Goal: Task Accomplishment & Management: Manage account settings

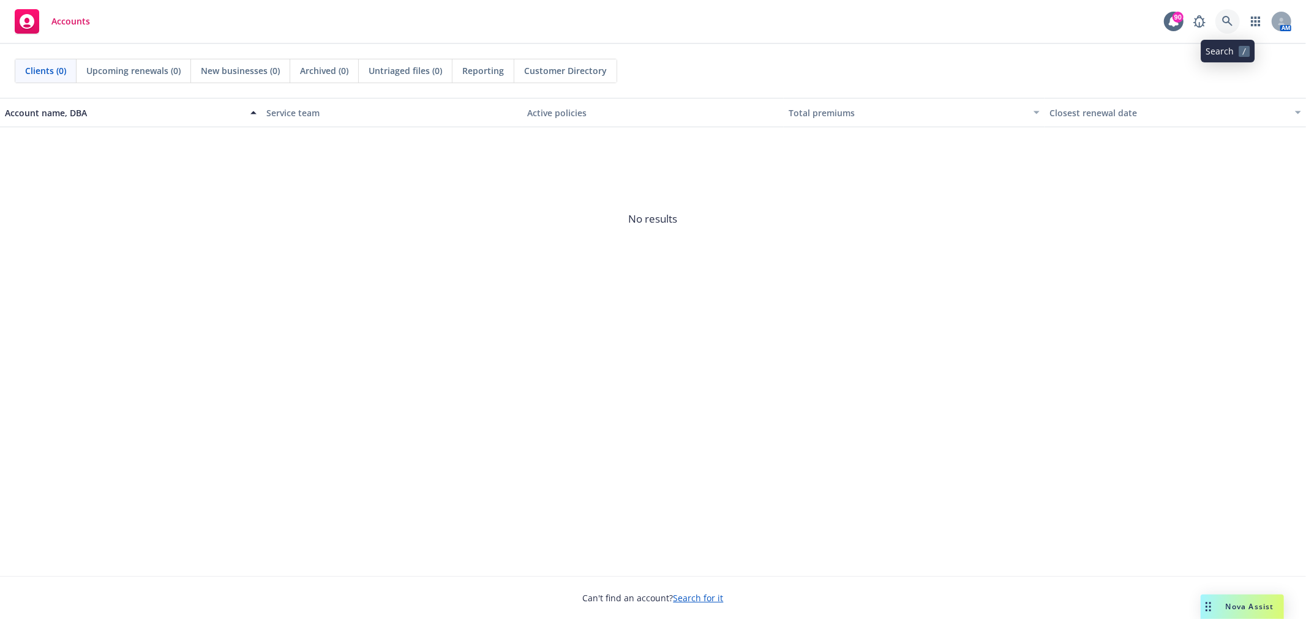
click at [860, 20] on icon at bounding box center [1227, 21] width 11 height 11
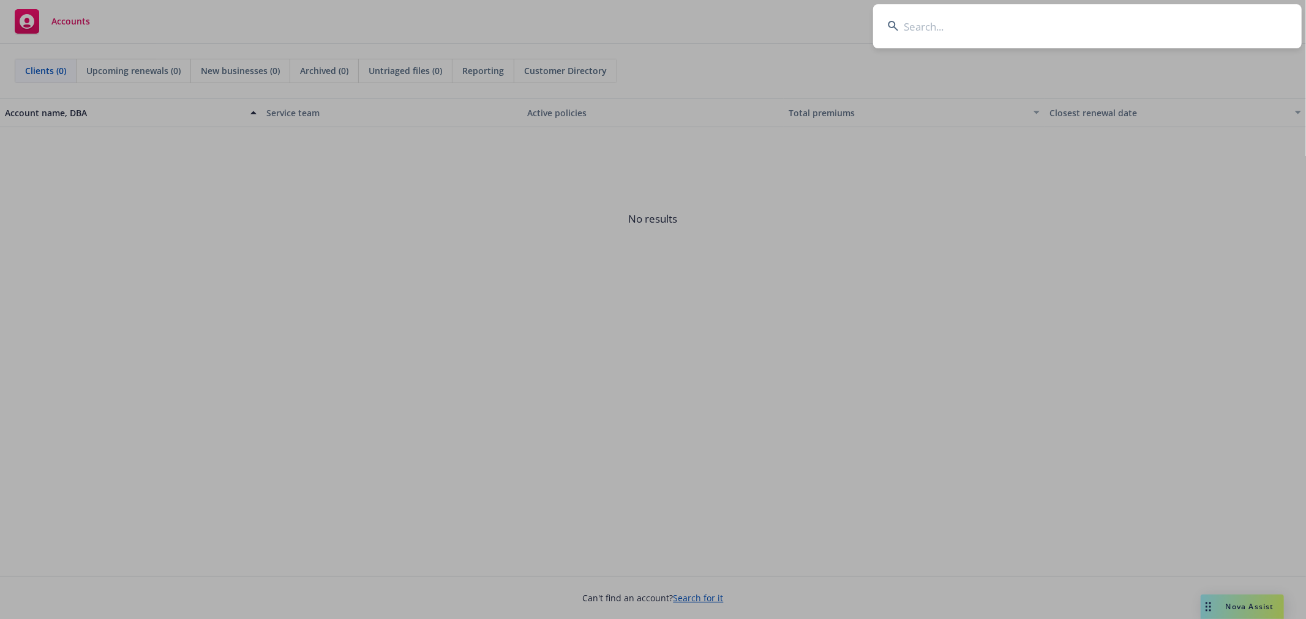
click at [860, 28] on input at bounding box center [1087, 26] width 428 height 44
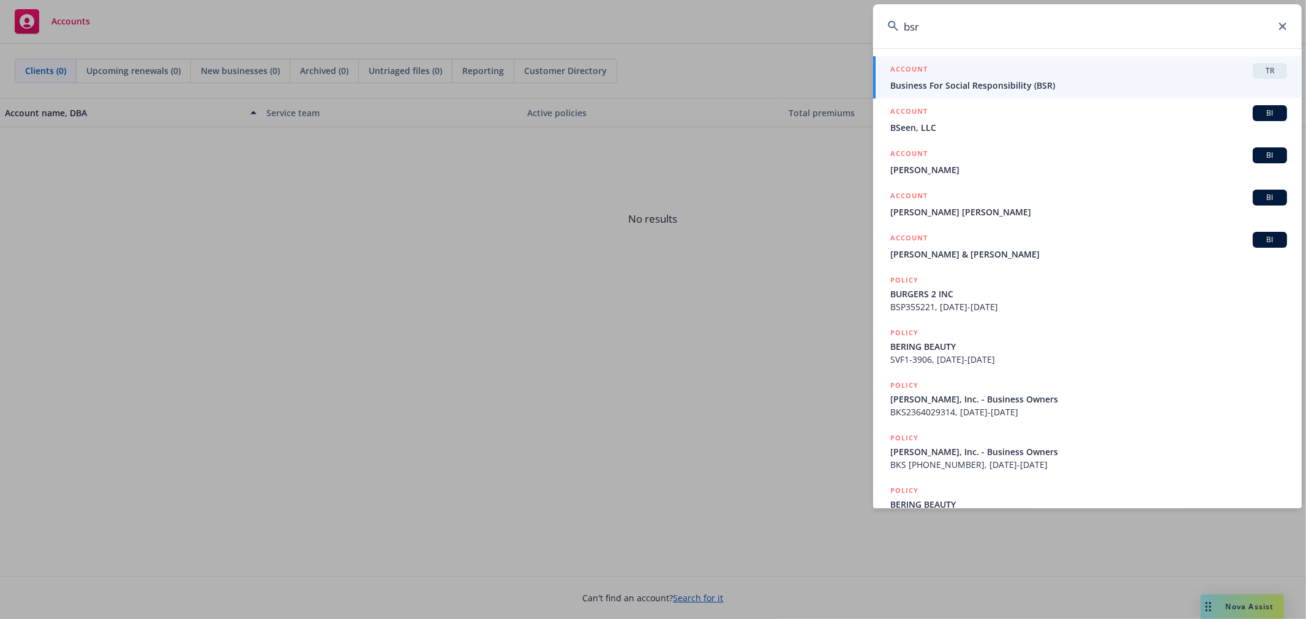
type input "bsr"
click at [860, 74] on span "TR" at bounding box center [1269, 70] width 24 height 11
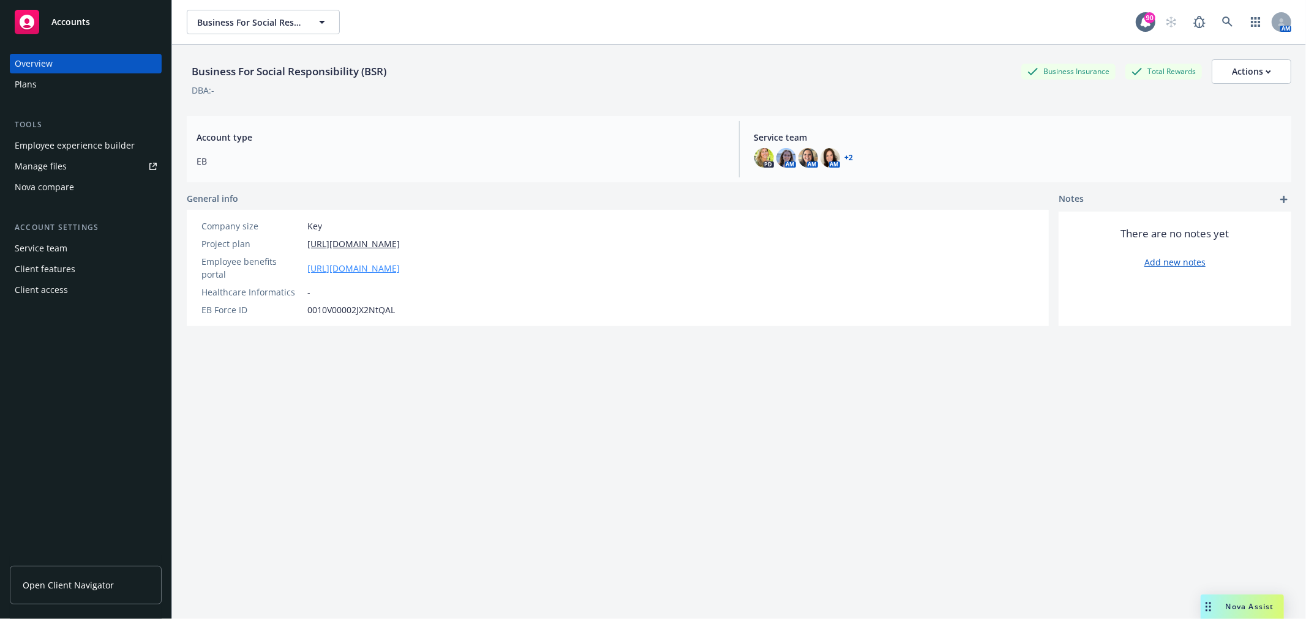
click at [344, 264] on link "https://app.strivebenefits.com/bsr" at bounding box center [353, 268] width 92 height 13
click at [48, 145] on div "Employee experience builder" at bounding box center [75, 146] width 120 height 20
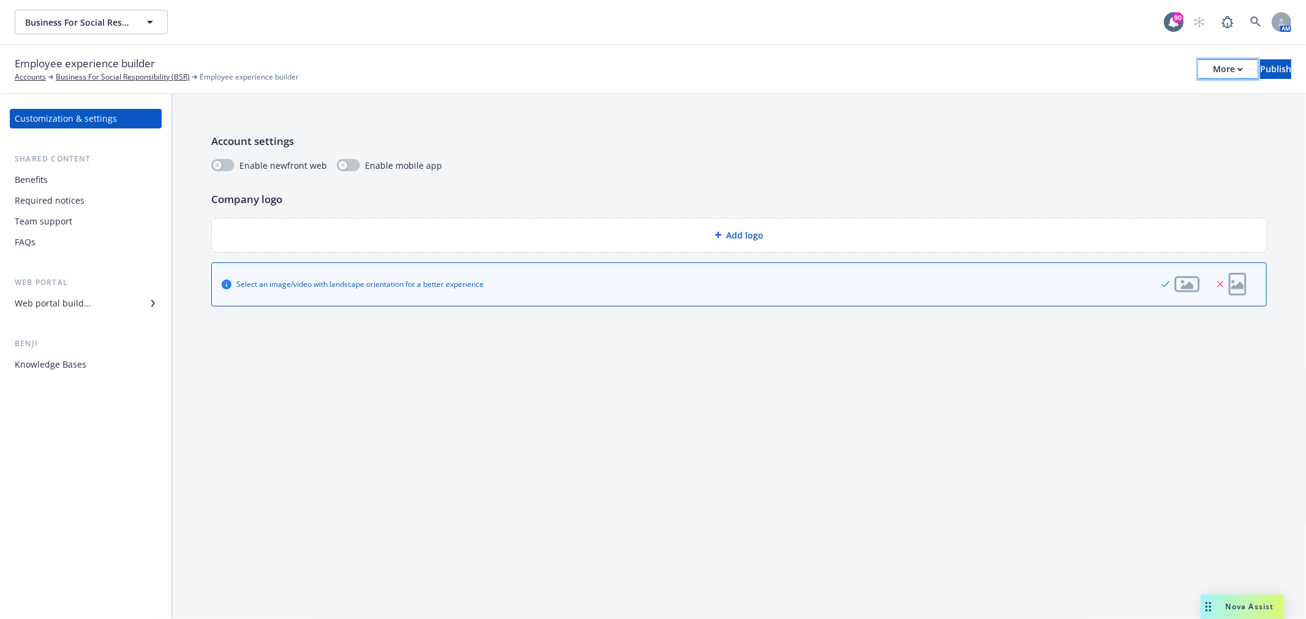
click at [1208, 69] on button "More" at bounding box center [1227, 69] width 59 height 20
click at [1171, 91] on link "Copy preview link" at bounding box center [1126, 96] width 181 height 24
click at [56, 366] on div "Knowledge Bases" at bounding box center [51, 365] width 72 height 20
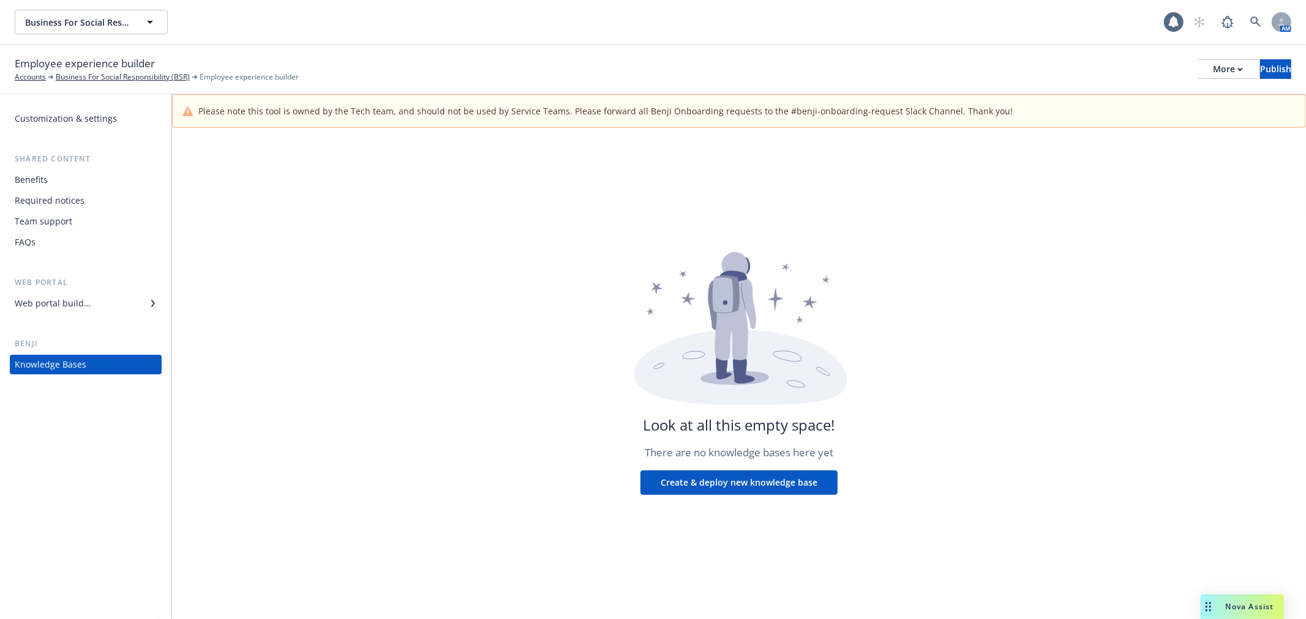
click at [125, 304] on div "Web portal builder" at bounding box center [86, 304] width 142 height 20
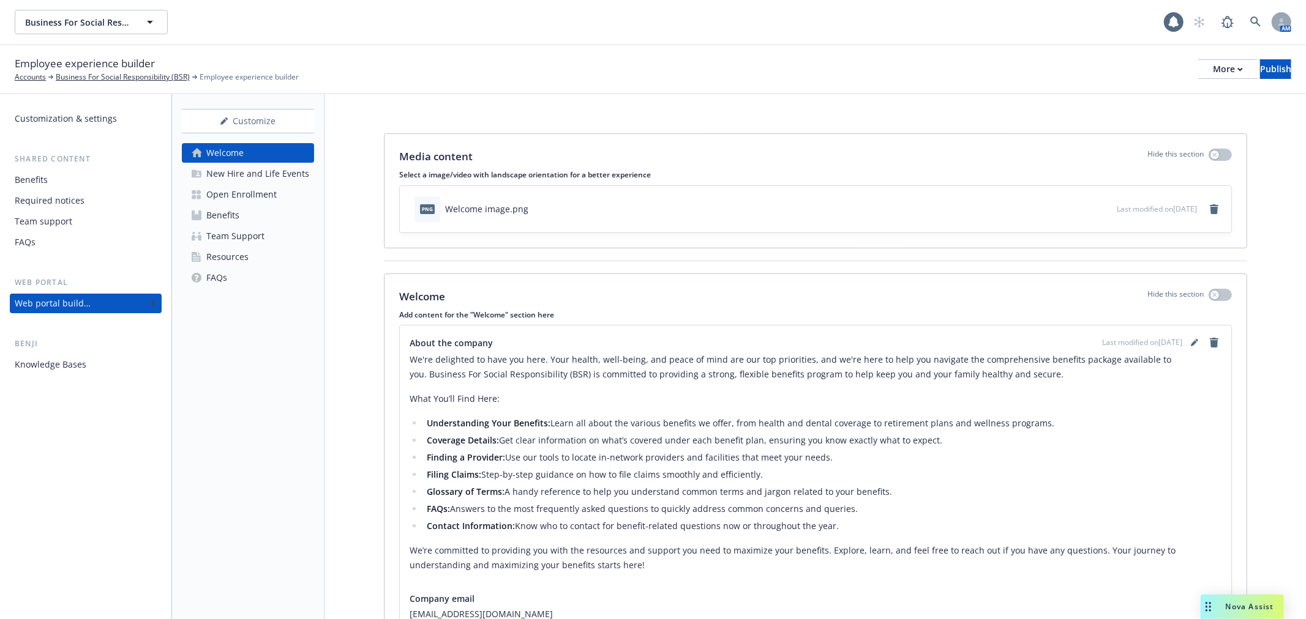
click at [216, 149] on div "Welcome" at bounding box center [224, 153] width 37 height 20
click at [236, 119] on div "Customize" at bounding box center [248, 121] width 132 height 23
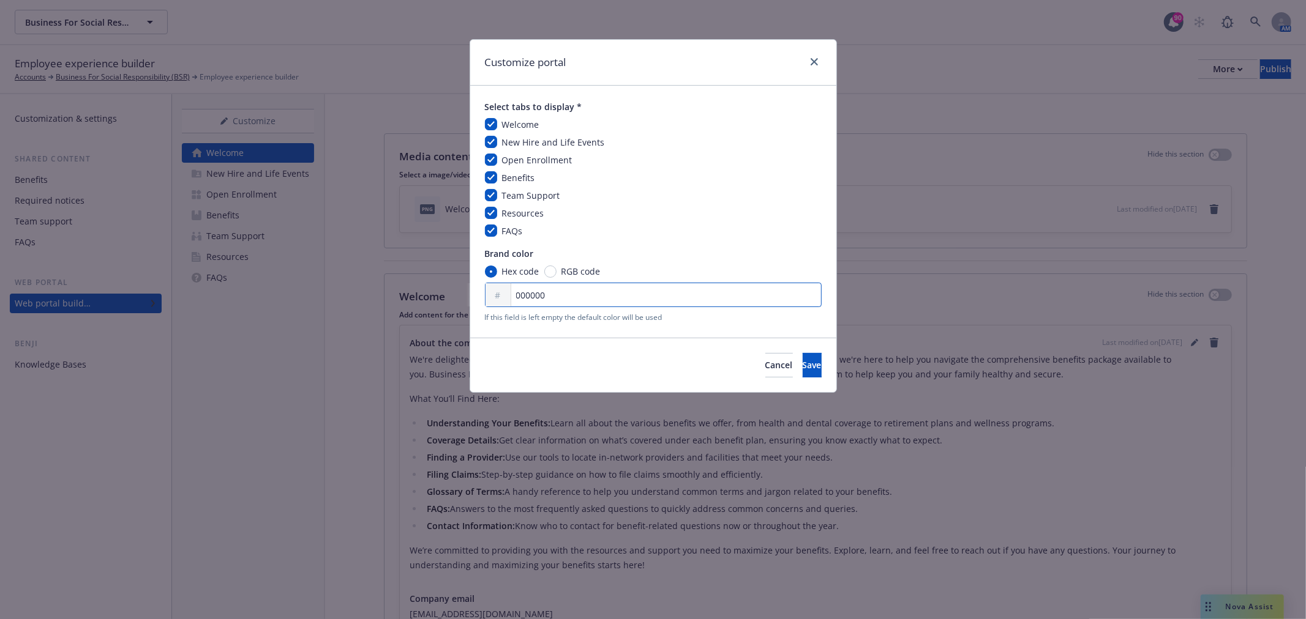
drag, startPoint x: 556, startPoint y: 294, endPoint x: 498, endPoint y: 291, distance: 58.2
click at [505, 292] on div "# 000000" at bounding box center [653, 295] width 337 height 24
paste input "F4721A"
type input "F4721A"
click at [802, 364] on span "Save" at bounding box center [811, 365] width 19 height 12
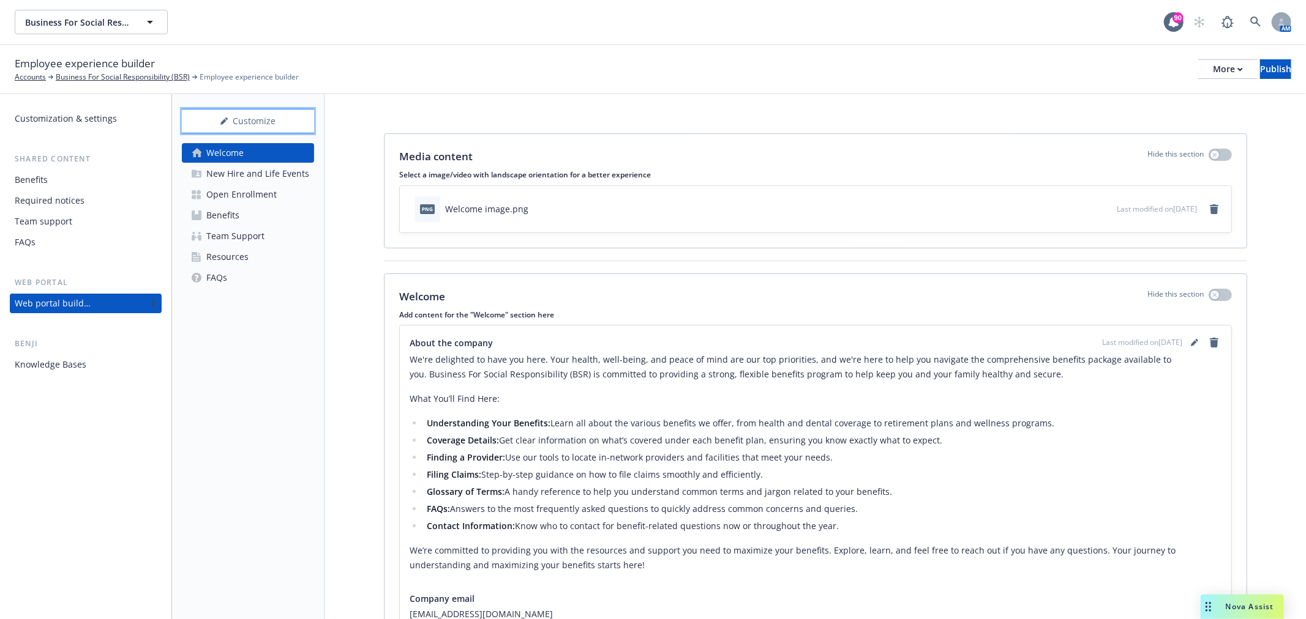
click at [252, 115] on div "Customize" at bounding box center [248, 121] width 132 height 23
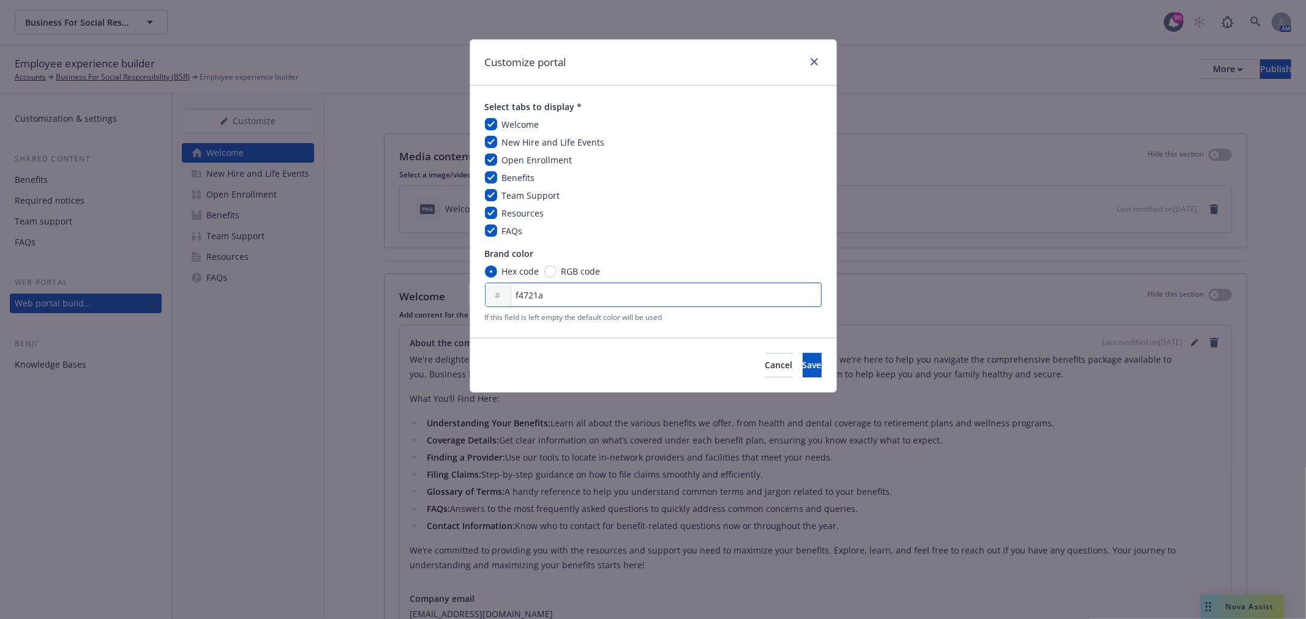
click at [573, 305] on input "f4721a" at bounding box center [653, 295] width 337 height 24
click at [802, 368] on button "Save" at bounding box center [811, 365] width 19 height 24
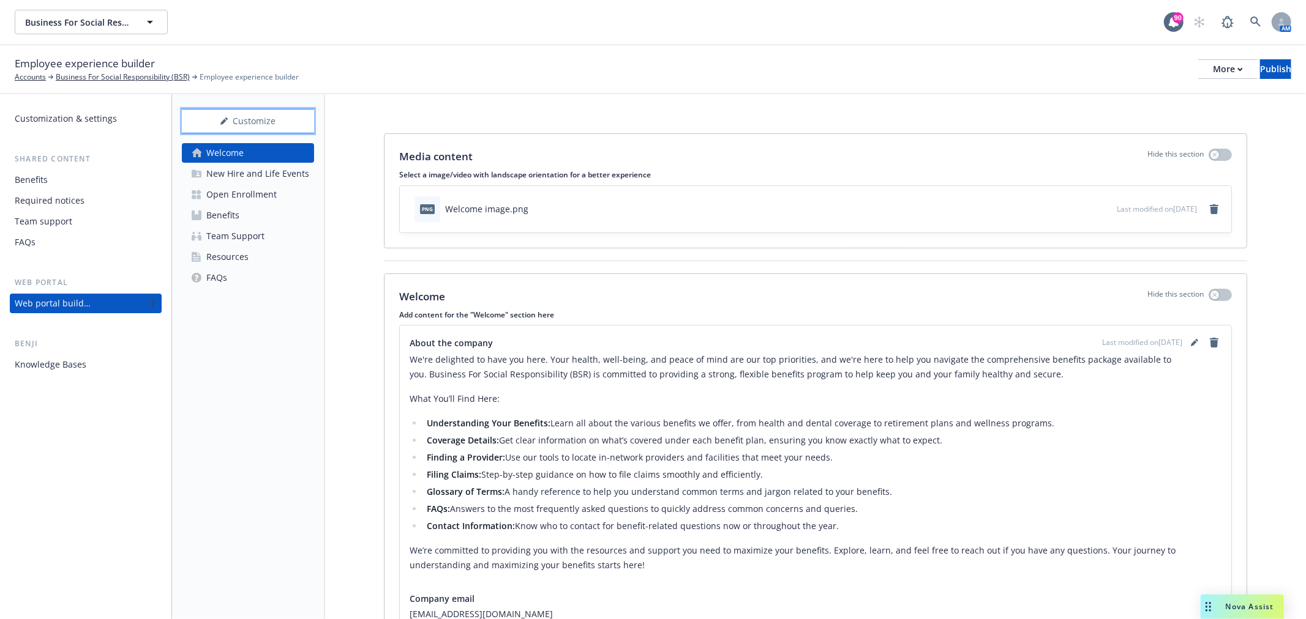
click at [240, 126] on div "Customize" at bounding box center [248, 121] width 132 height 23
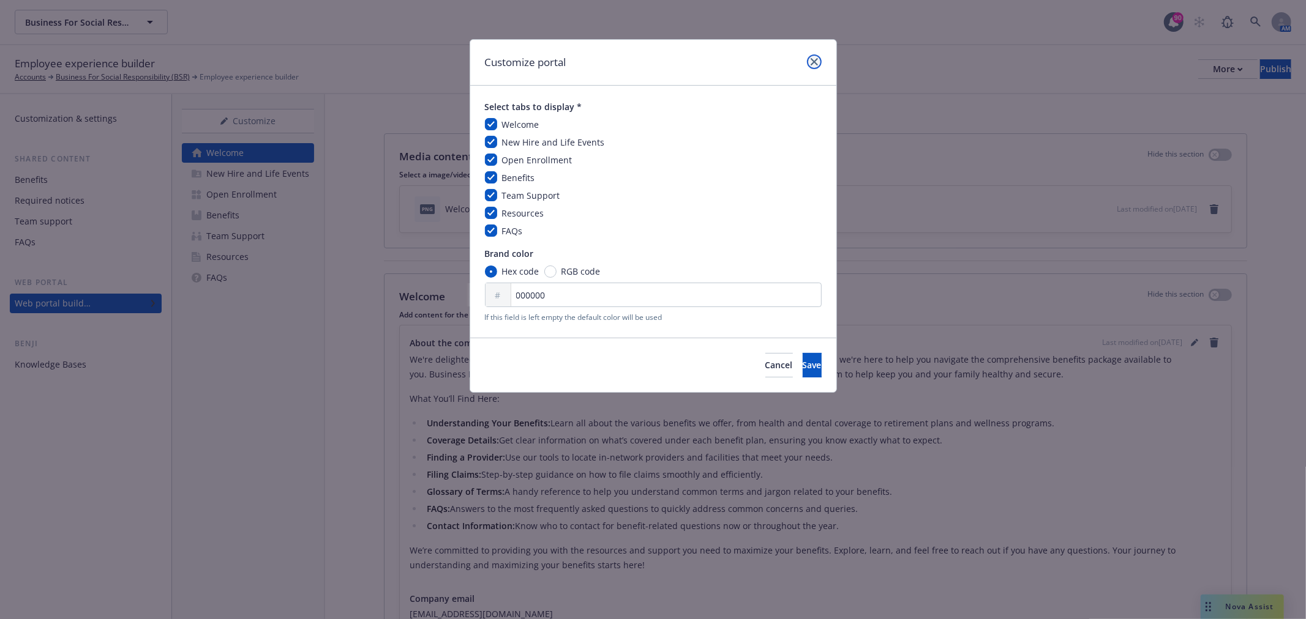
click at [816, 59] on icon "close" at bounding box center [813, 61] width 7 height 7
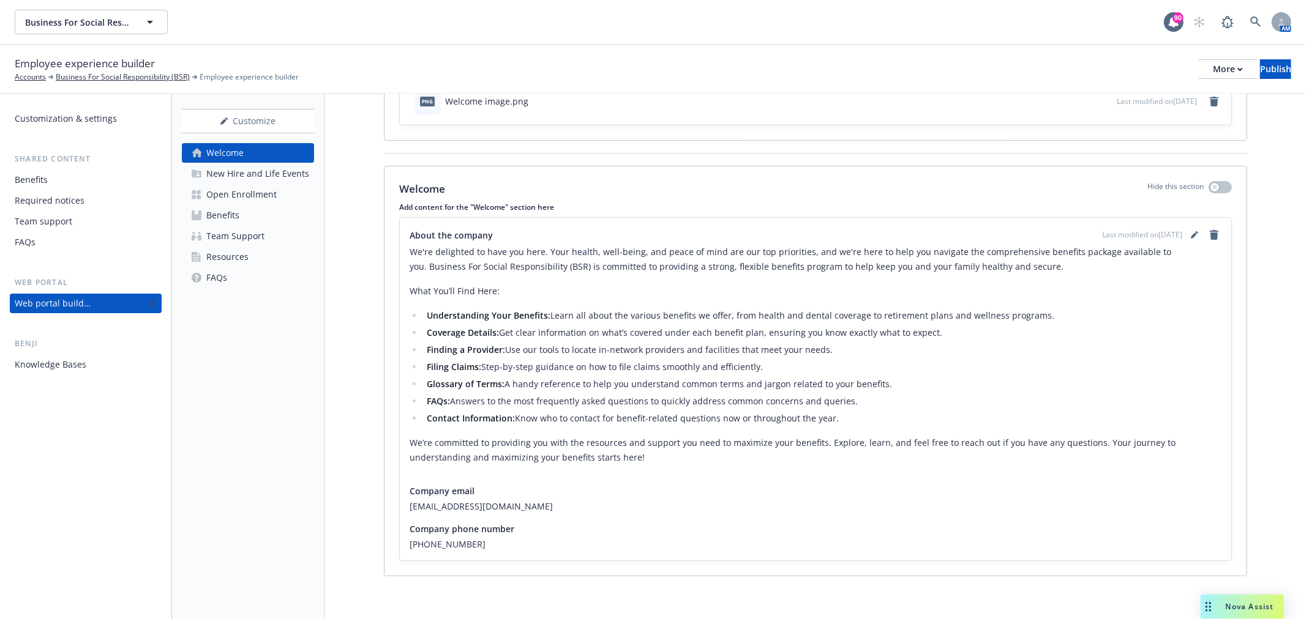
scroll to position [108, 0]
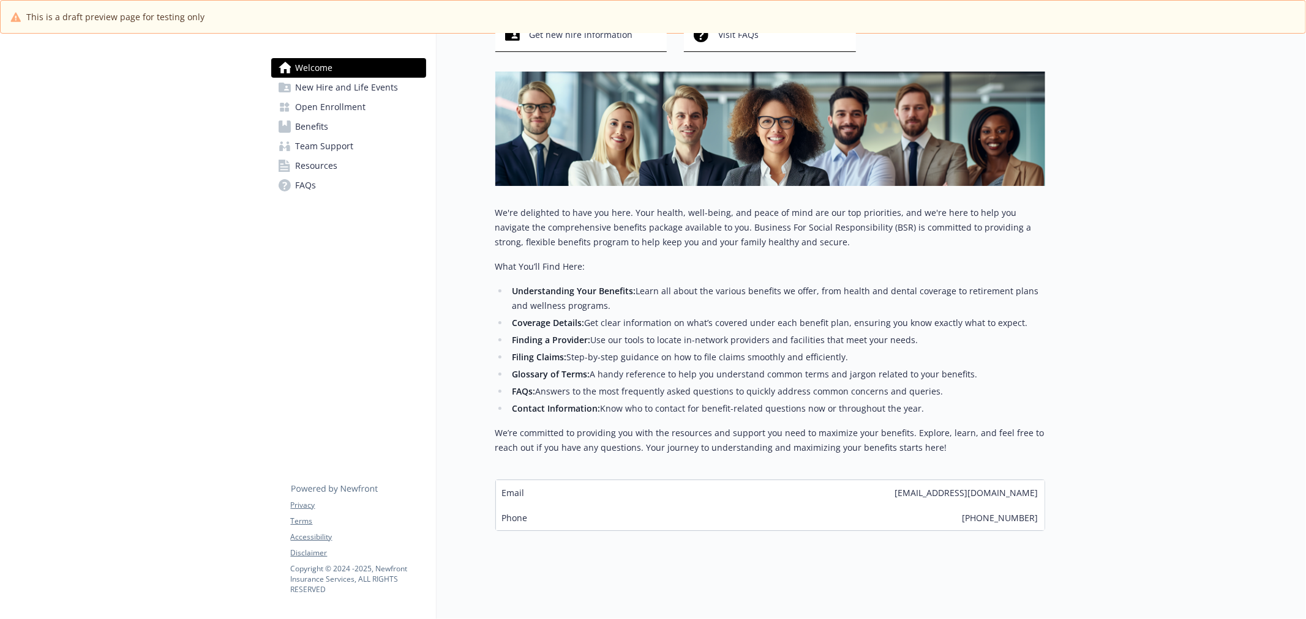
scroll to position [148, 0]
click at [293, 95] on link "New Hire and Life Events" at bounding box center [348, 88] width 155 height 20
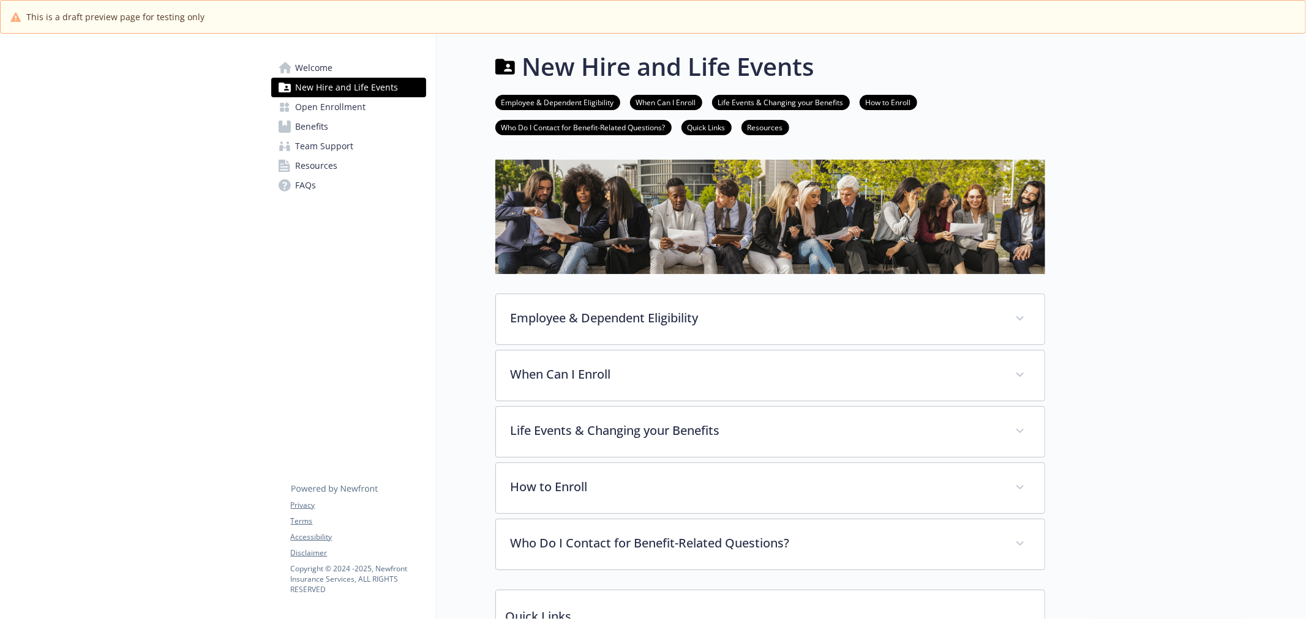
click at [729, 291] on div "Employee & Dependent Eligibility Employee Eligibility Any active, regular, [DEM…" at bounding box center [770, 526] width 550 height 732
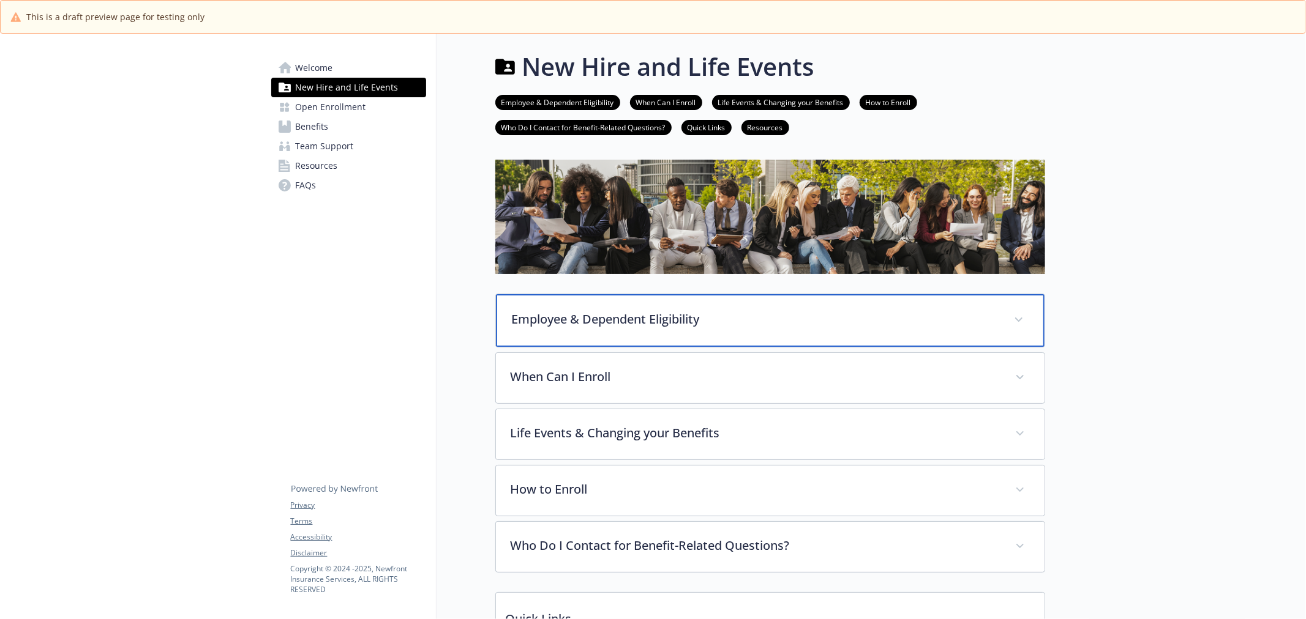
click at [727, 307] on div "Employee & Dependent Eligibility" at bounding box center [770, 320] width 548 height 53
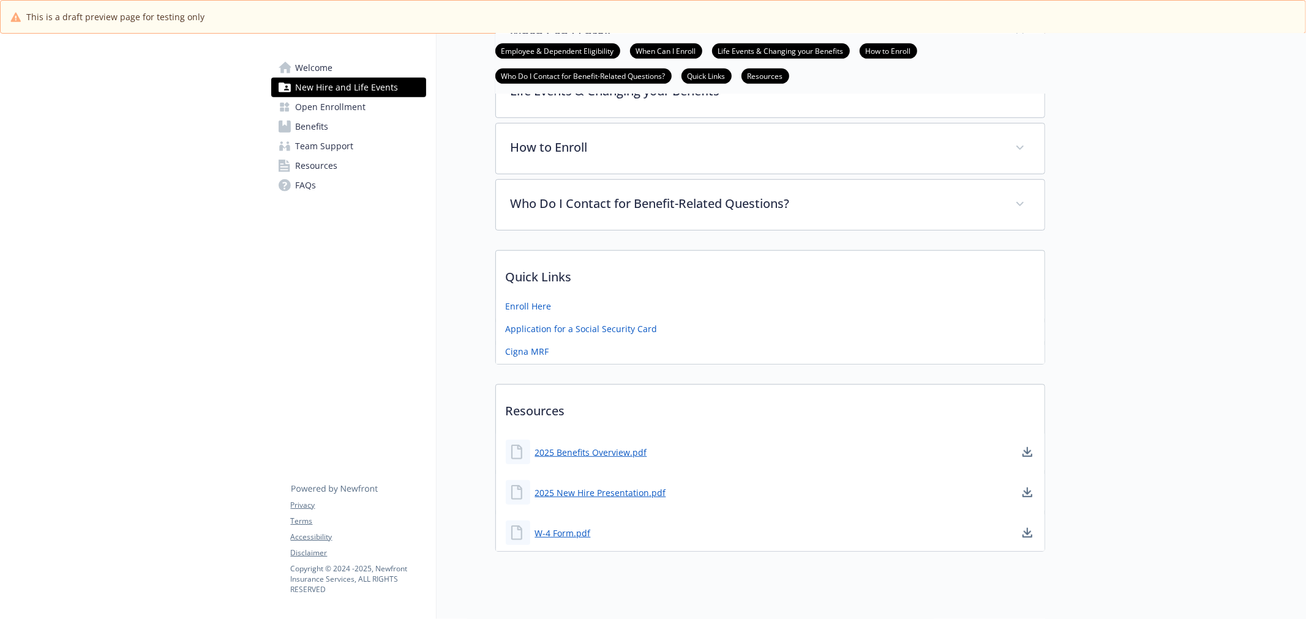
scroll to position [680, 0]
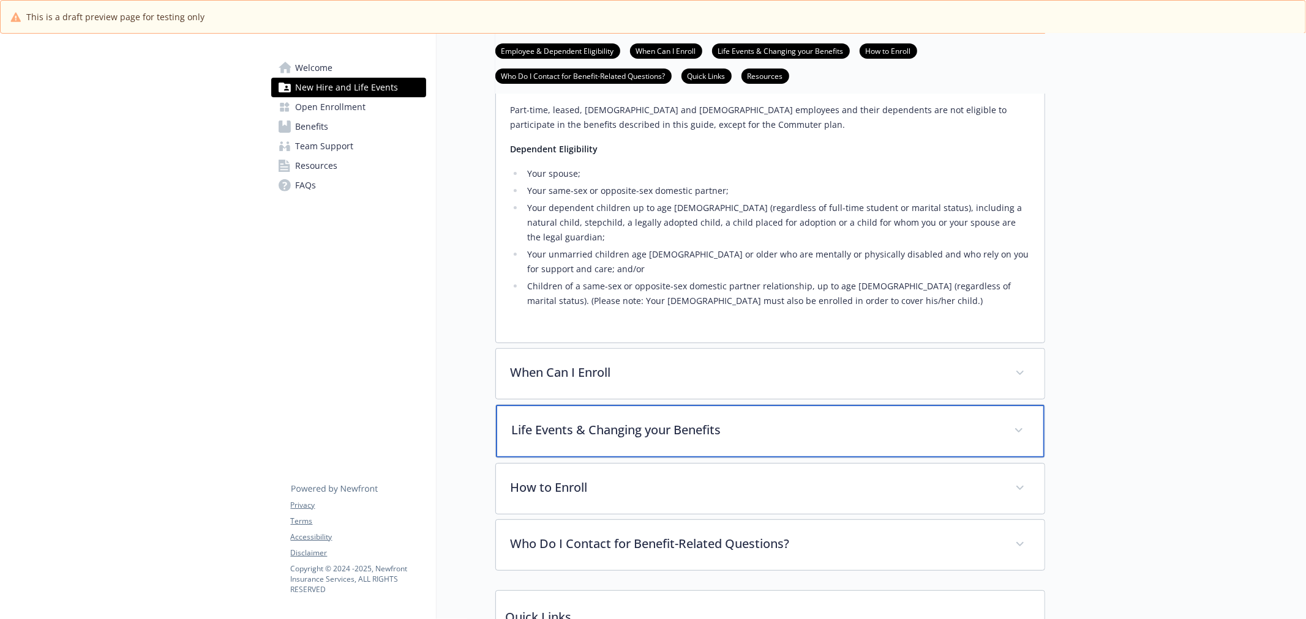
click at [686, 421] on p "Life Events & Changing your Benefits" at bounding box center [755, 430] width 487 height 18
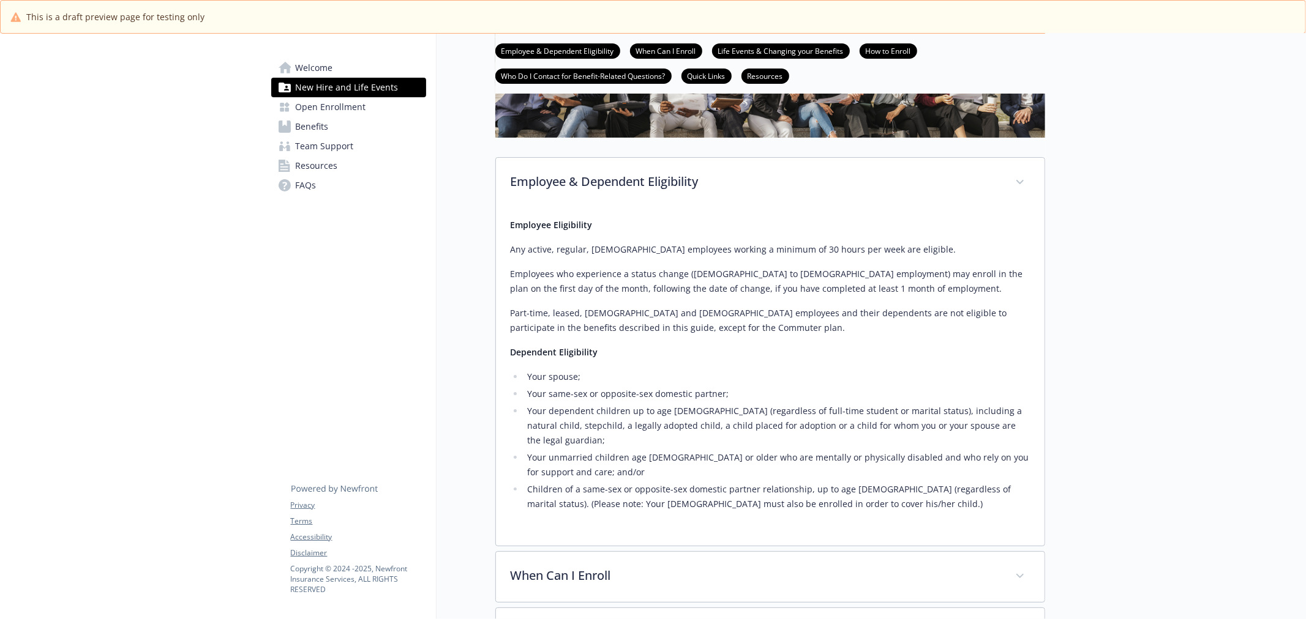
scroll to position [136, 0]
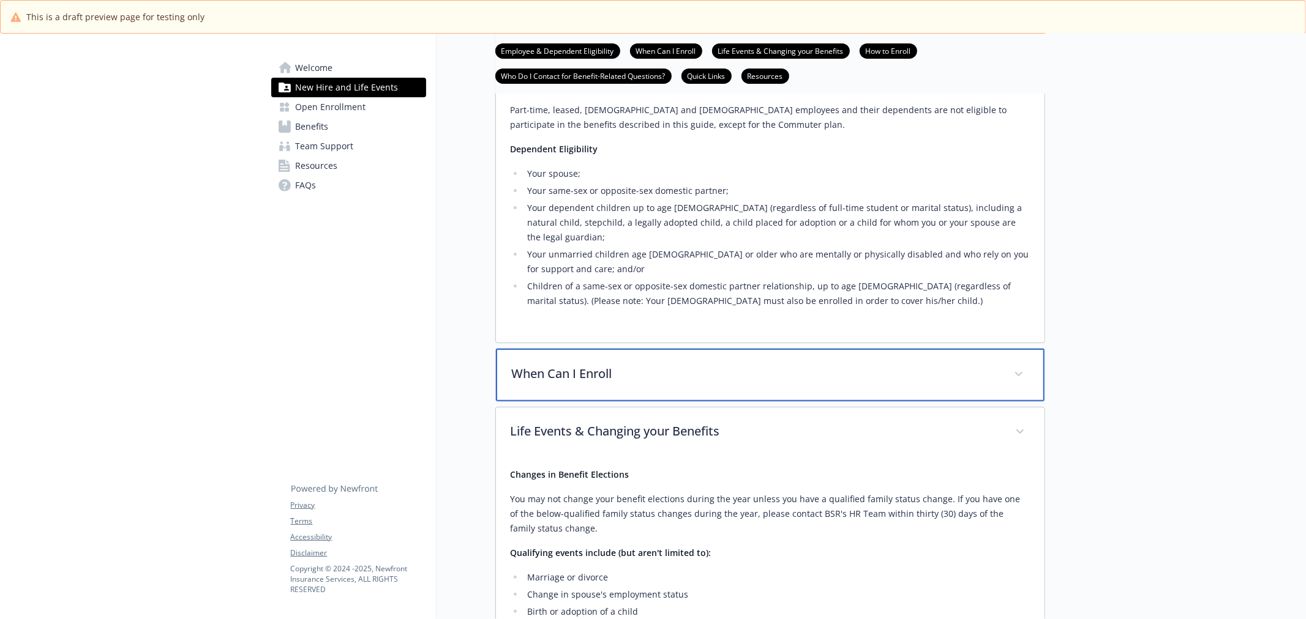
click at [711, 365] on p "When Can I Enroll" at bounding box center [755, 374] width 487 height 18
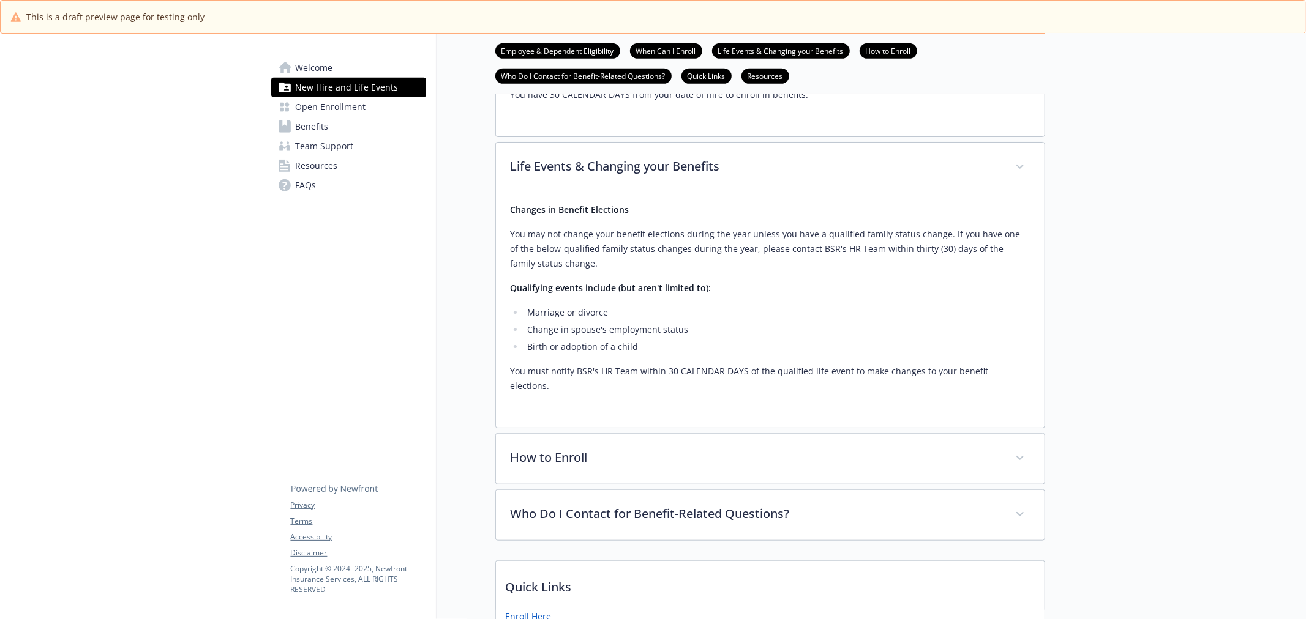
scroll to position [748, 0]
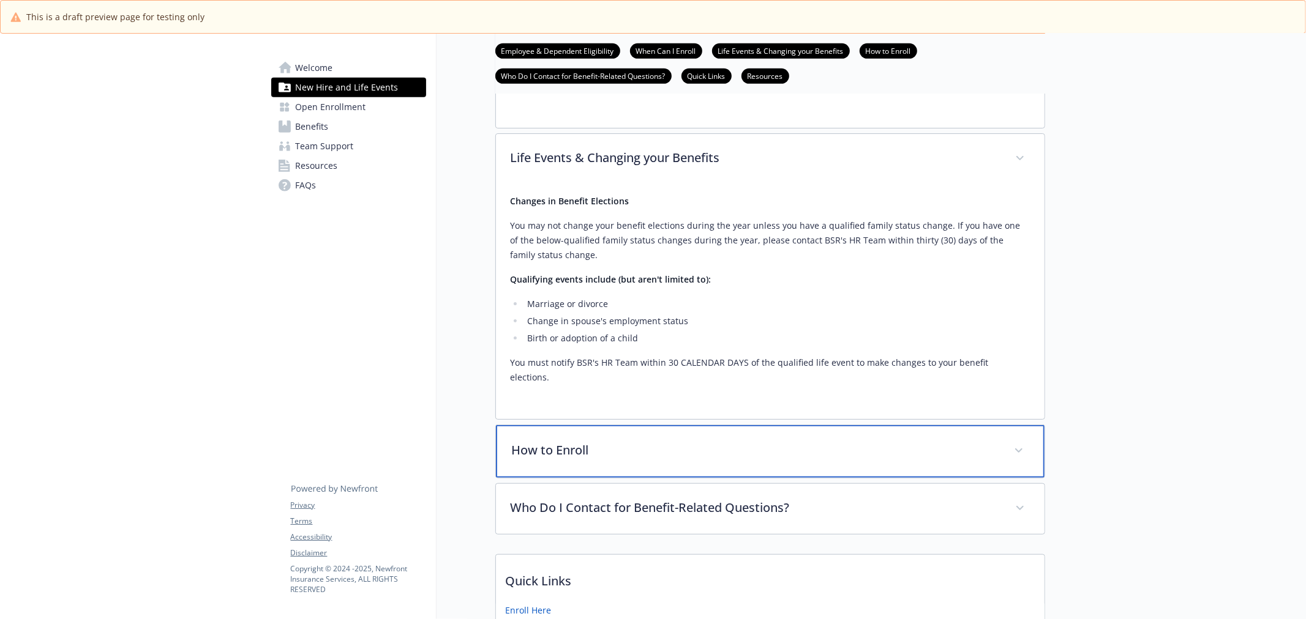
click at [894, 425] on div "How to Enroll" at bounding box center [770, 451] width 548 height 53
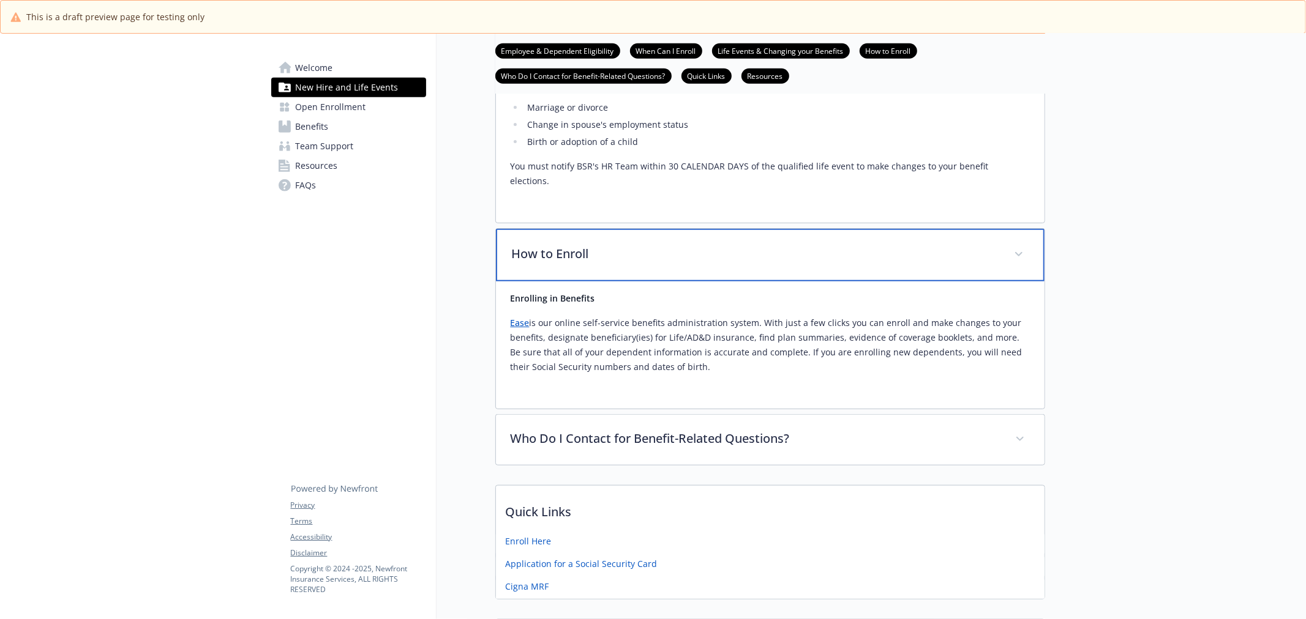
scroll to position [952, 0]
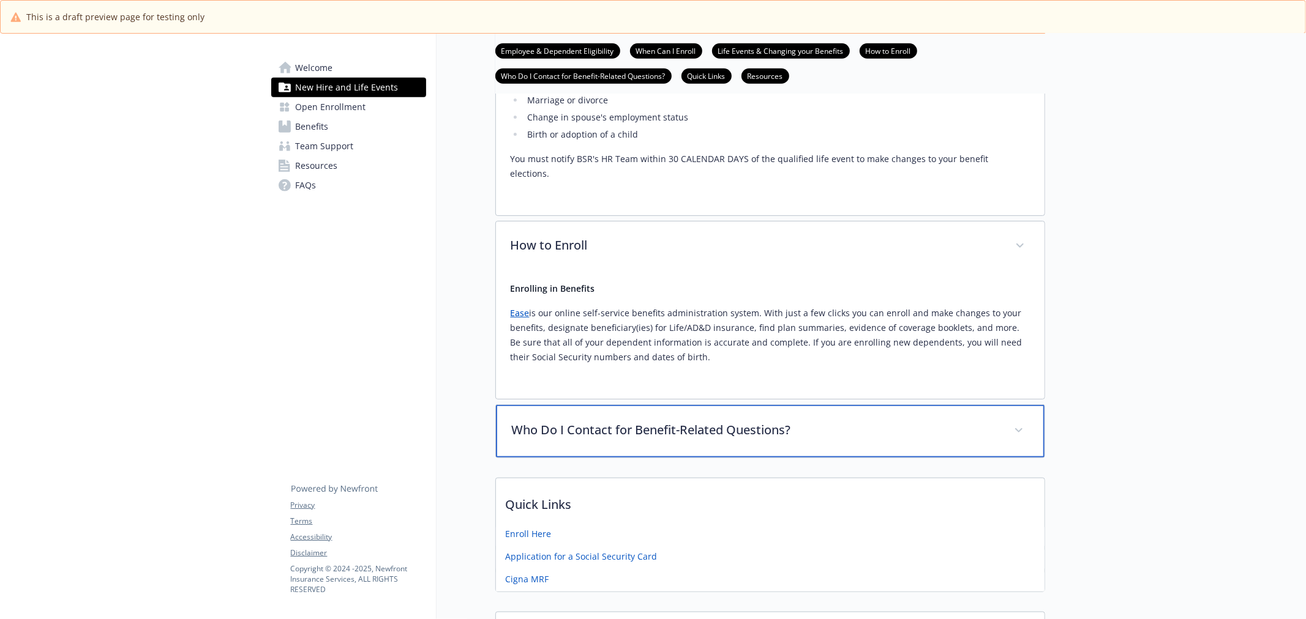
click at [896, 421] on p "Who Do I Contact for Benefit-Related Questions?" at bounding box center [755, 430] width 487 height 18
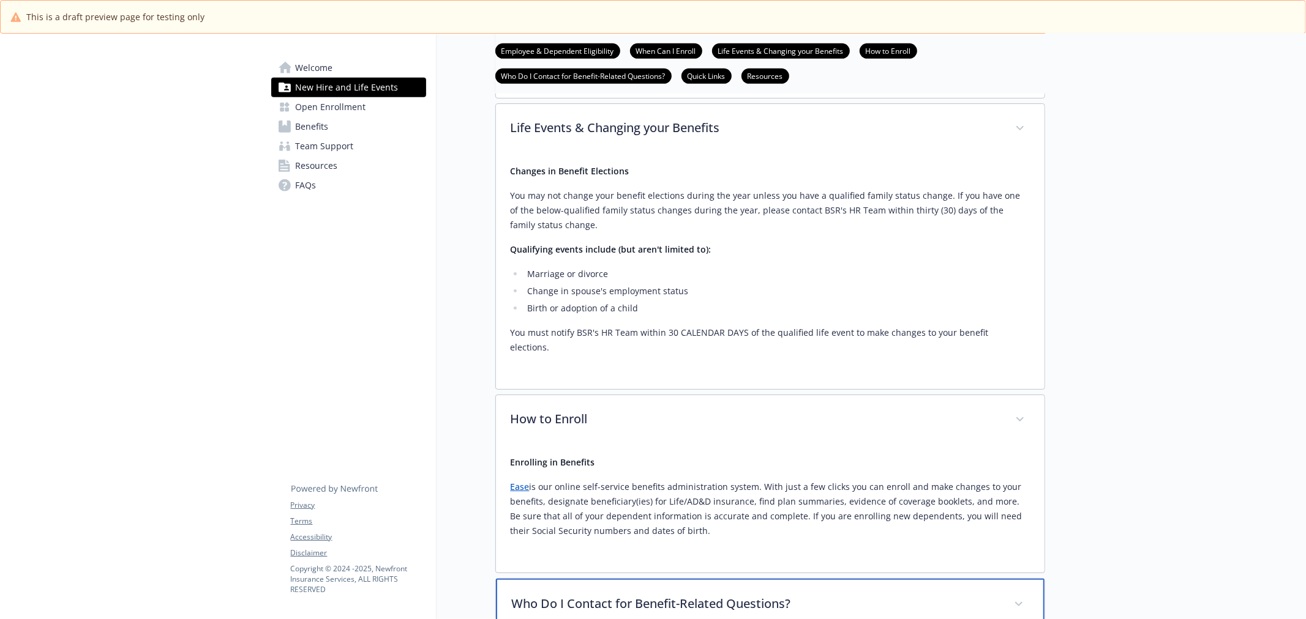
scroll to position [680, 0]
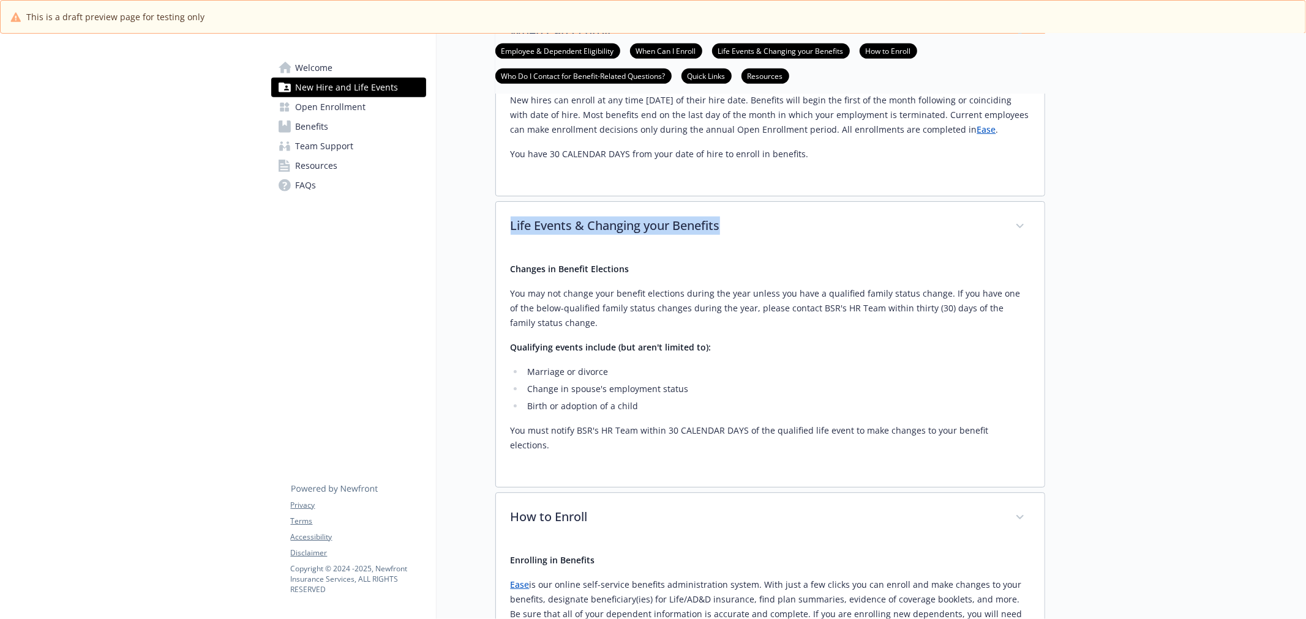
drag, startPoint x: 490, startPoint y: 219, endPoint x: 731, endPoint y: 204, distance: 241.0
click at [731, 204] on div "New Hire and Life Events Employee & Dependent Eligibility When Can I Enroll Lif…" at bounding box center [740, 263] width 608 height 1818
copy p "Life Events & Changing your Benefits"
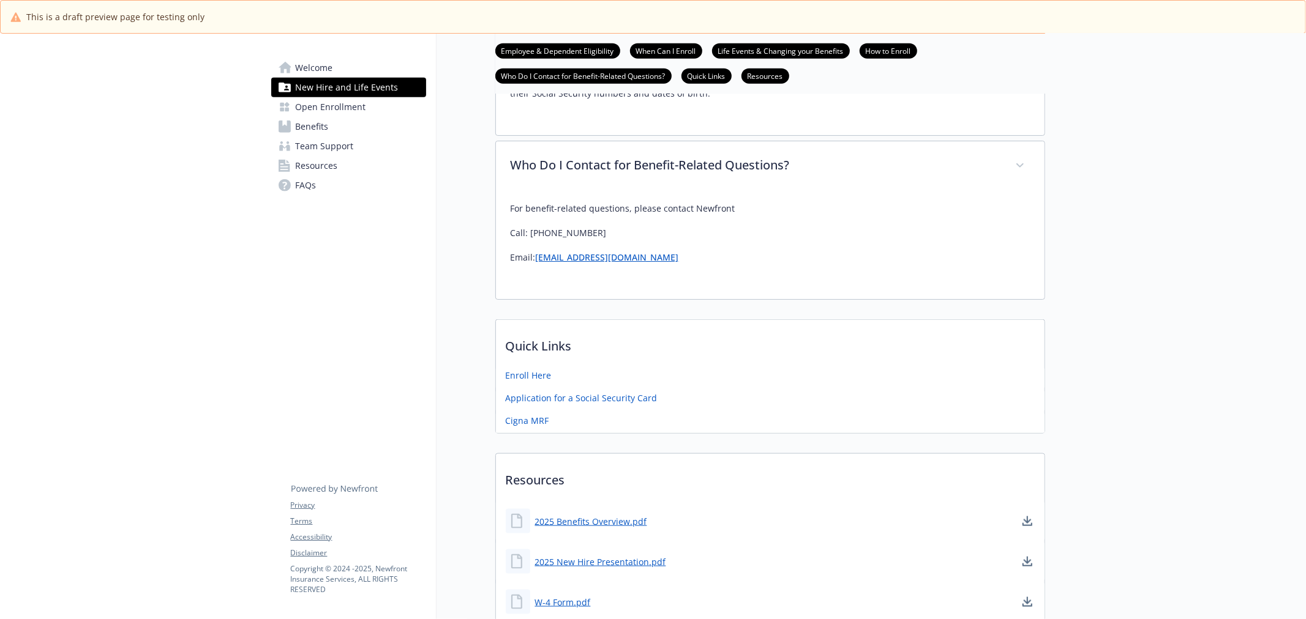
scroll to position [1287, 0]
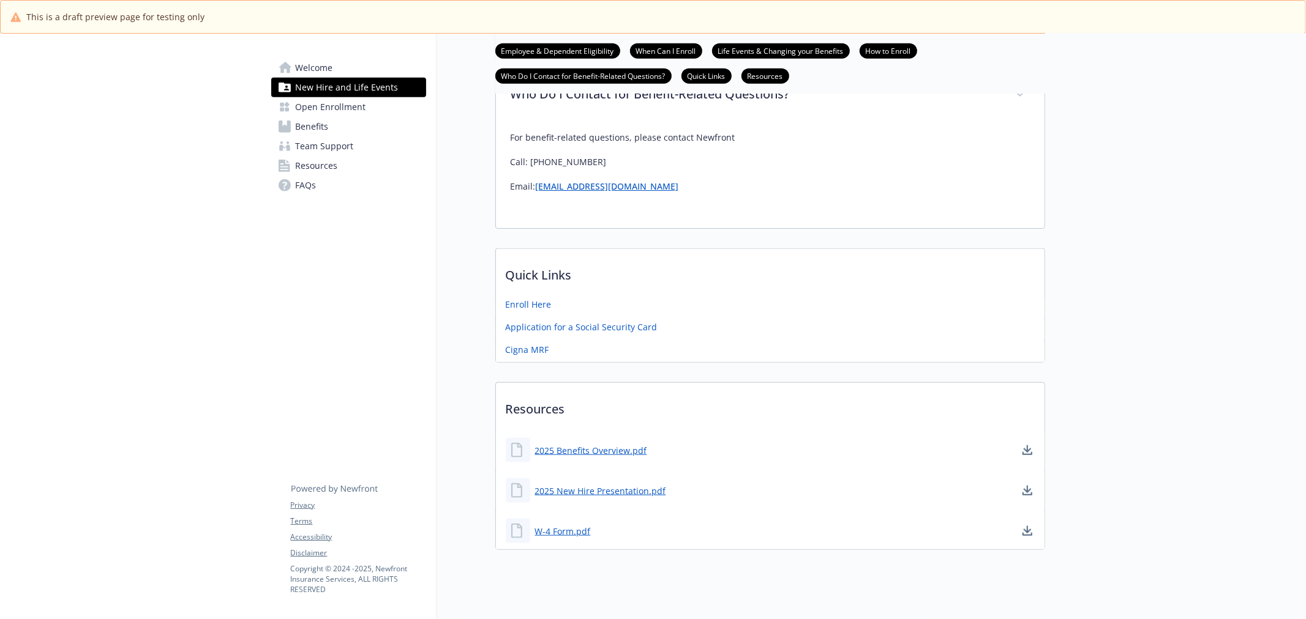
click at [327, 135] on span "Benefits" at bounding box center [312, 127] width 33 height 20
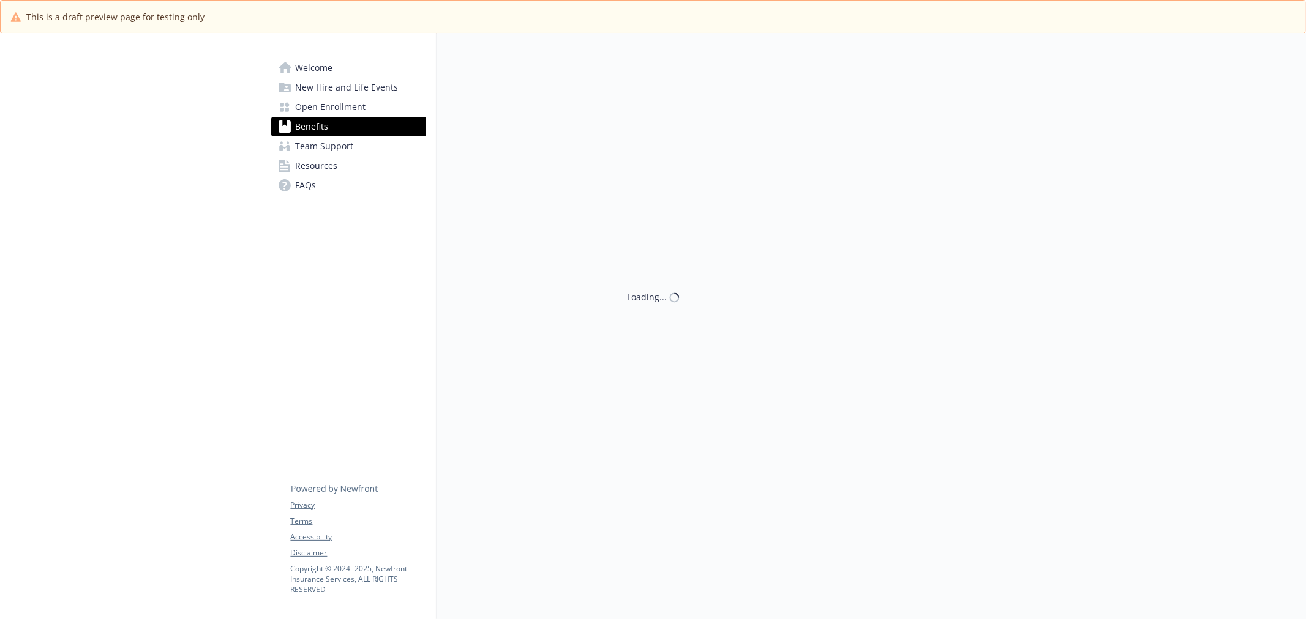
click at [331, 145] on span "Team Support" at bounding box center [325, 146] width 58 height 20
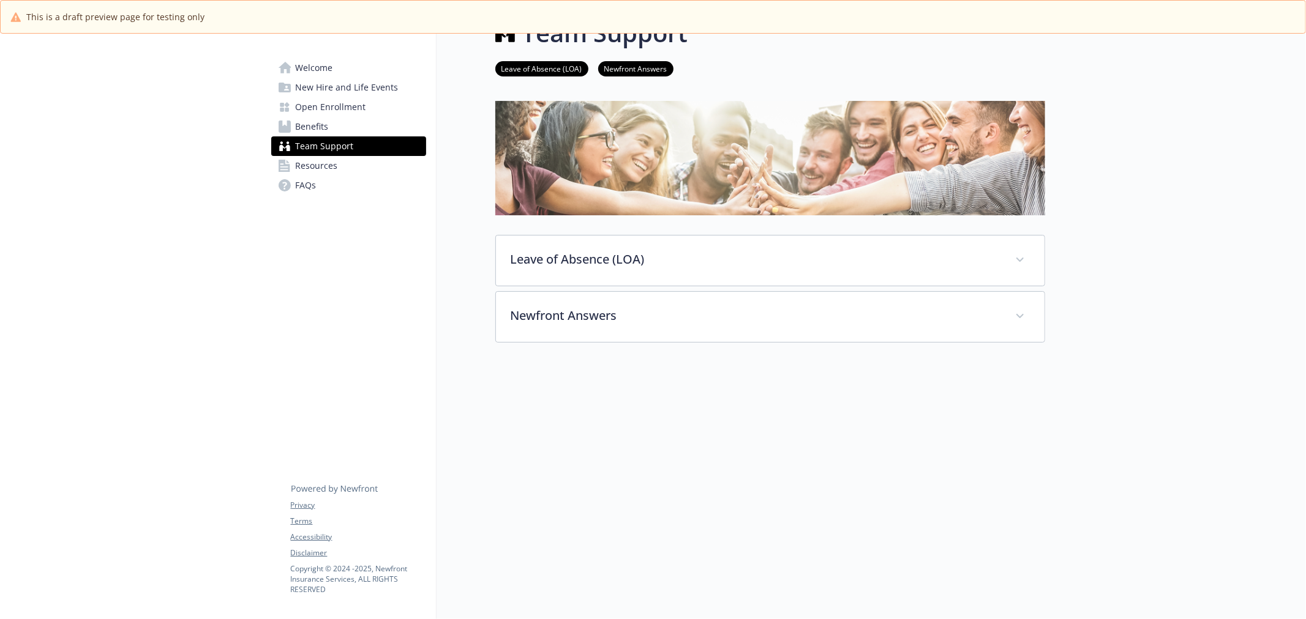
click at [304, 99] on span "Open Enrollment" at bounding box center [331, 107] width 70 height 20
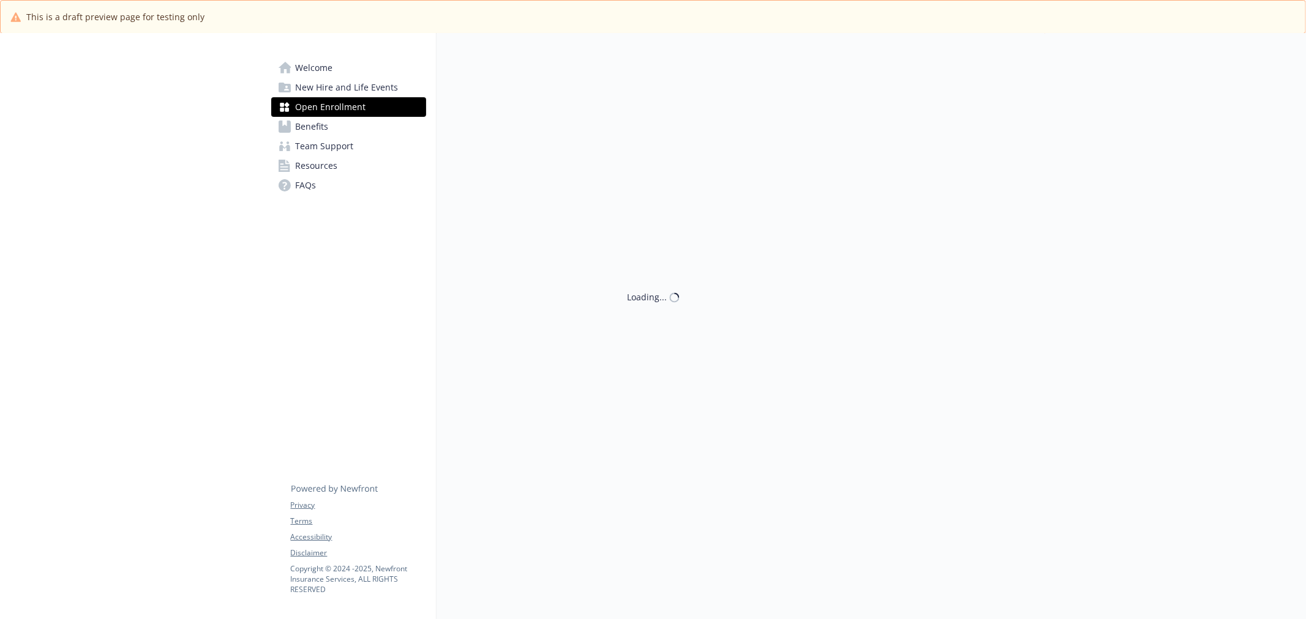
click at [315, 87] on span "New Hire and Life Events" at bounding box center [347, 88] width 103 height 20
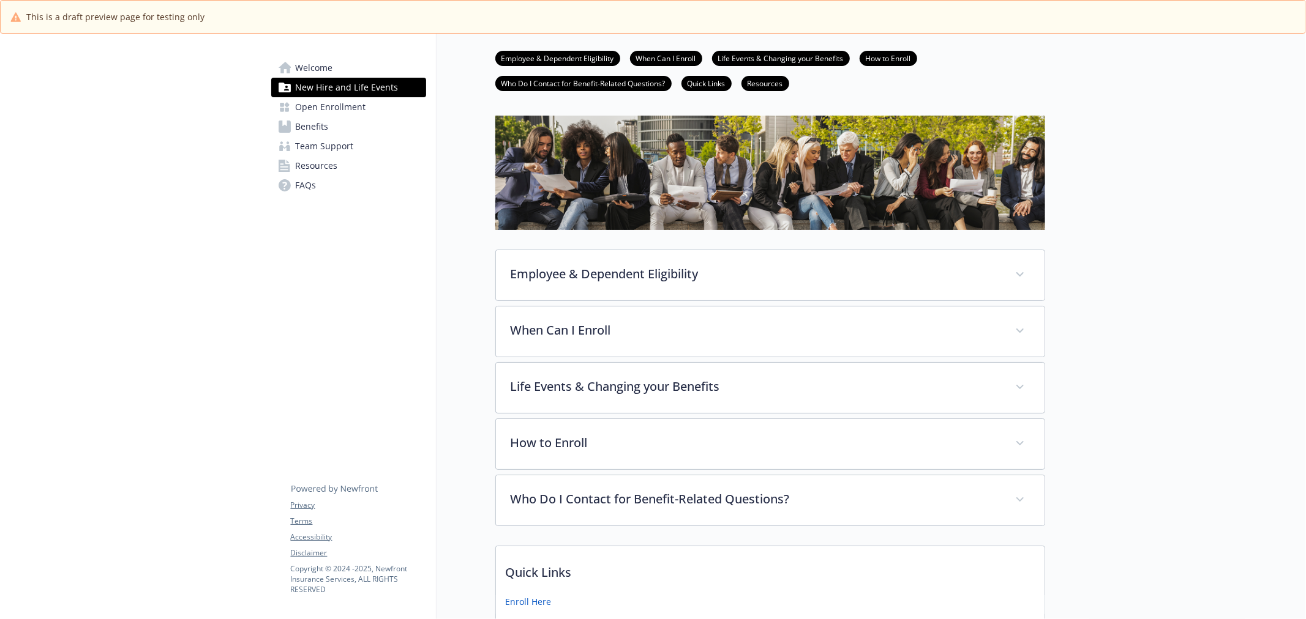
scroll to position [371, 0]
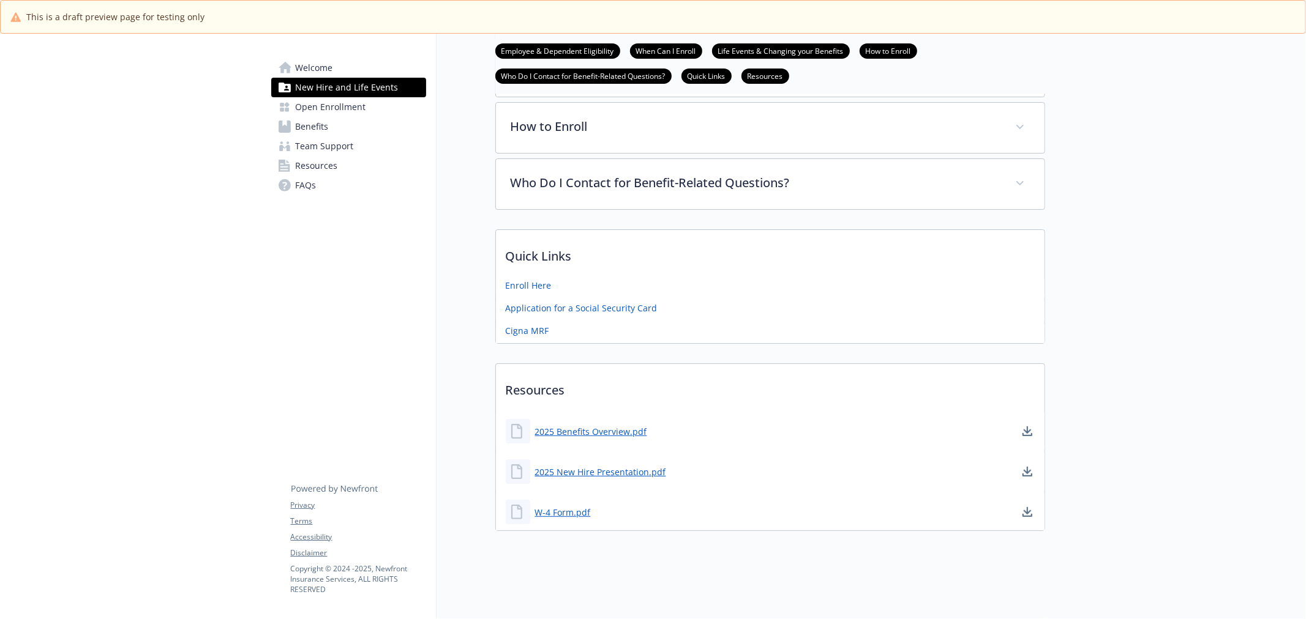
click at [334, 106] on span "Open Enrollment" at bounding box center [331, 107] width 70 height 20
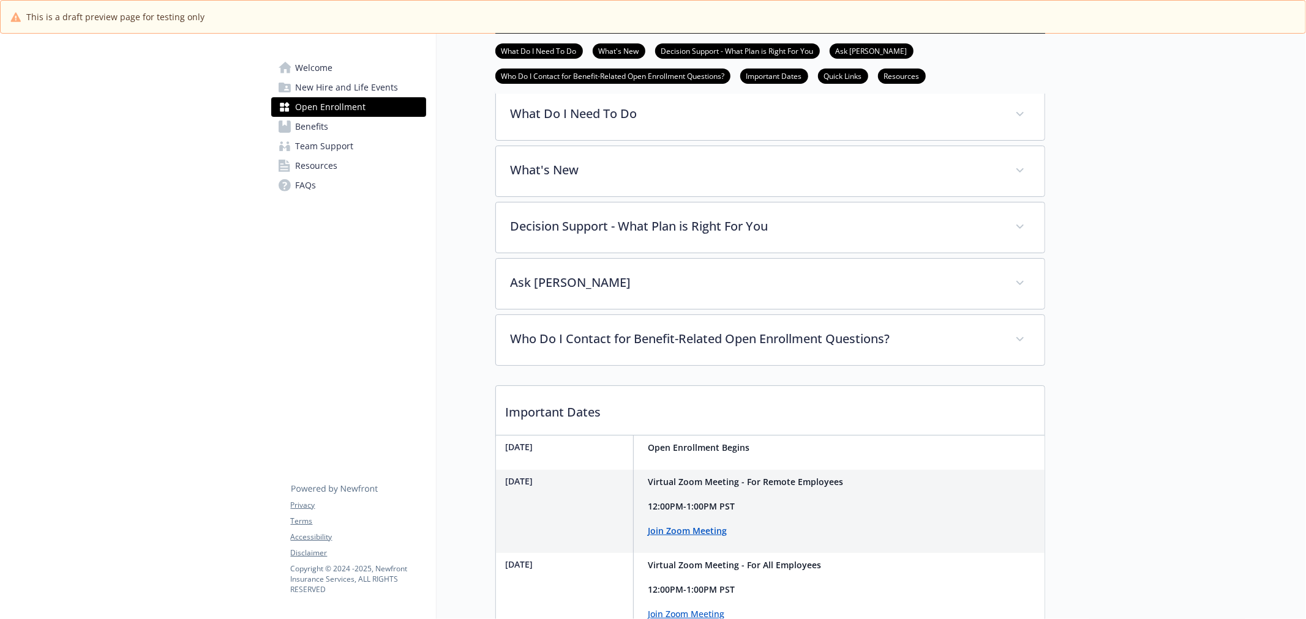
scroll to position [371, 0]
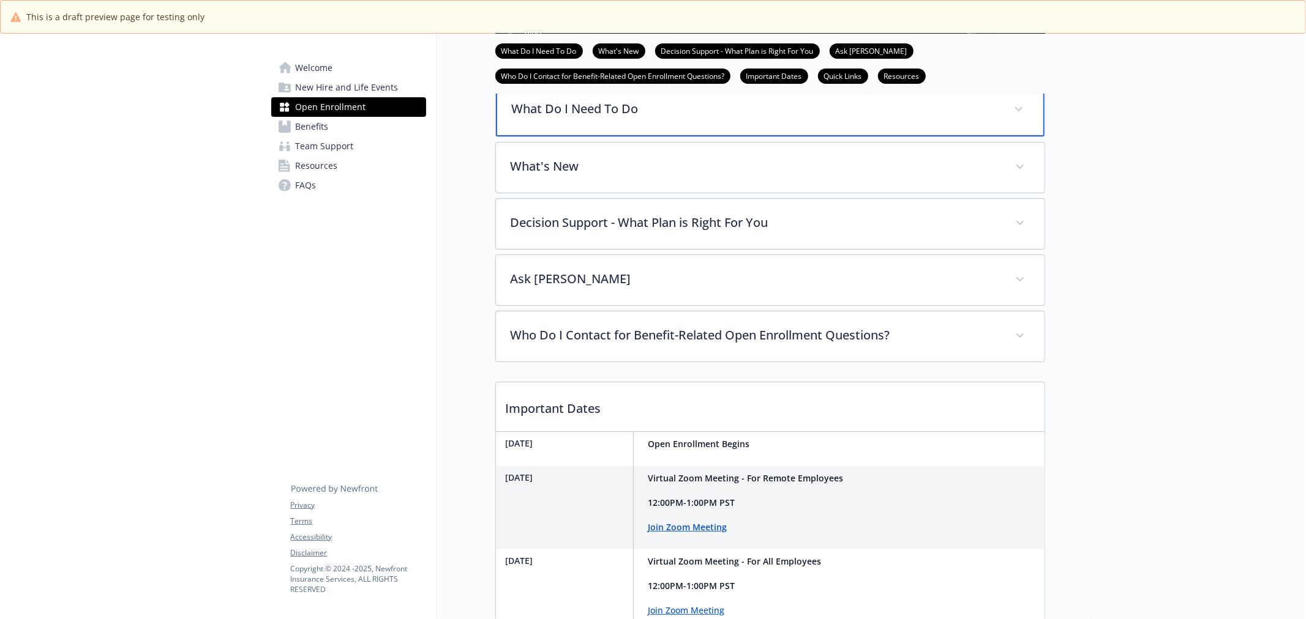
click at [611, 136] on div "What Do I Need To Do" at bounding box center [770, 110] width 548 height 53
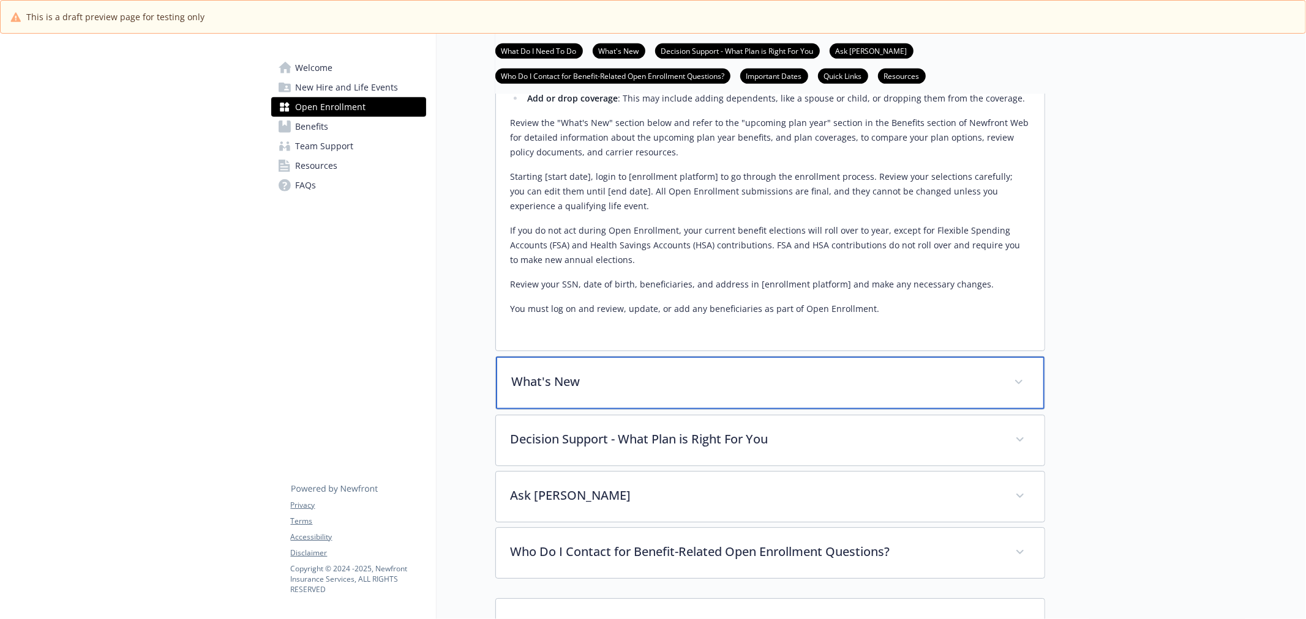
click at [693, 391] on p "What's New" at bounding box center [755, 382] width 487 height 18
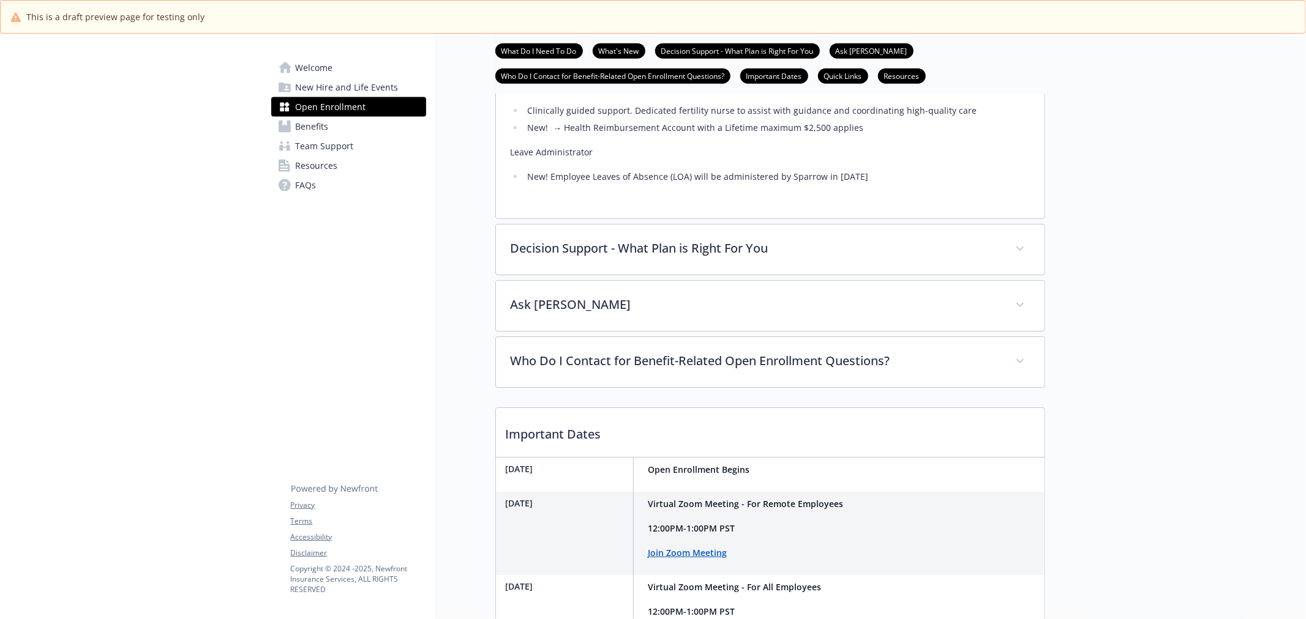
scroll to position [1391, 0]
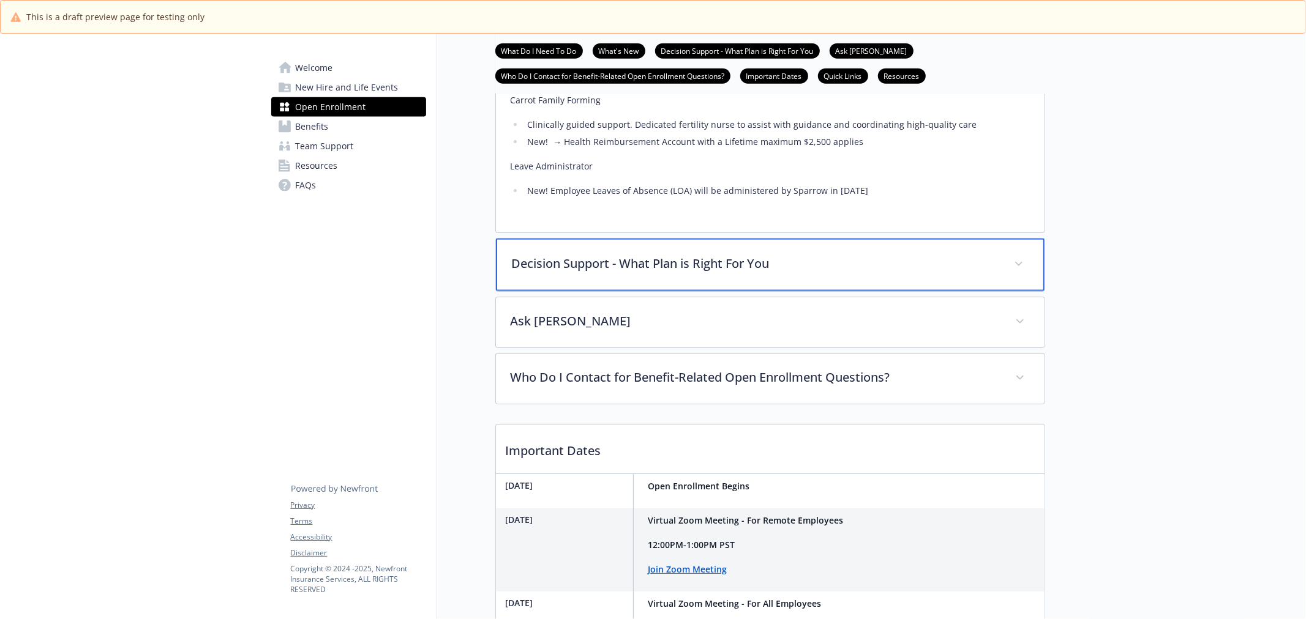
click at [604, 273] on p "Decision Support - What Plan is Right For You" at bounding box center [755, 264] width 487 height 18
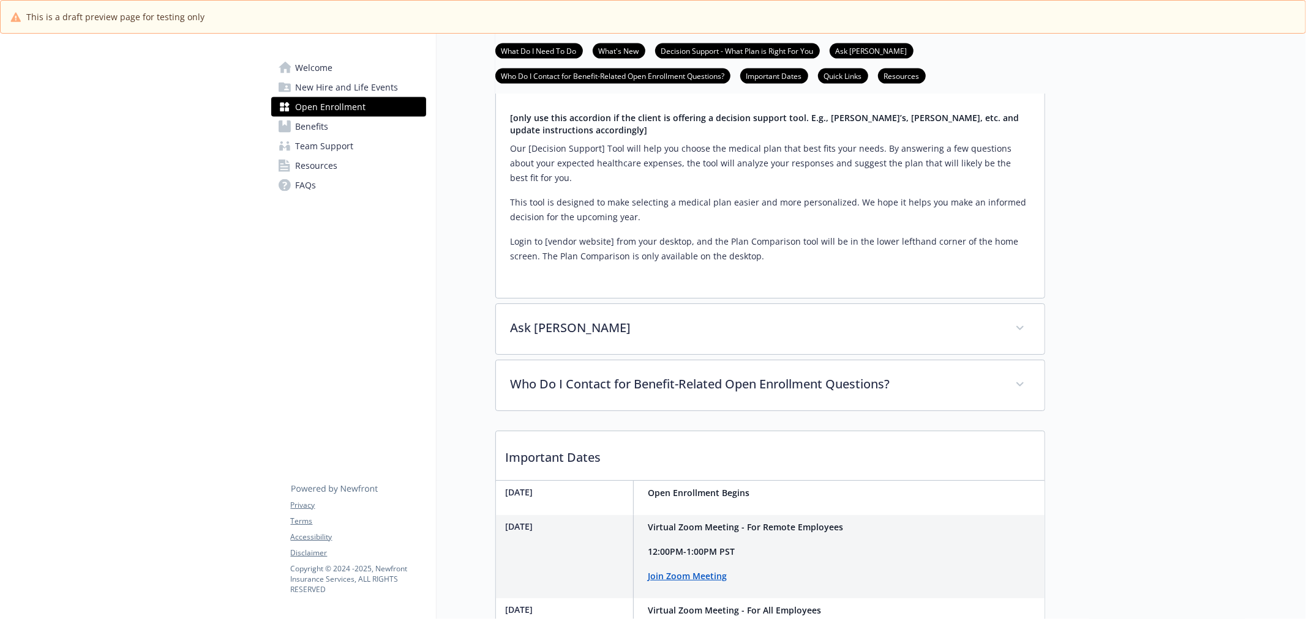
scroll to position [1595, 0]
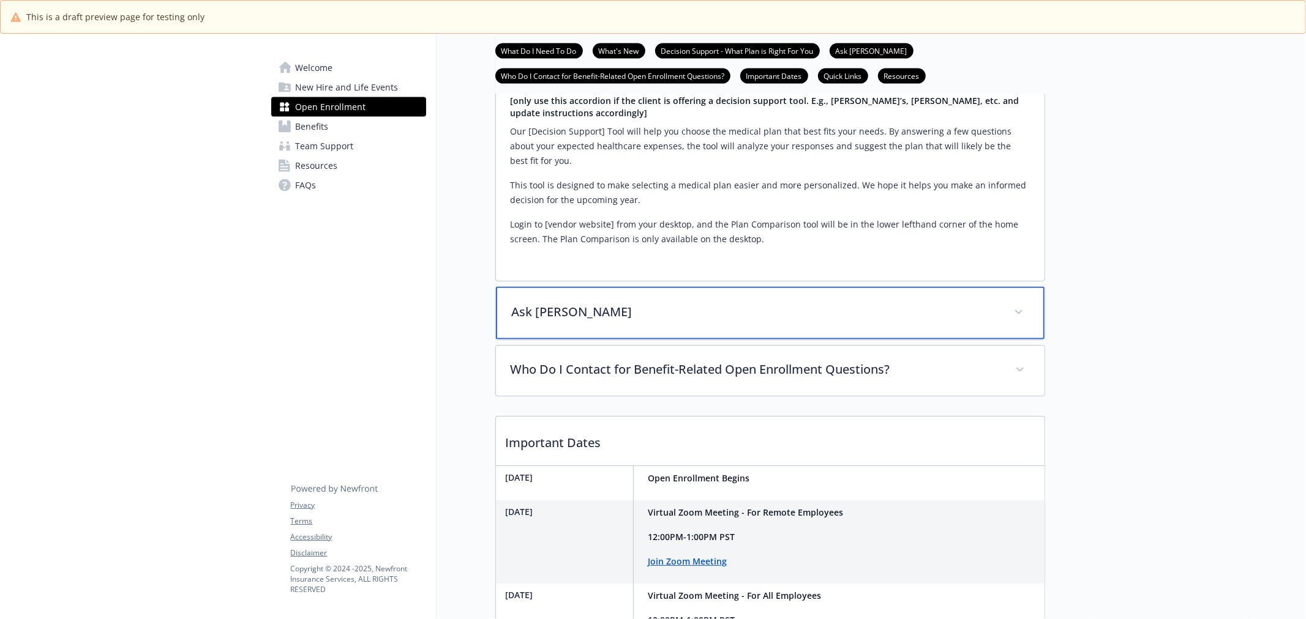
click at [543, 321] on p "Ask Benji" at bounding box center [755, 312] width 487 height 18
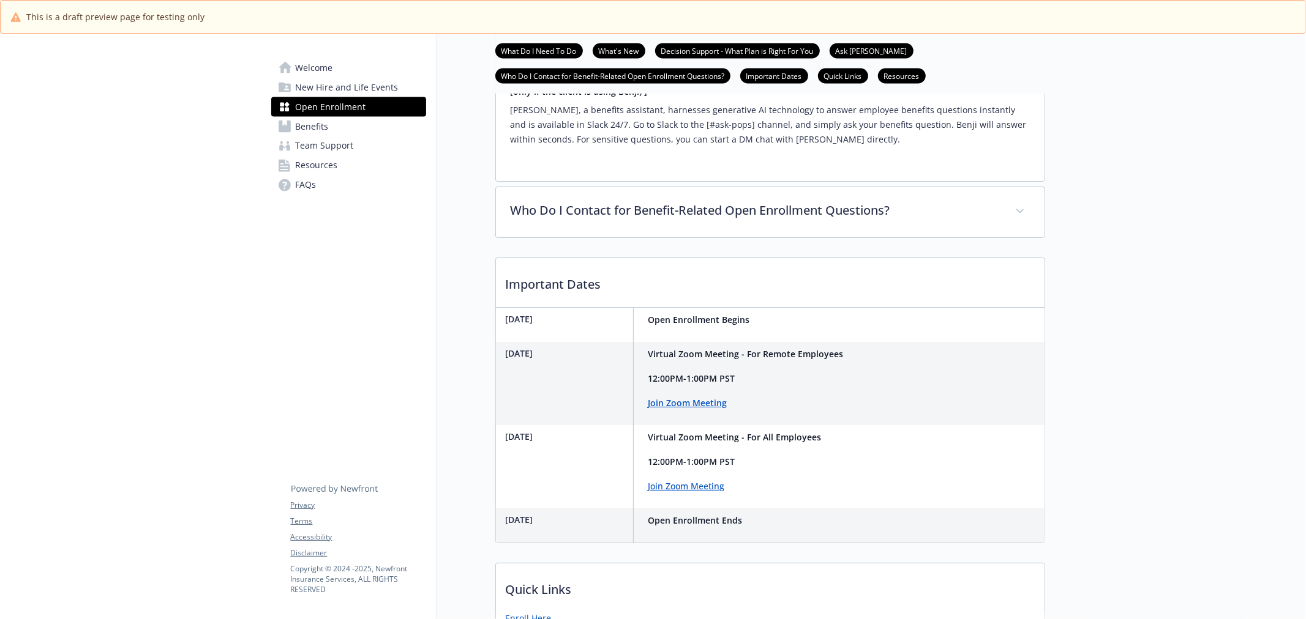
scroll to position [1868, 0]
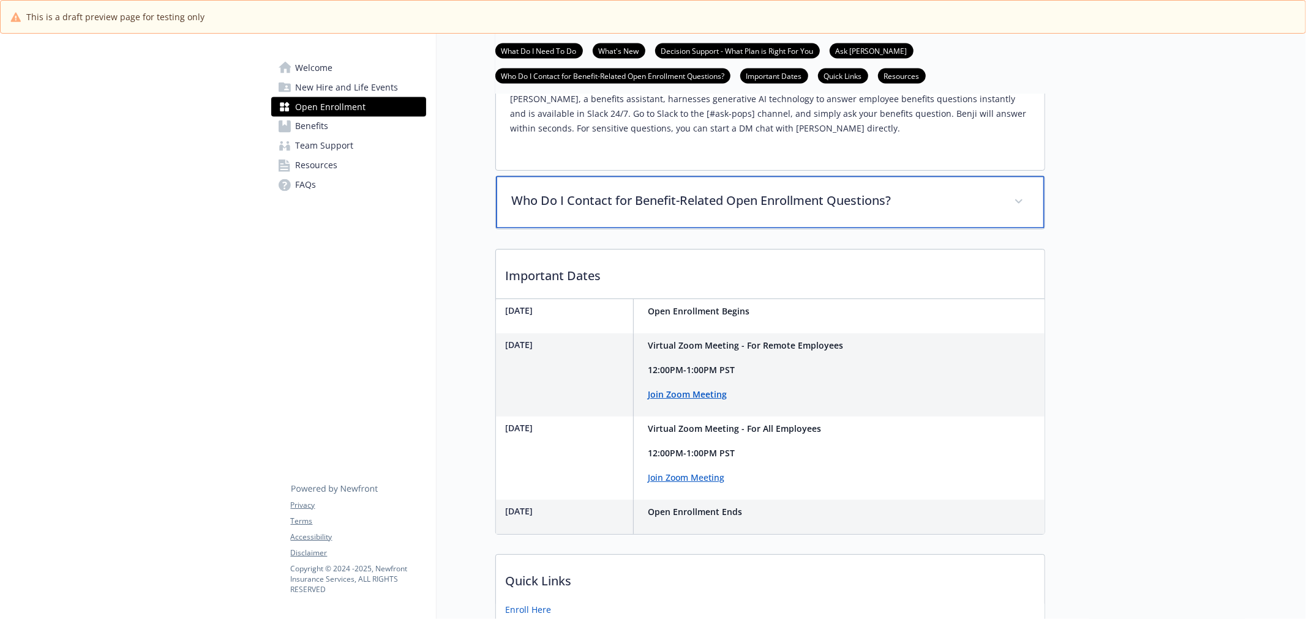
click at [767, 229] on div "Who Do I Contact for Benefit-Related Open Enrollment Questions?" at bounding box center [770, 202] width 548 height 53
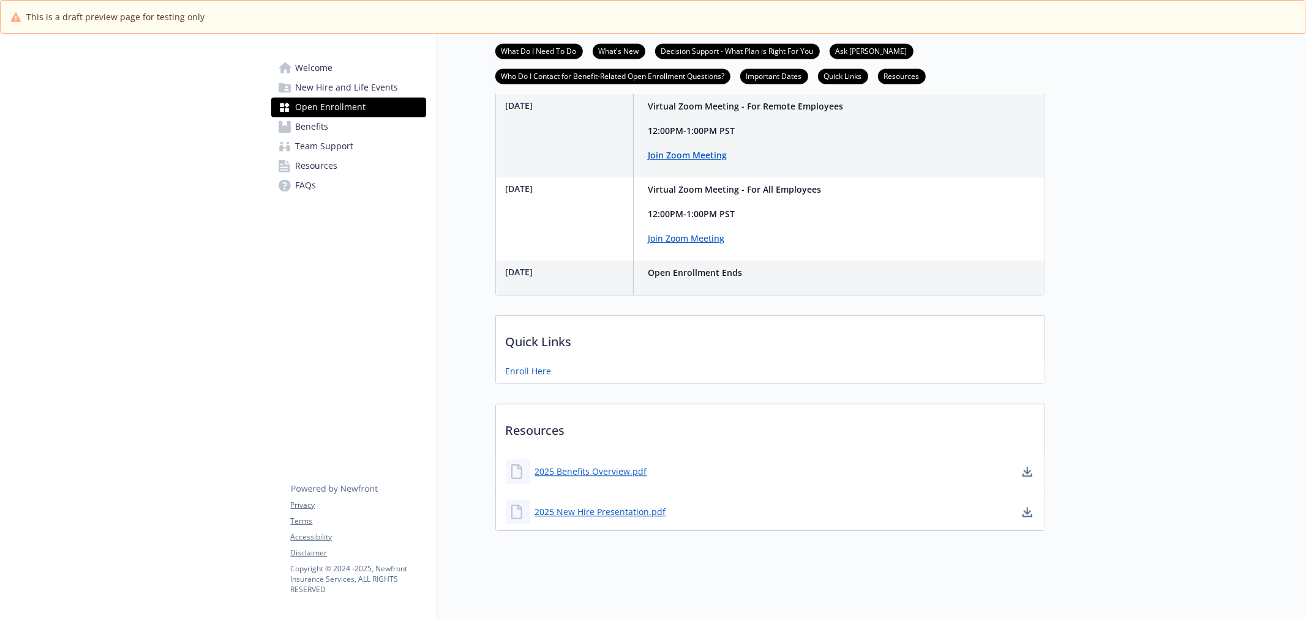
scroll to position [2280, 0]
click at [540, 365] on link "Enroll Here" at bounding box center [530, 369] width 48 height 15
click at [604, 464] on link "2025 Benefits Overview.pdf" at bounding box center [592, 471] width 114 height 15
click at [622, 504] on link "2025 New Hire Presentation.pdf" at bounding box center [601, 511] width 133 height 15
click at [310, 130] on span "Benefits" at bounding box center [312, 127] width 33 height 20
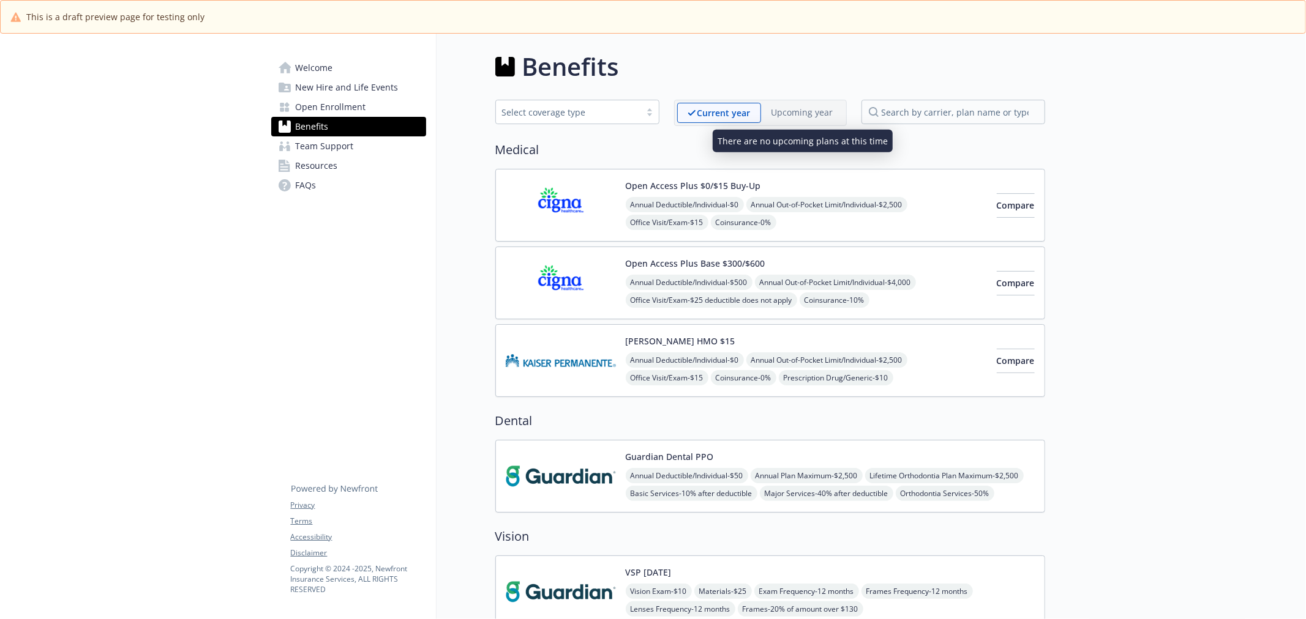
click at [799, 111] on p "Upcoming year" at bounding box center [802, 112] width 62 height 13
click at [588, 221] on img at bounding box center [561, 205] width 110 height 52
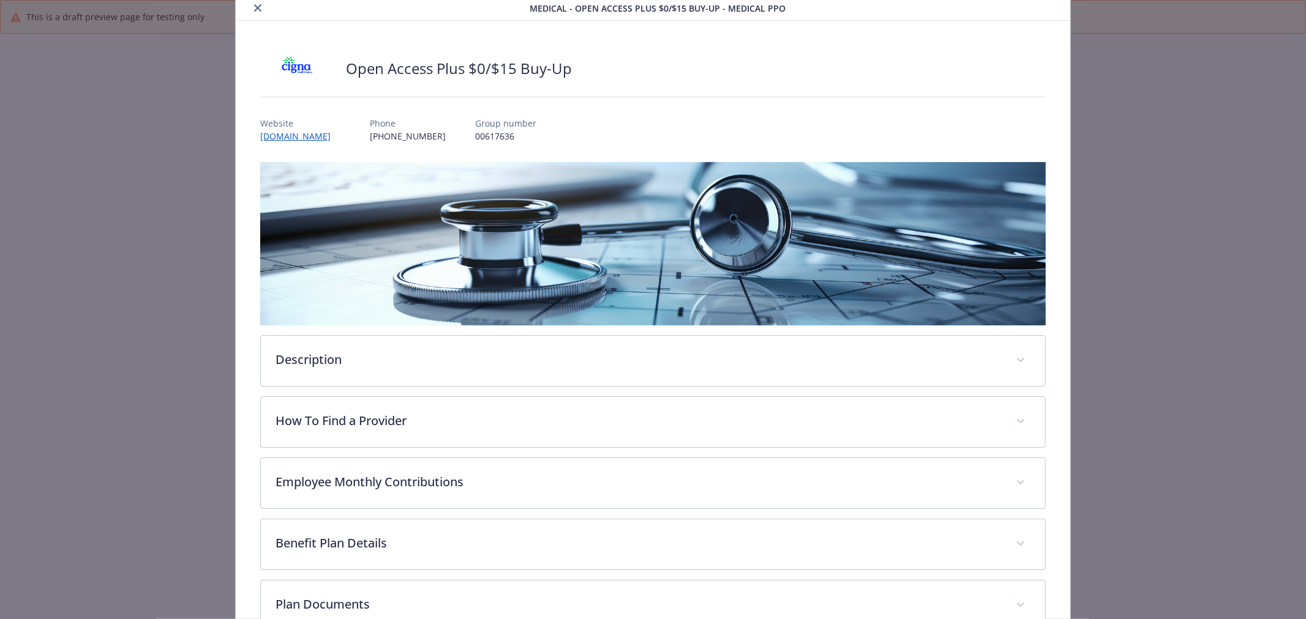
scroll to position [136, 0]
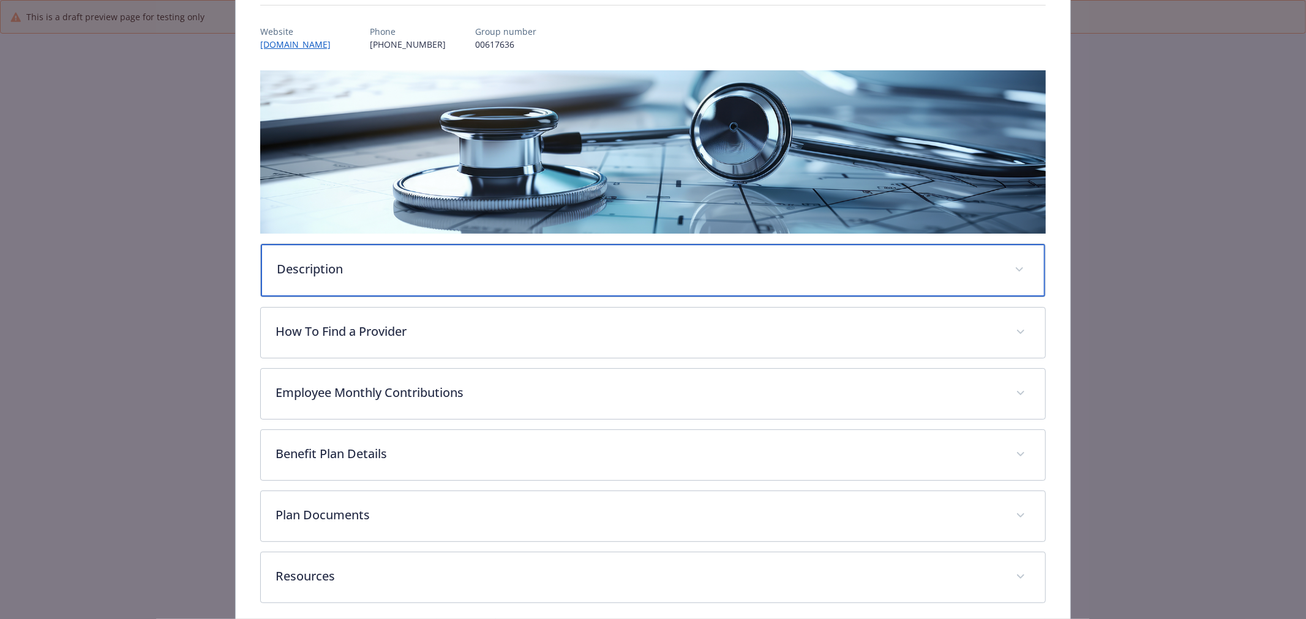
click at [451, 248] on div "Description" at bounding box center [653, 270] width 784 height 53
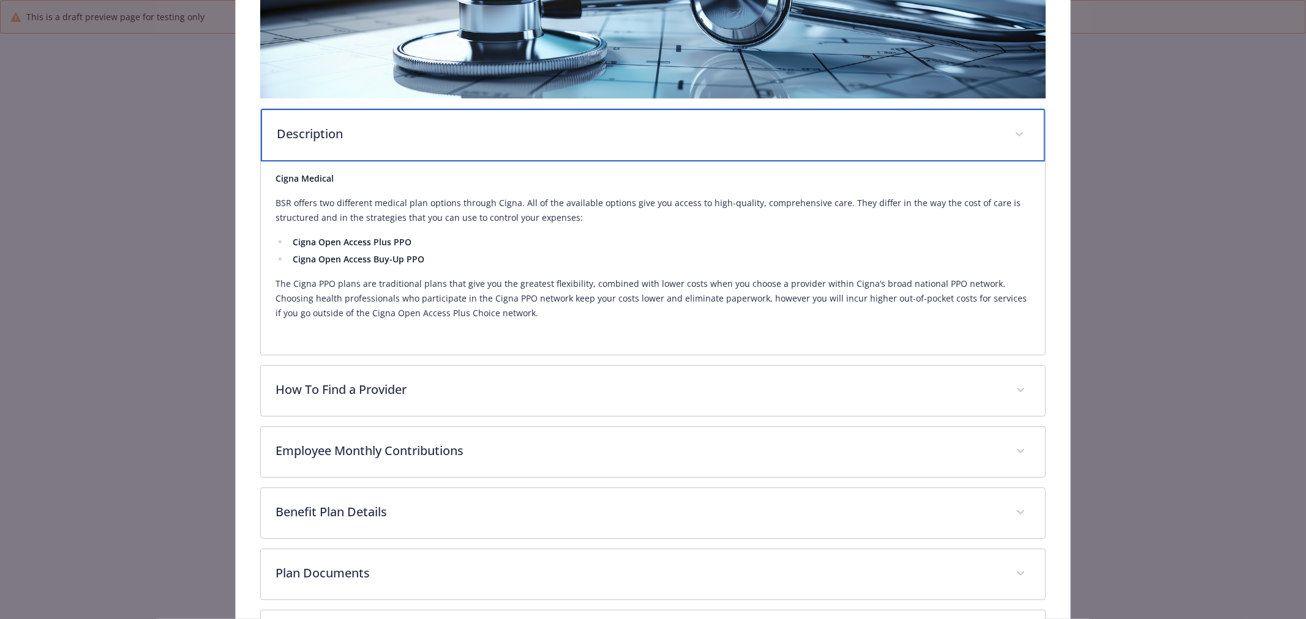
scroll to position [272, 0]
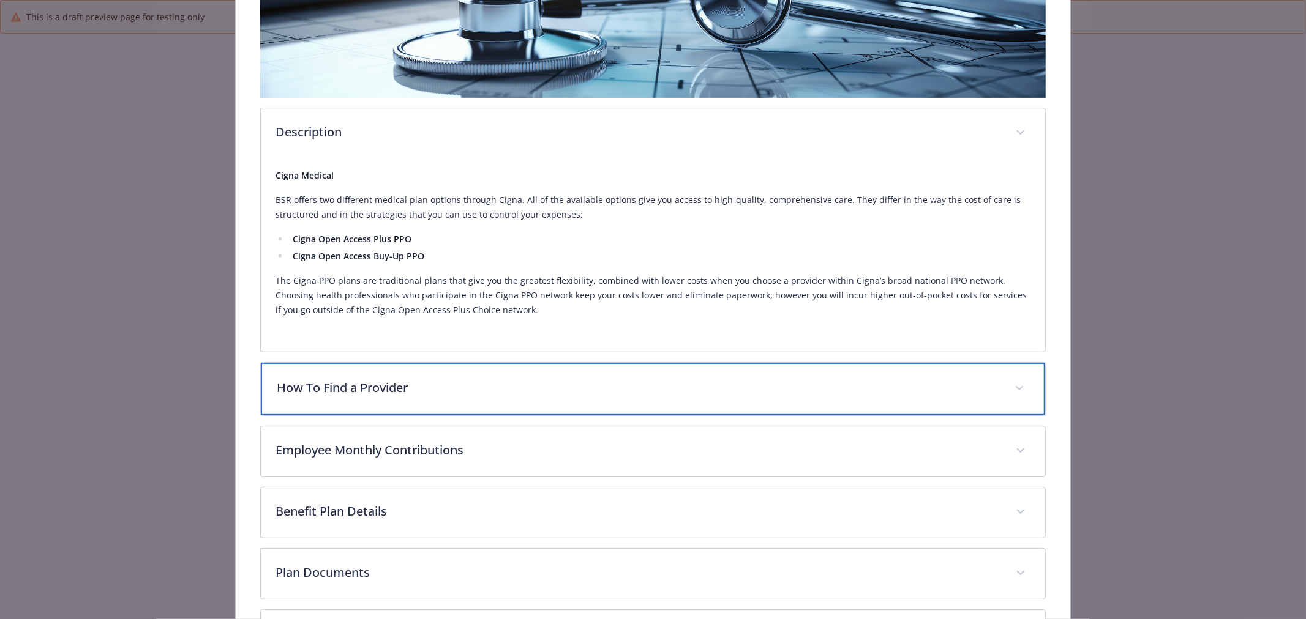
click at [468, 376] on div "How To Find a Provider" at bounding box center [653, 389] width 784 height 53
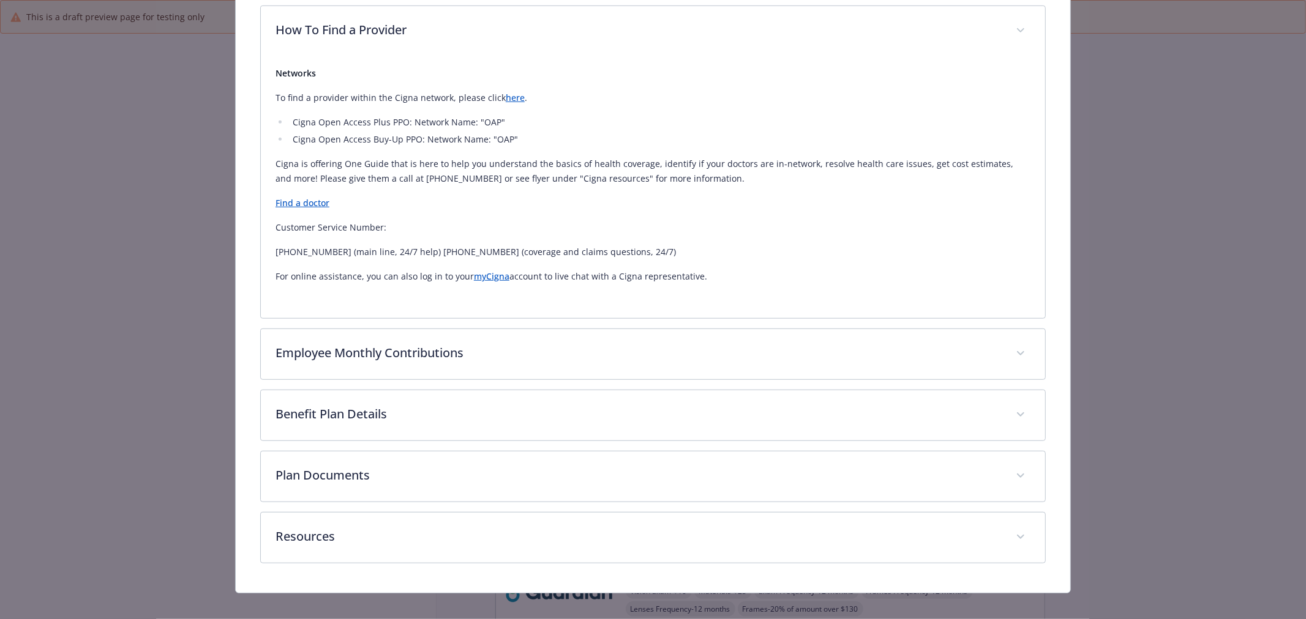
scroll to position [641, 0]
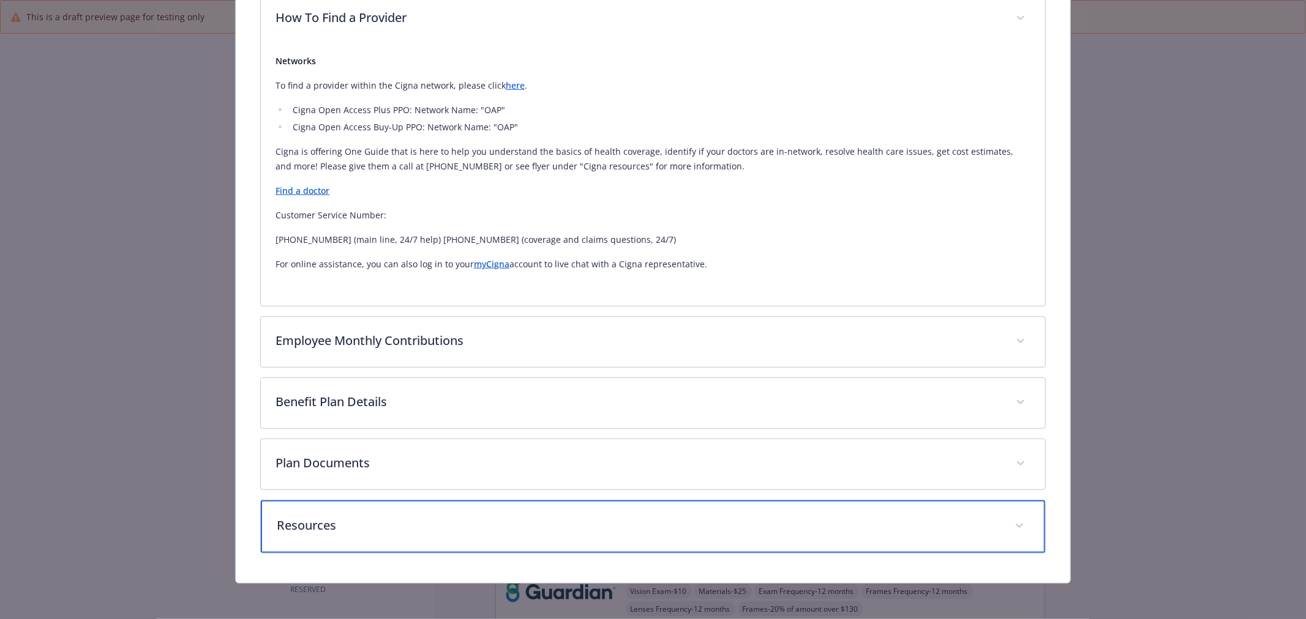
click at [428, 504] on div "Resources" at bounding box center [653, 527] width 784 height 53
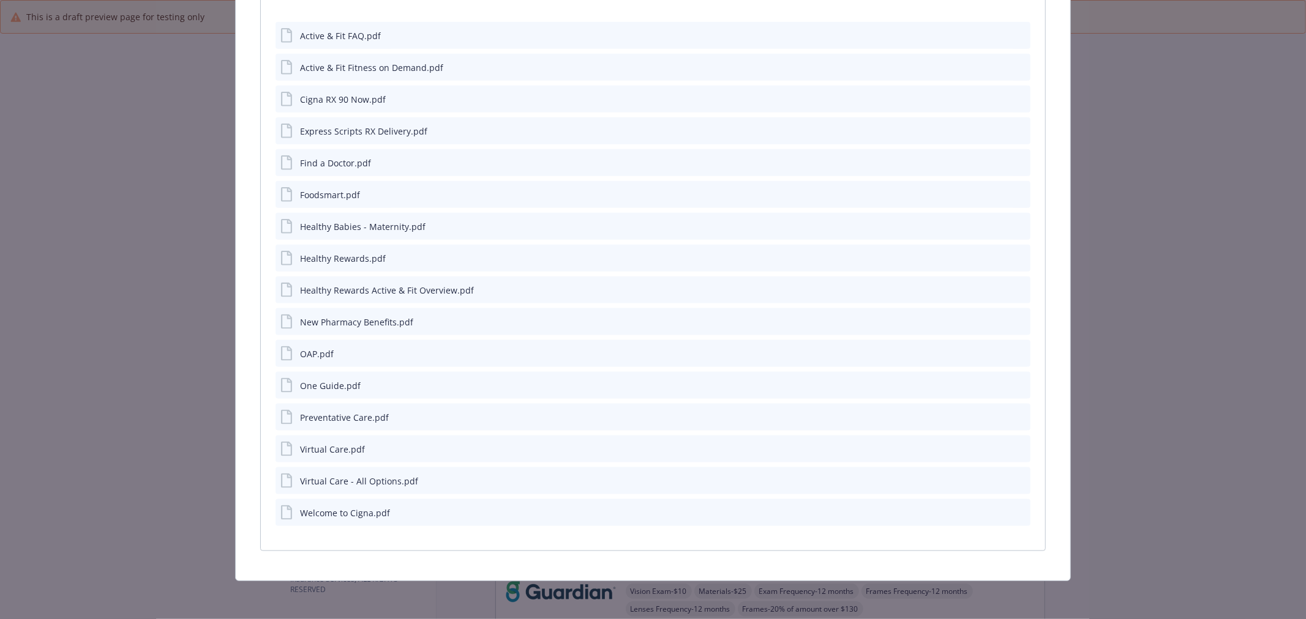
scroll to position [1189, 0]
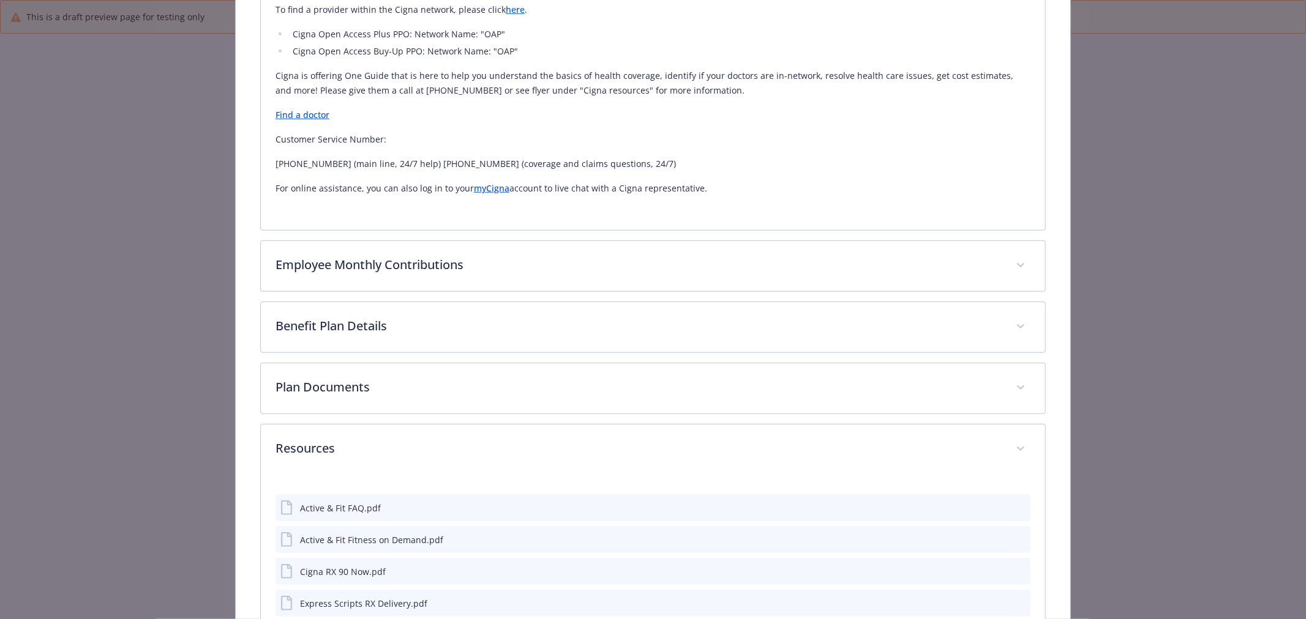
scroll to position [713, 0]
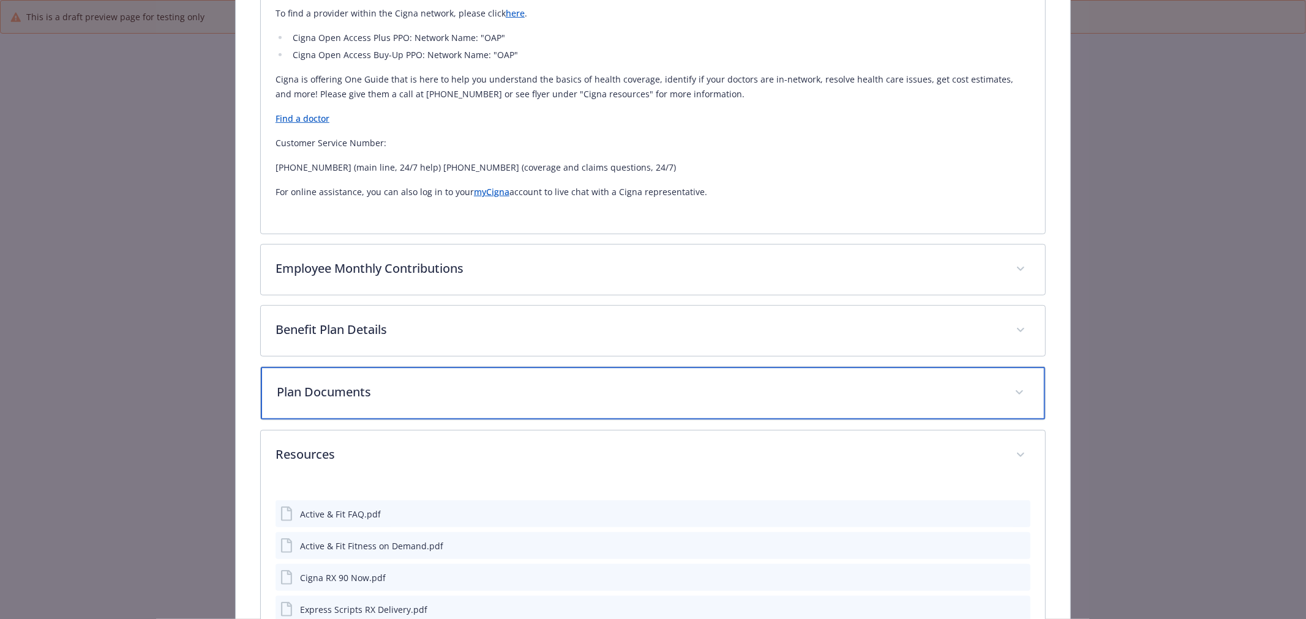
click at [467, 392] on p "Plan Documents" at bounding box center [638, 392] width 723 height 18
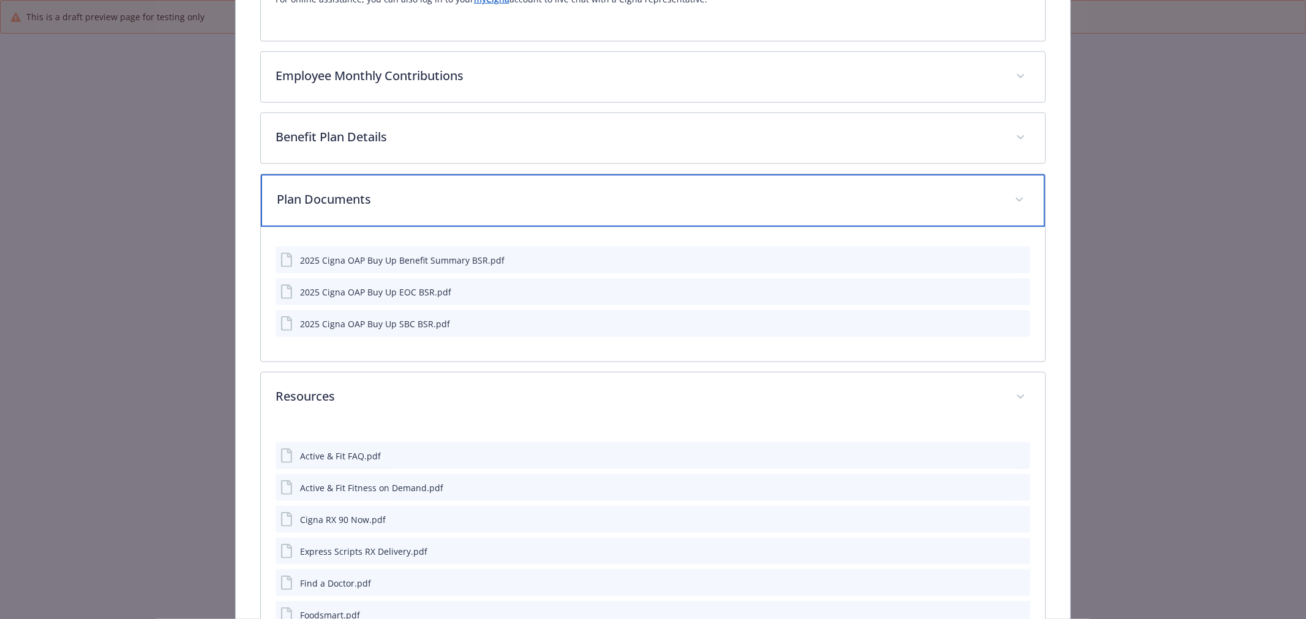
scroll to position [917, 0]
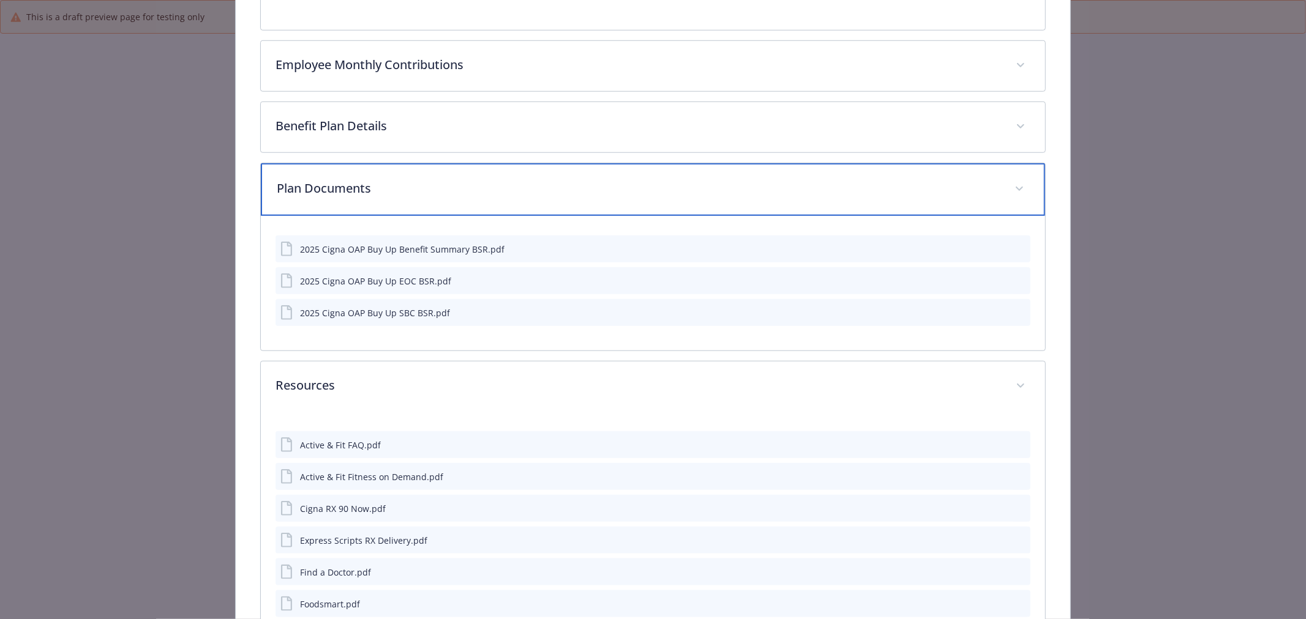
click at [542, 172] on div "Plan Documents" at bounding box center [653, 189] width 784 height 53
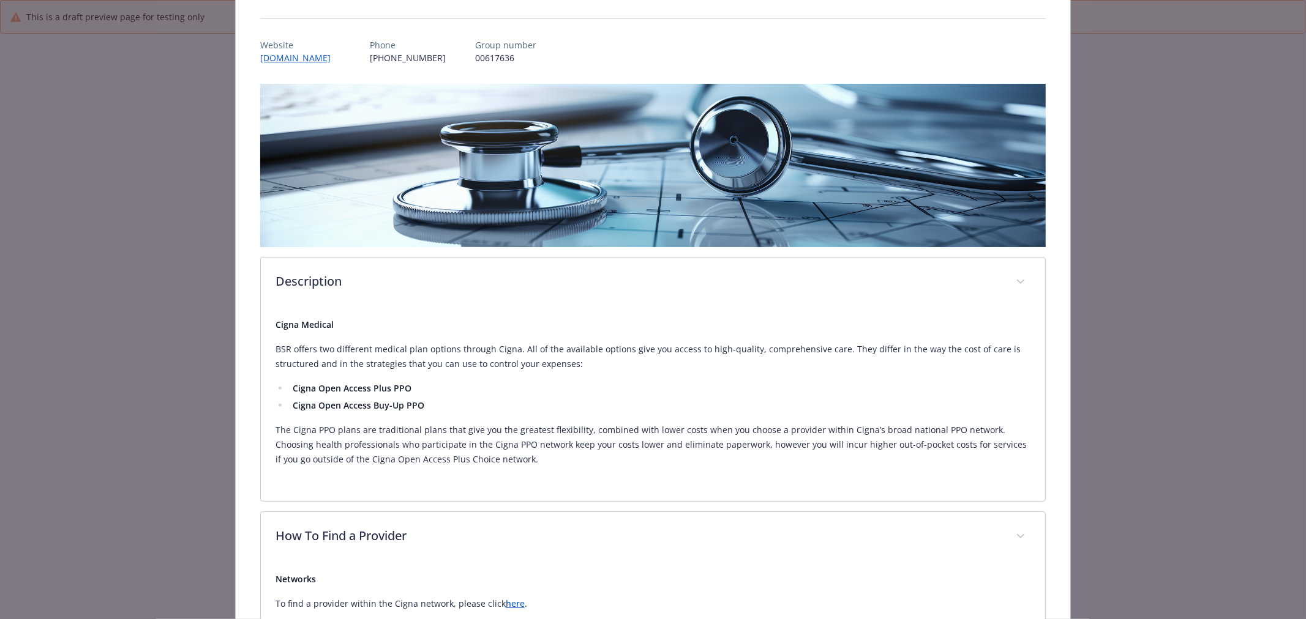
scroll to position [0, 0]
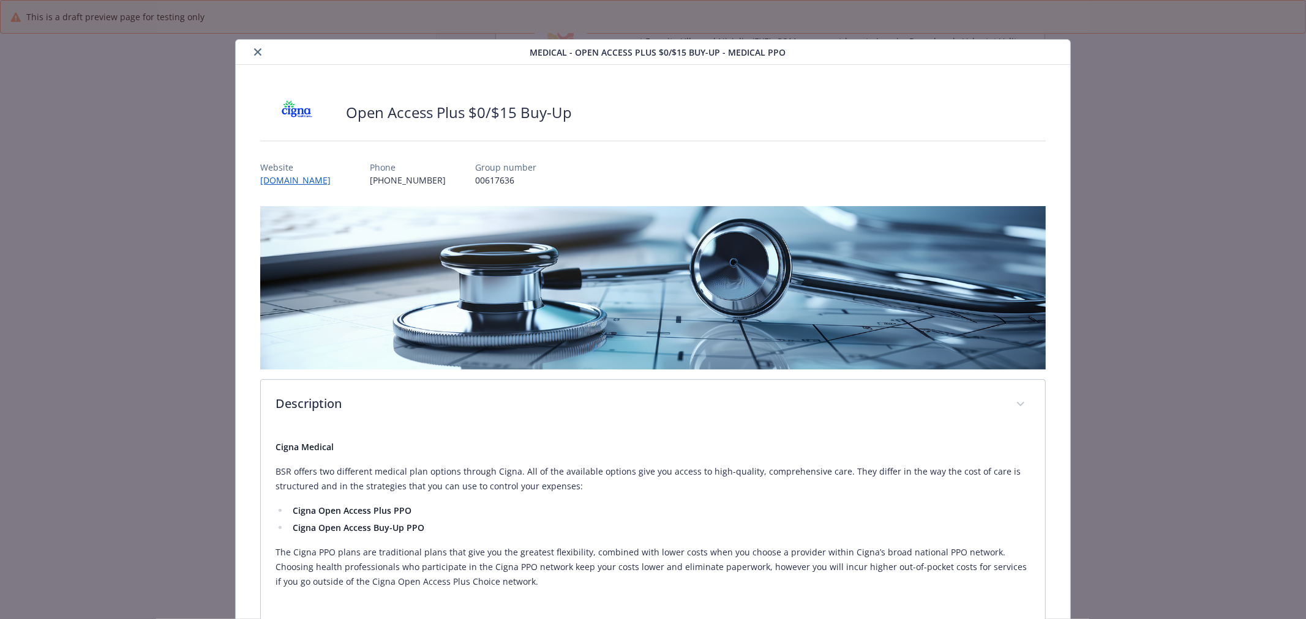
click at [262, 52] on button "close" at bounding box center [257, 52] width 15 height 15
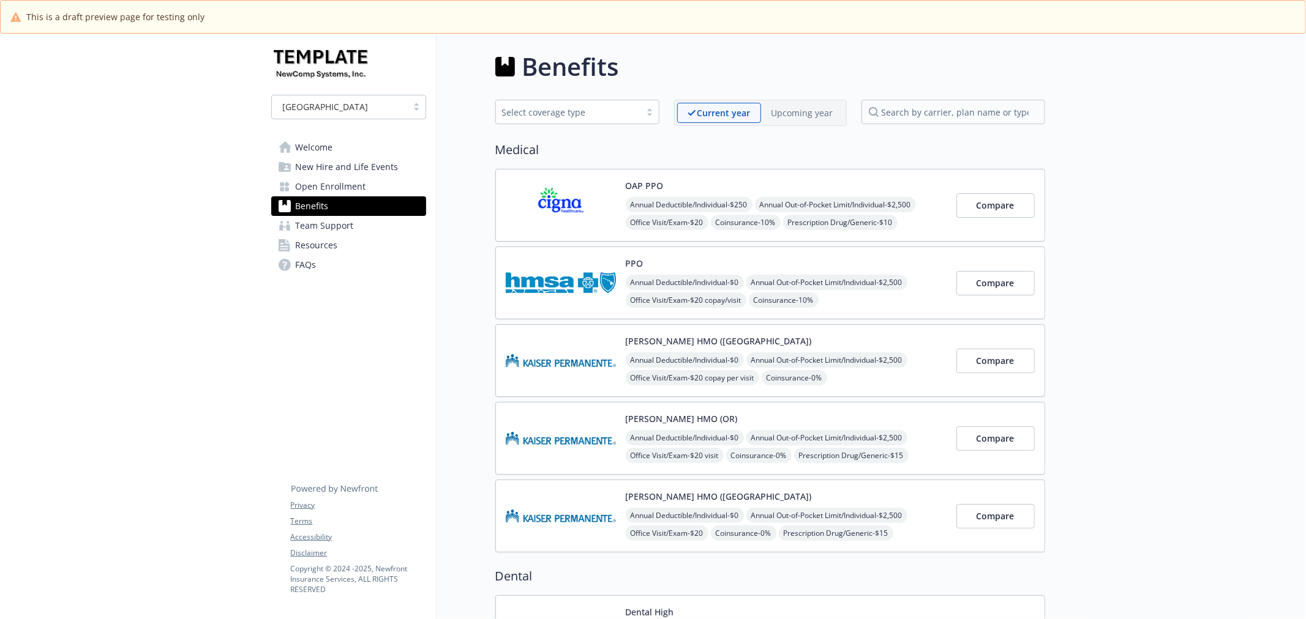
click at [321, 148] on span "Welcome" at bounding box center [314, 148] width 37 height 20
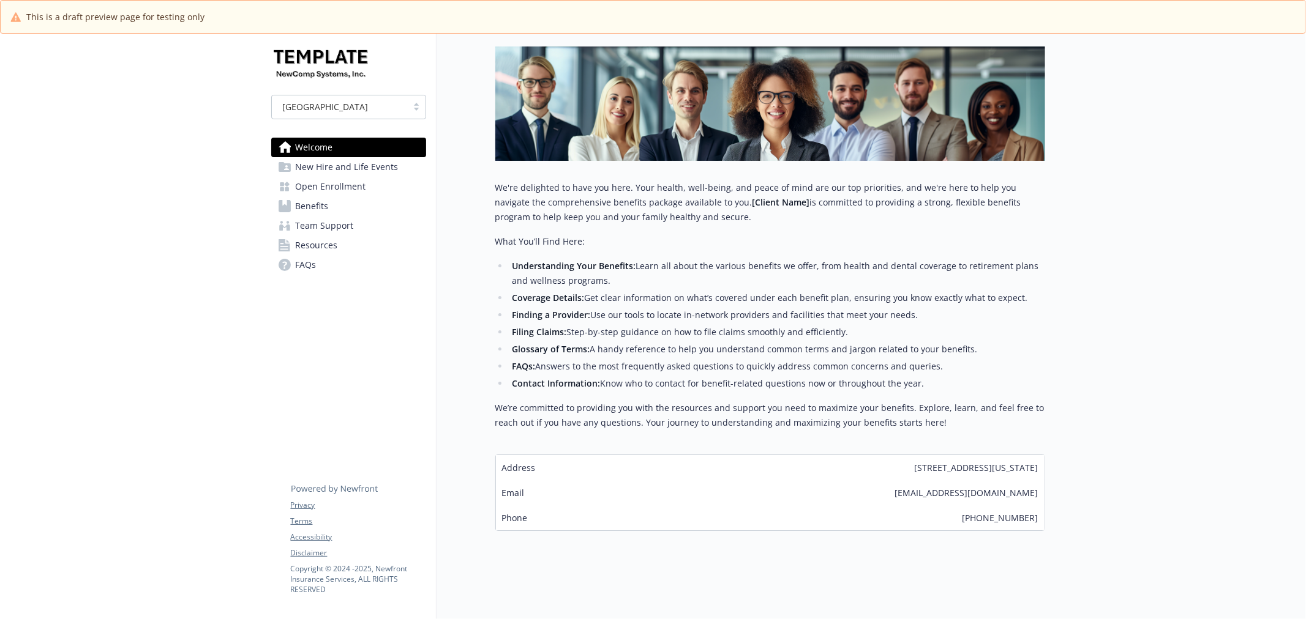
scroll to position [173, 0]
click at [288, 169] on icon at bounding box center [285, 167] width 12 height 10
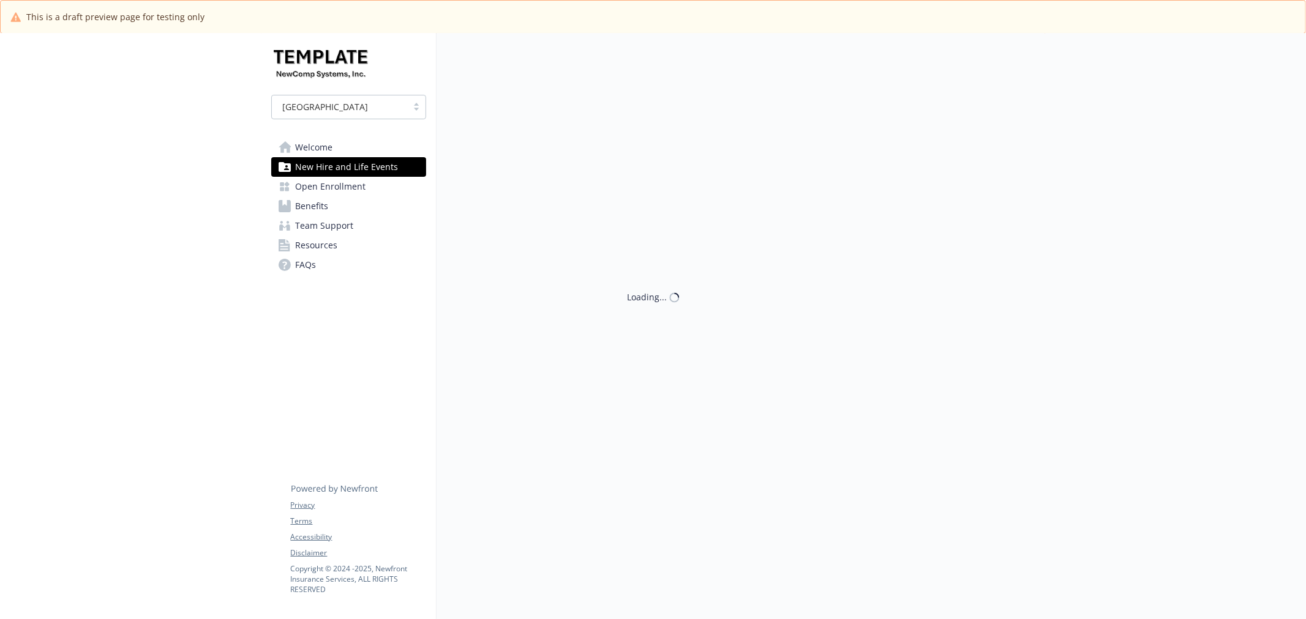
scroll to position [173, 0]
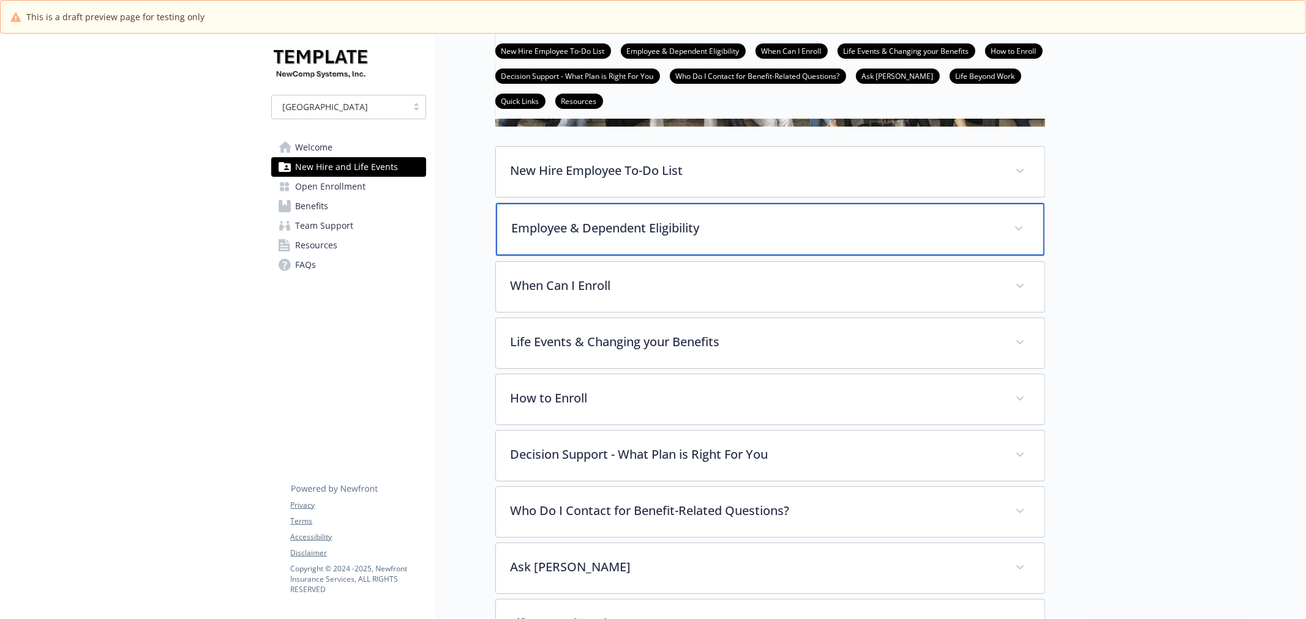
click at [959, 229] on p "Employee & Dependent Eligibility" at bounding box center [755, 228] width 487 height 18
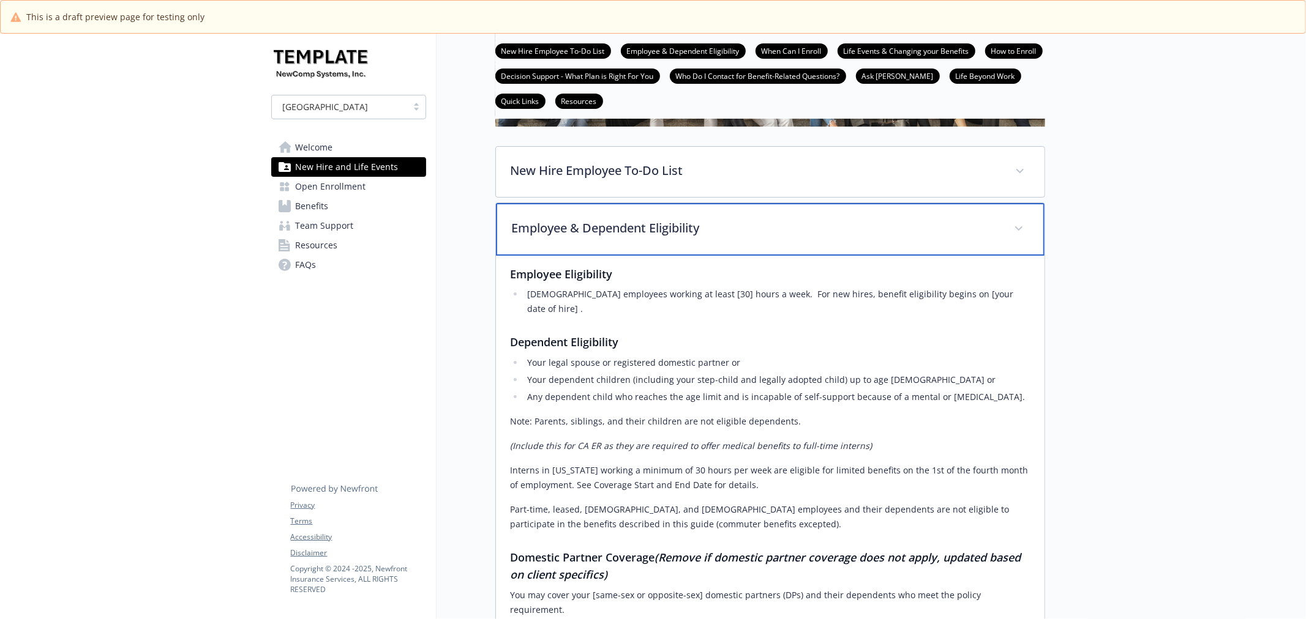
click at [959, 229] on p "Employee & Dependent Eligibility" at bounding box center [755, 228] width 487 height 18
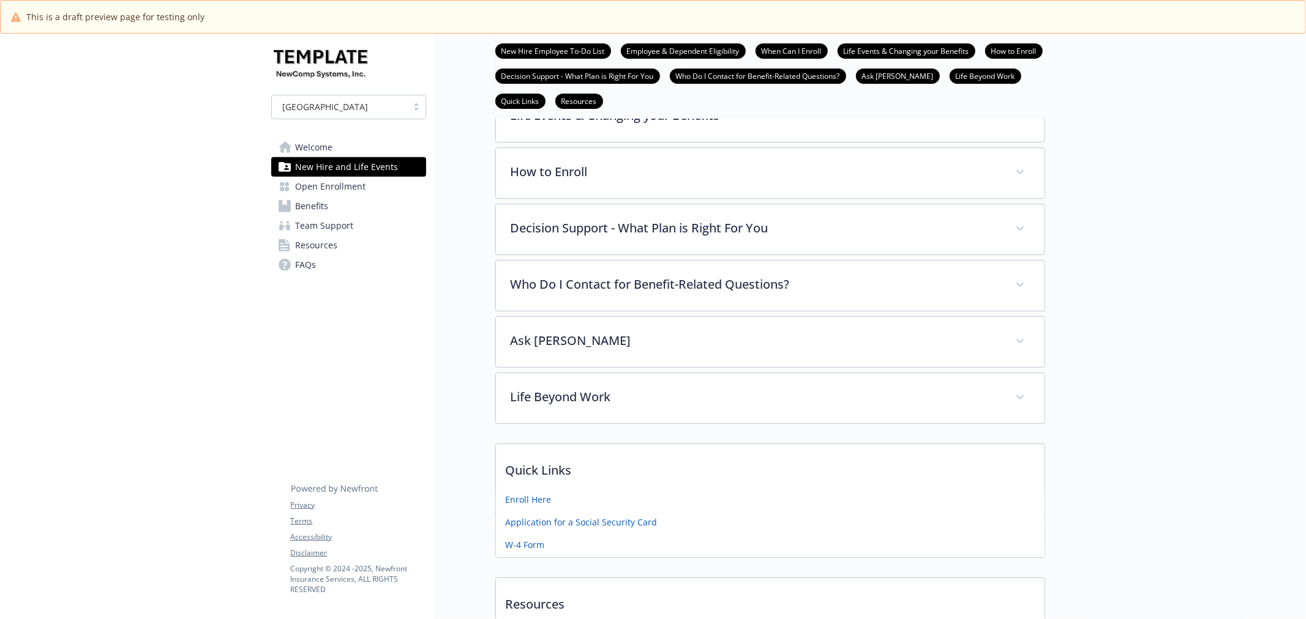
scroll to position [445, 0]
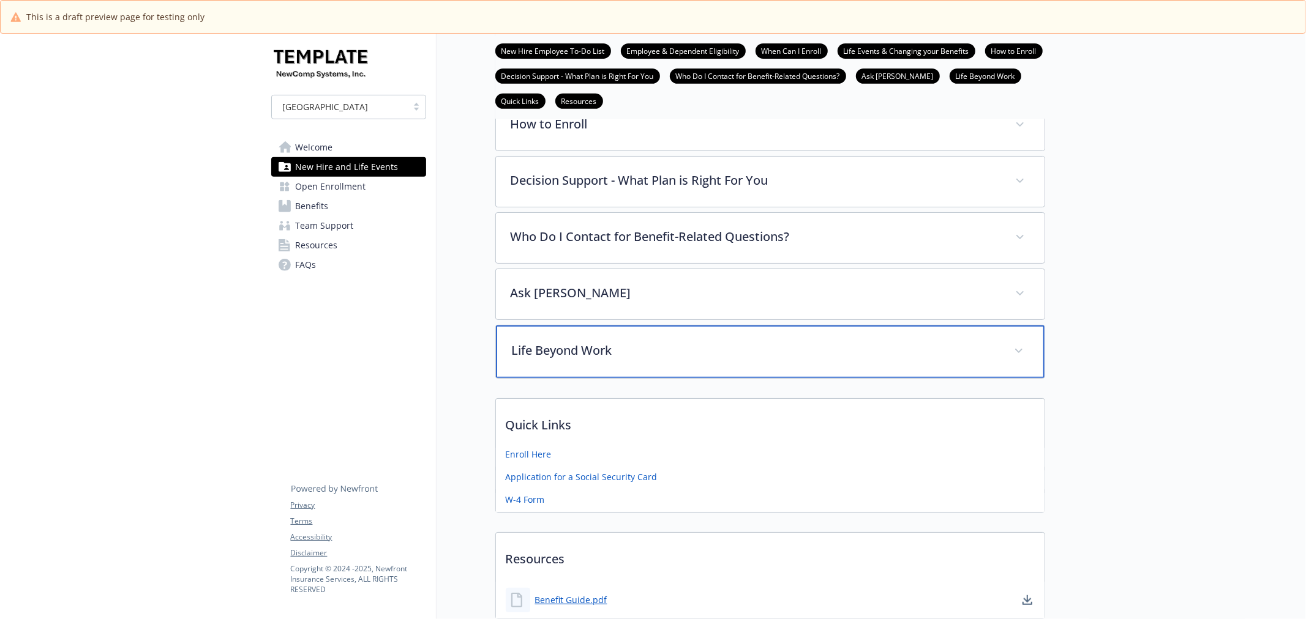
click at [782, 357] on p "Life Beyond Work" at bounding box center [755, 351] width 487 height 18
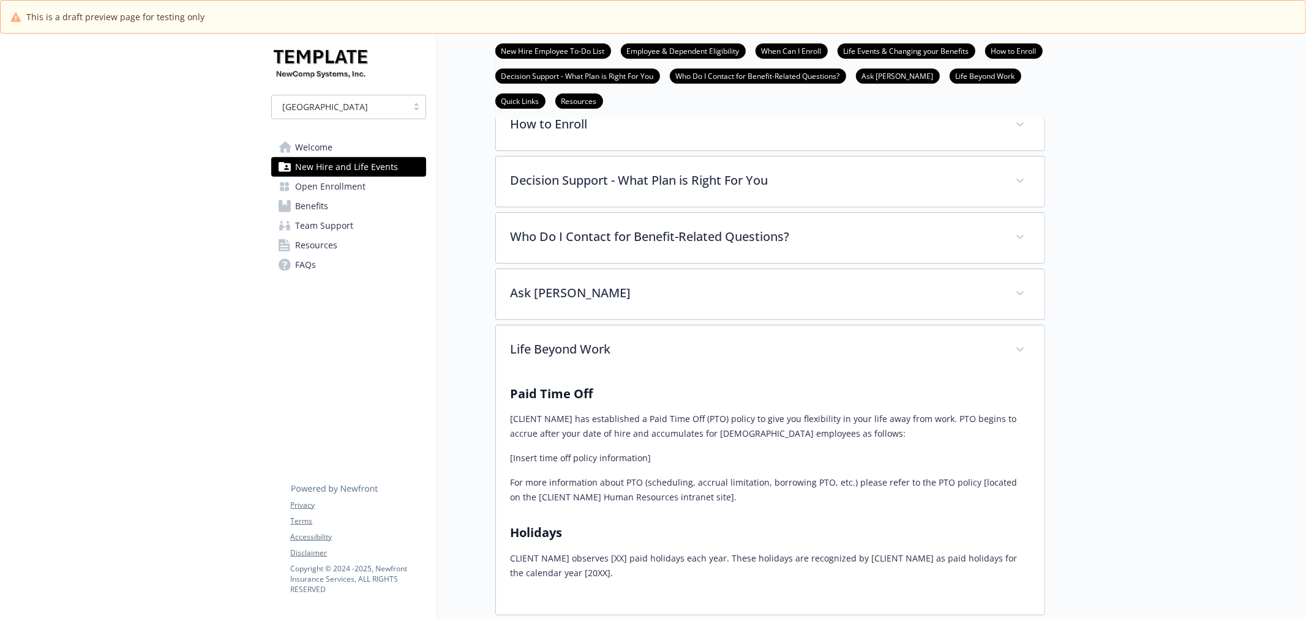
click at [317, 188] on span "Open Enrollment" at bounding box center [331, 187] width 70 height 20
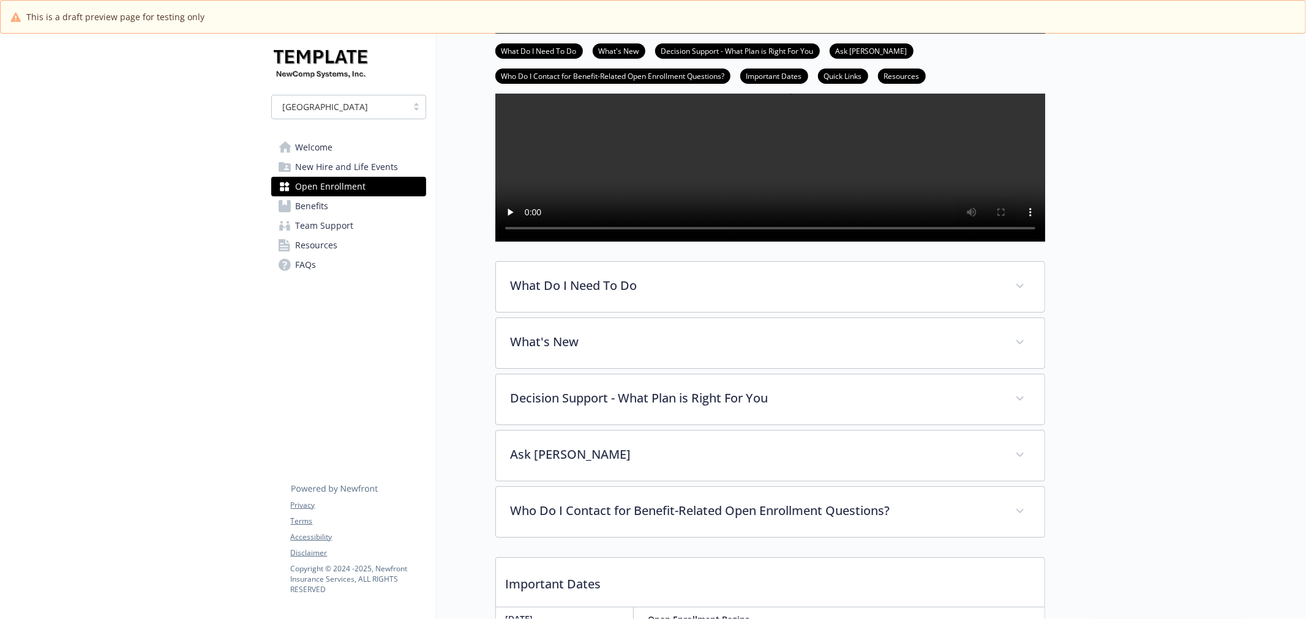
scroll to position [272, 0]
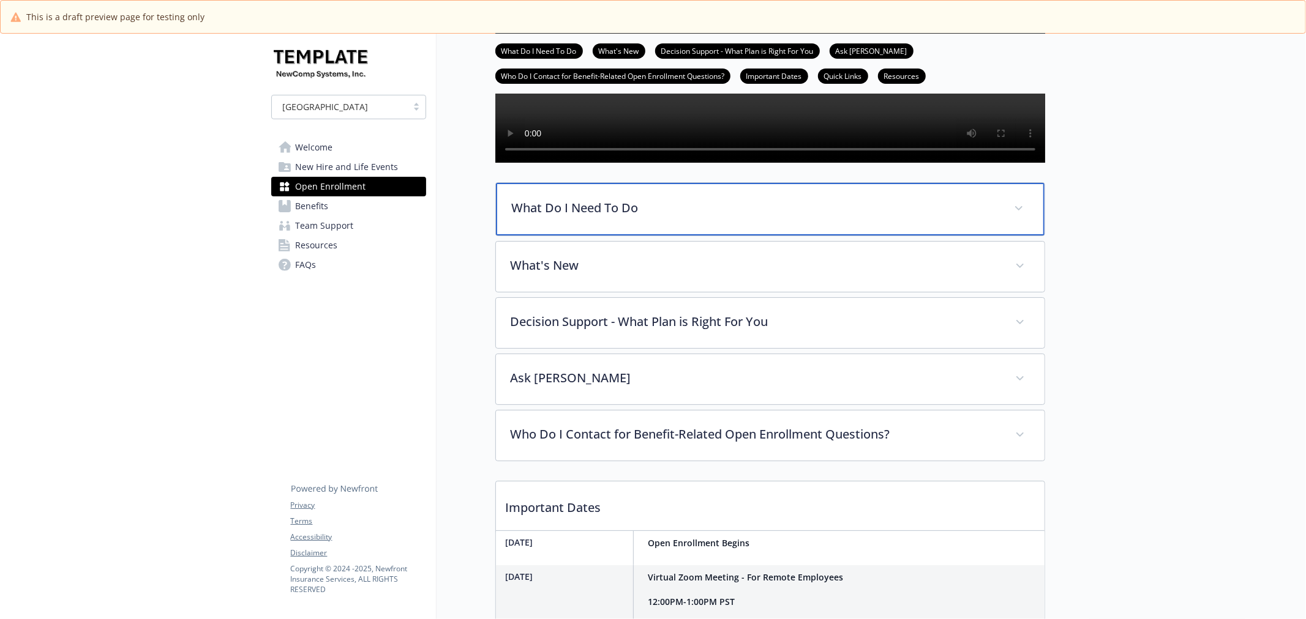
click at [828, 217] on p "What Do I Need To Do" at bounding box center [755, 208] width 487 height 18
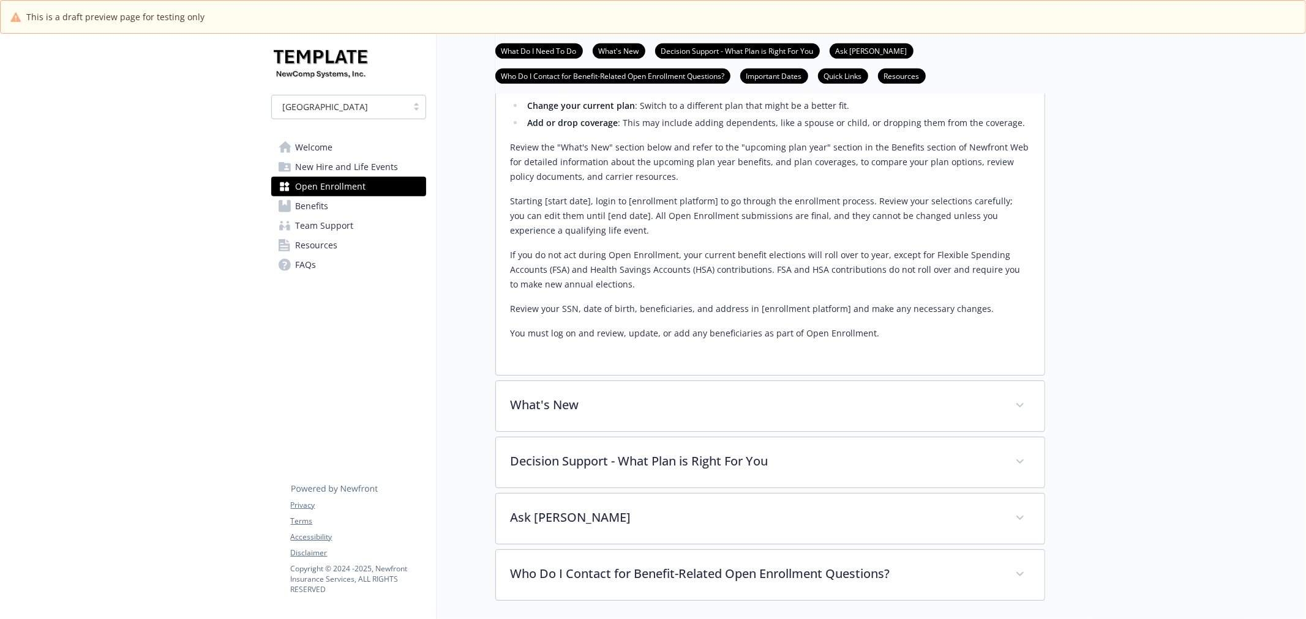
scroll to position [544, 0]
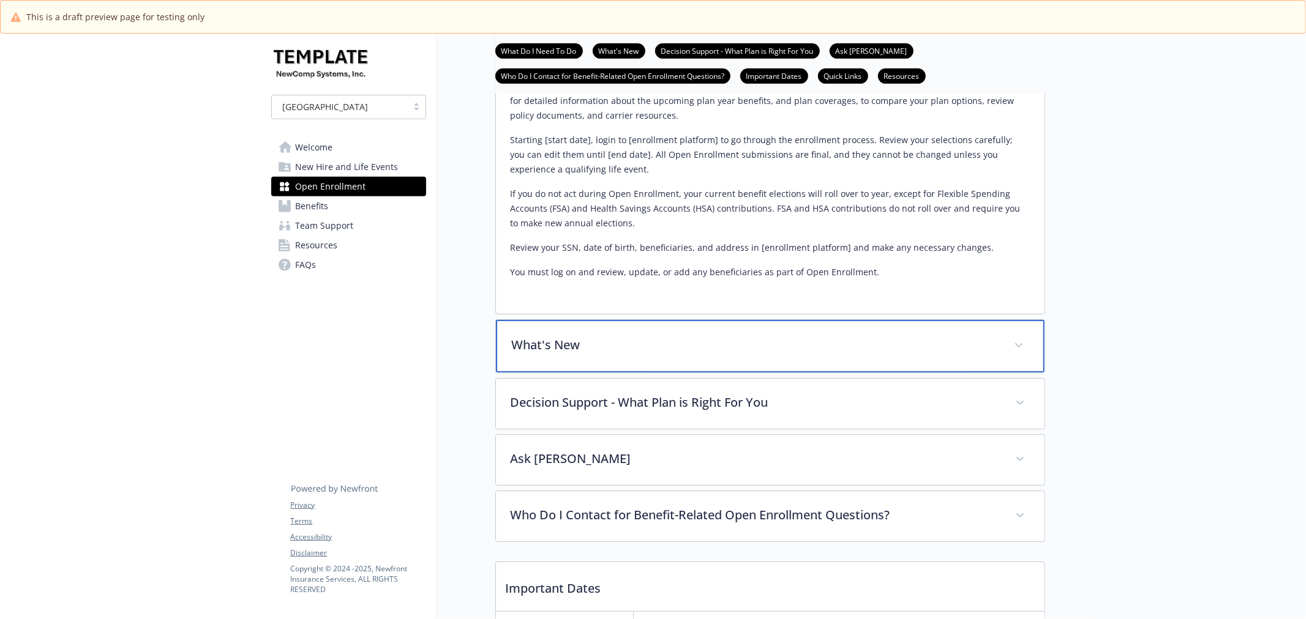
click at [806, 373] on div "What's New" at bounding box center [770, 346] width 548 height 53
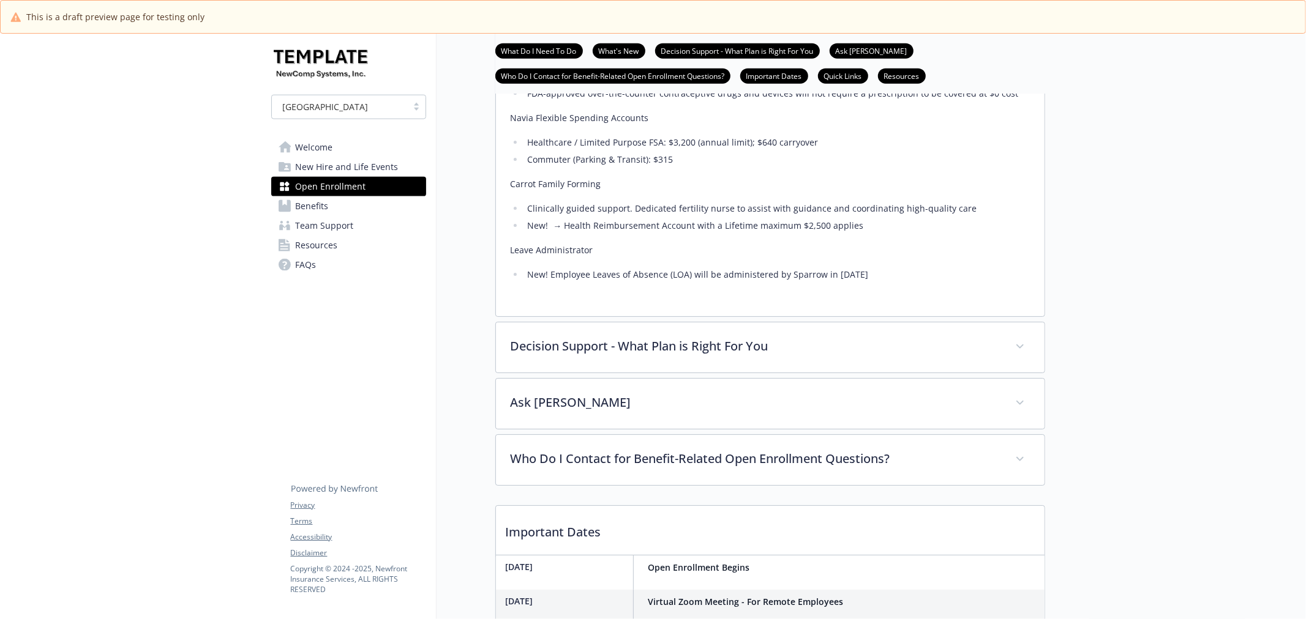
scroll to position [1360, 0]
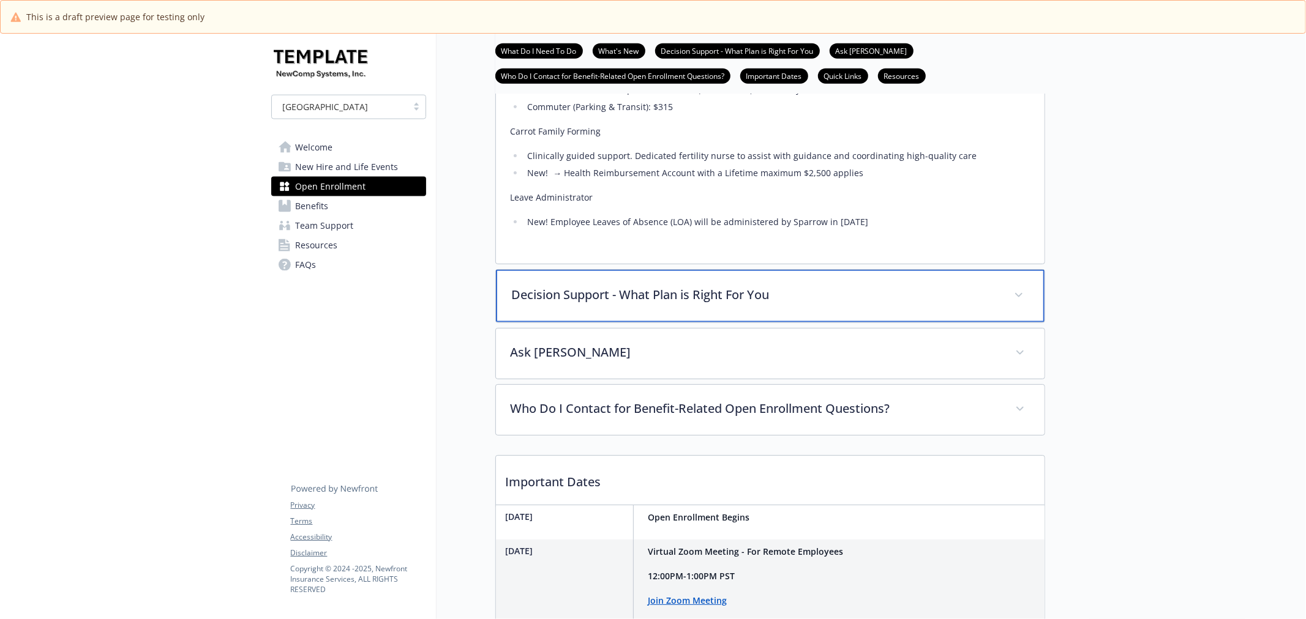
click at [891, 304] on p "Decision Support - What Plan is Right For You" at bounding box center [755, 295] width 487 height 18
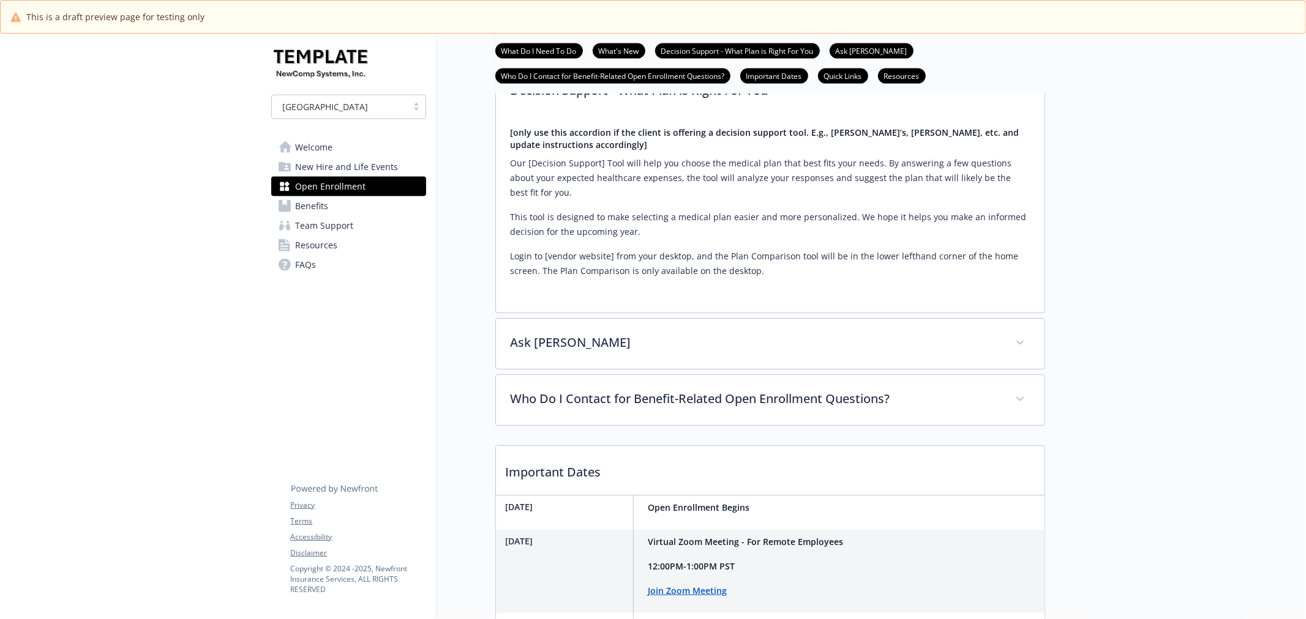
scroll to position [1564, 0]
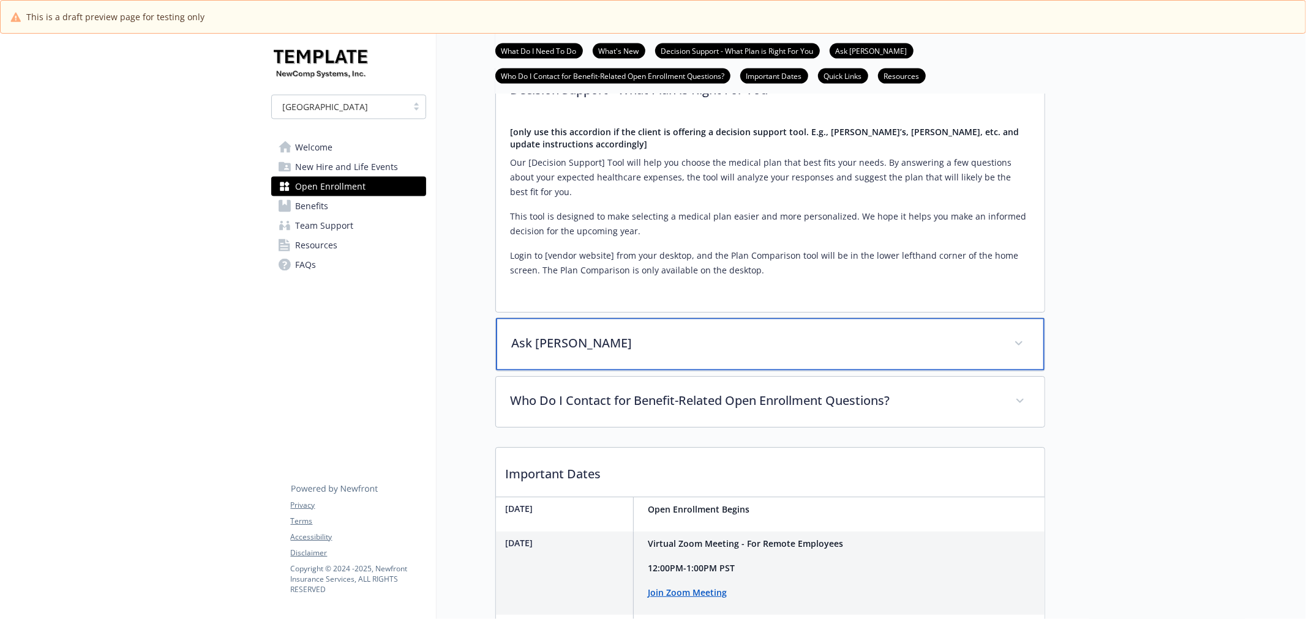
click at [586, 353] on p "Ask Benji" at bounding box center [755, 343] width 487 height 18
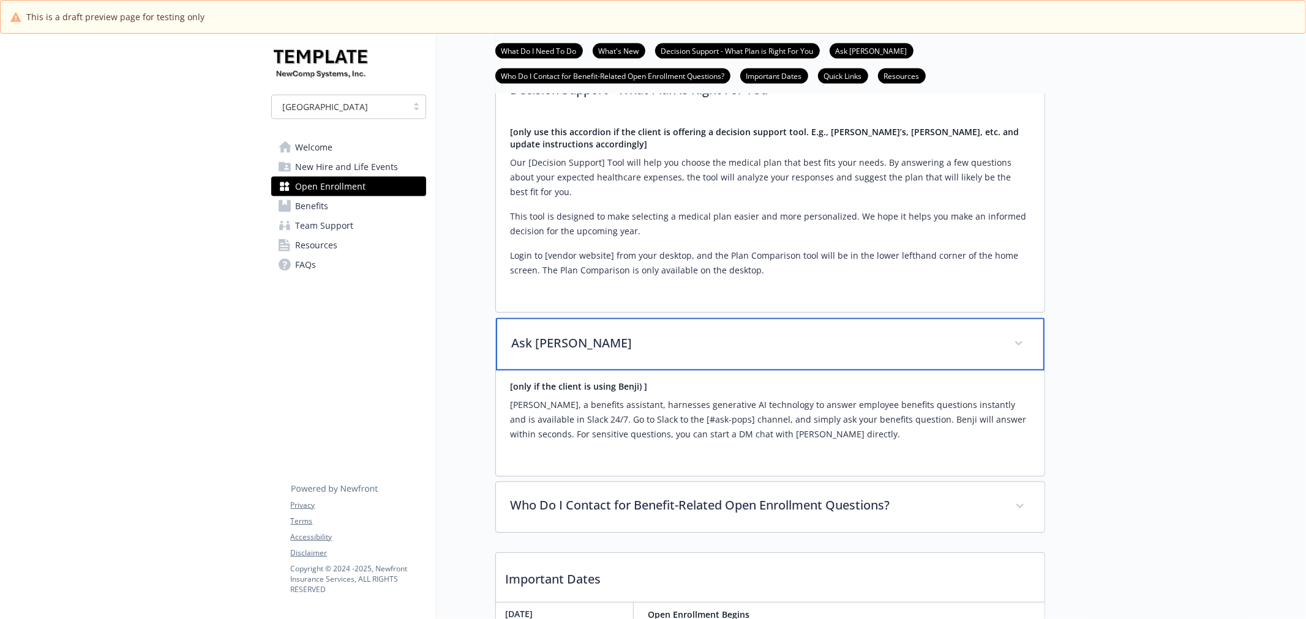
scroll to position [1768, 0]
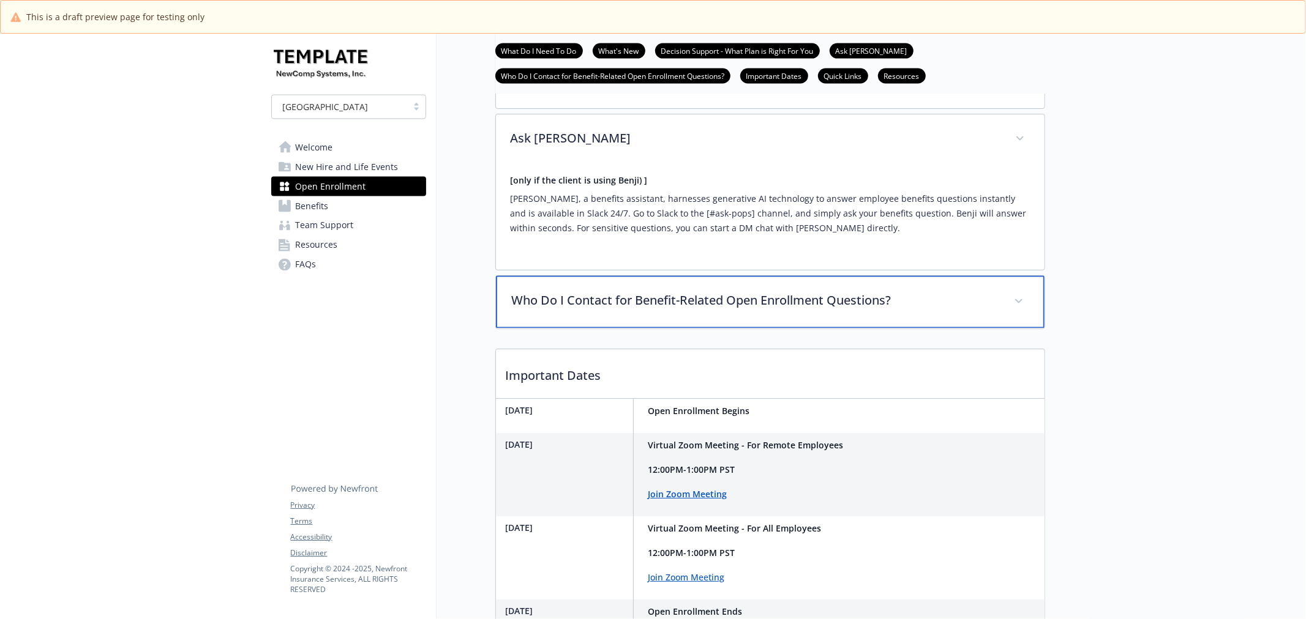
click at [787, 310] on p "Who Do I Contact for Benefit-Related Open Enrollment Questions?" at bounding box center [755, 301] width 487 height 18
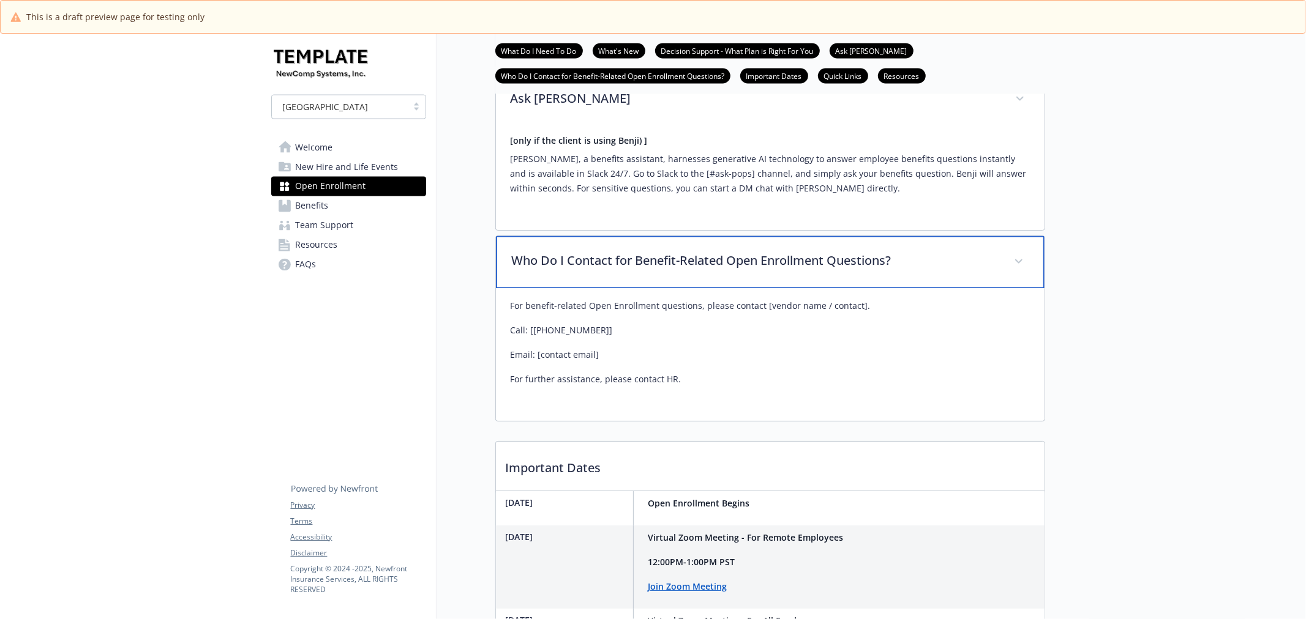
scroll to position [1836, 0]
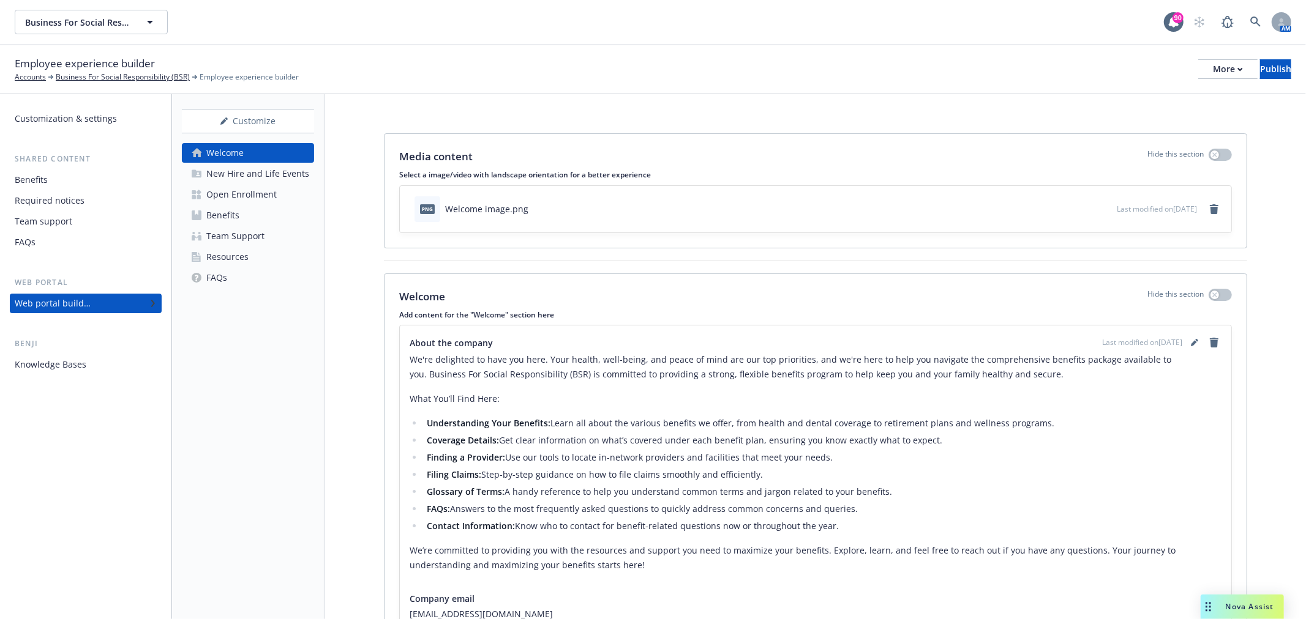
scroll to position [108, 0]
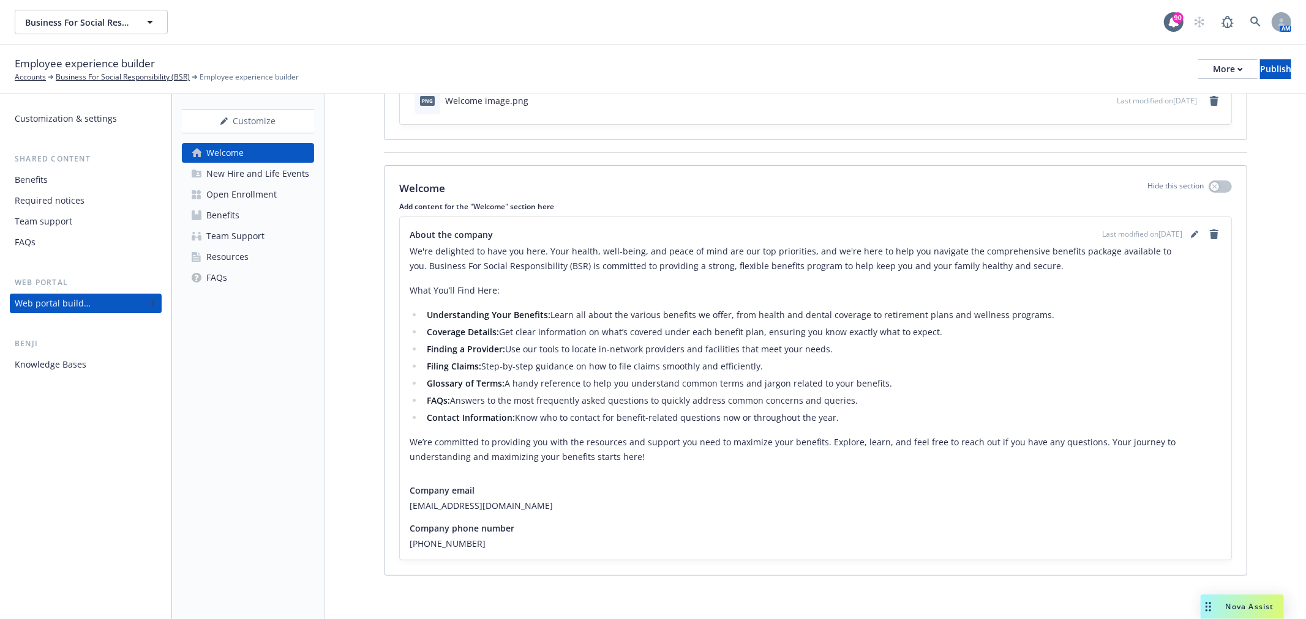
click at [233, 215] on div "Benefits" at bounding box center [222, 216] width 33 height 20
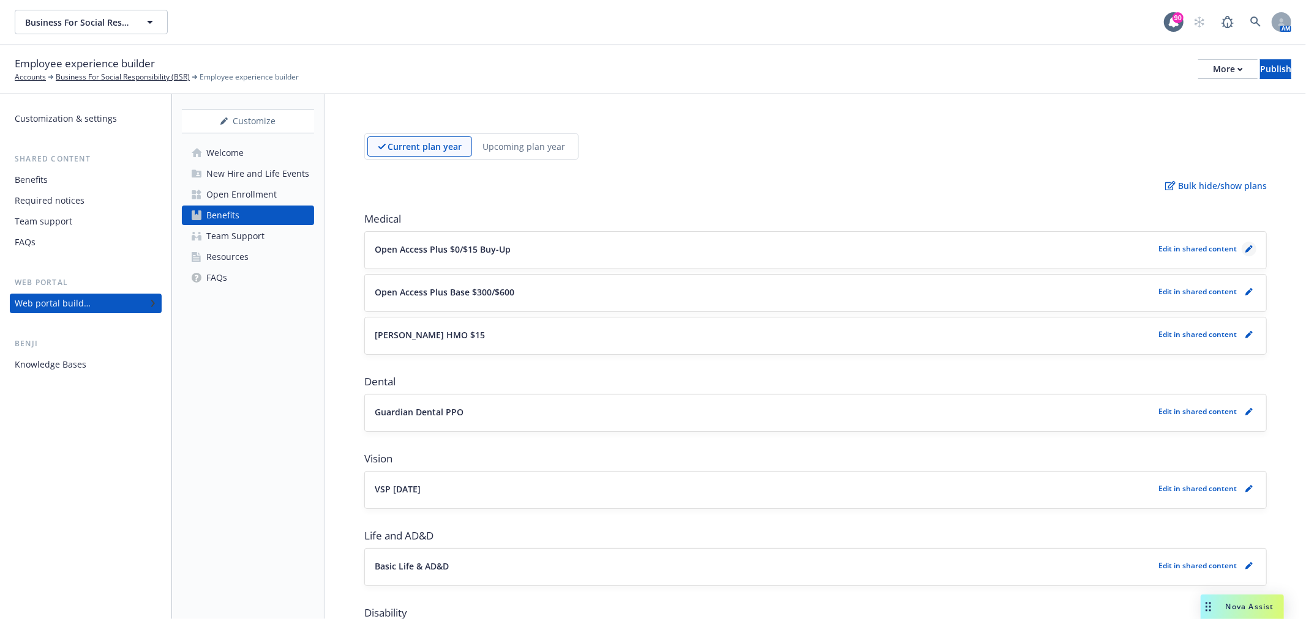
click at [1245, 247] on icon "pencil" at bounding box center [1248, 248] width 7 height 7
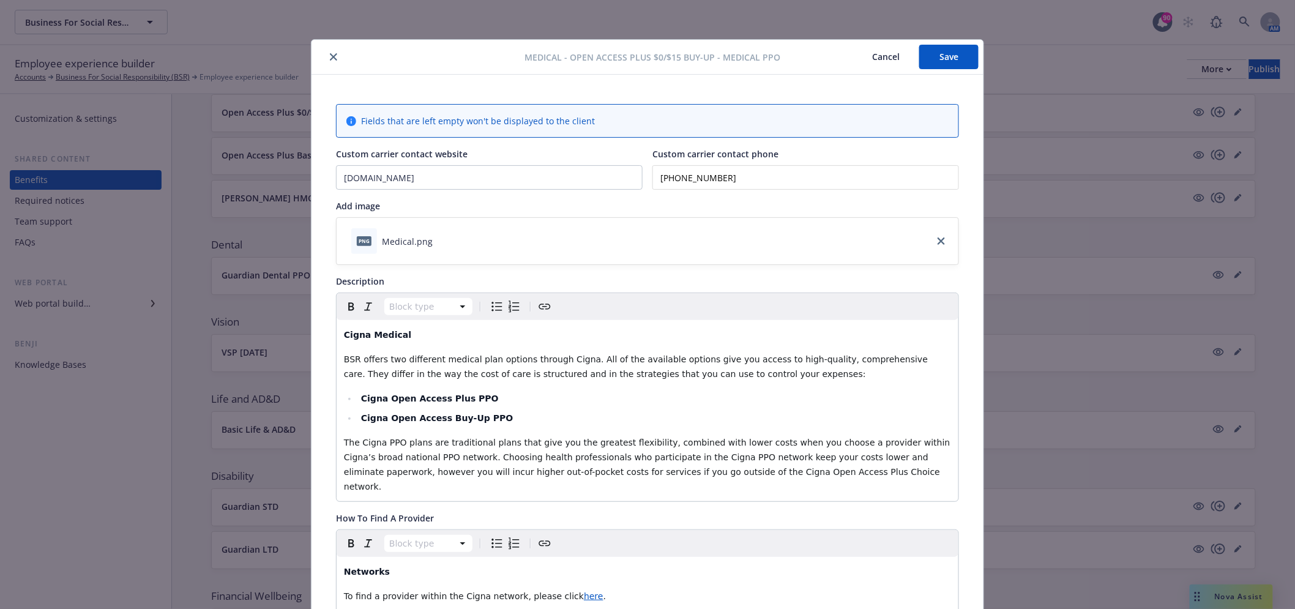
click at [331, 52] on button "close" at bounding box center [333, 57] width 15 height 15
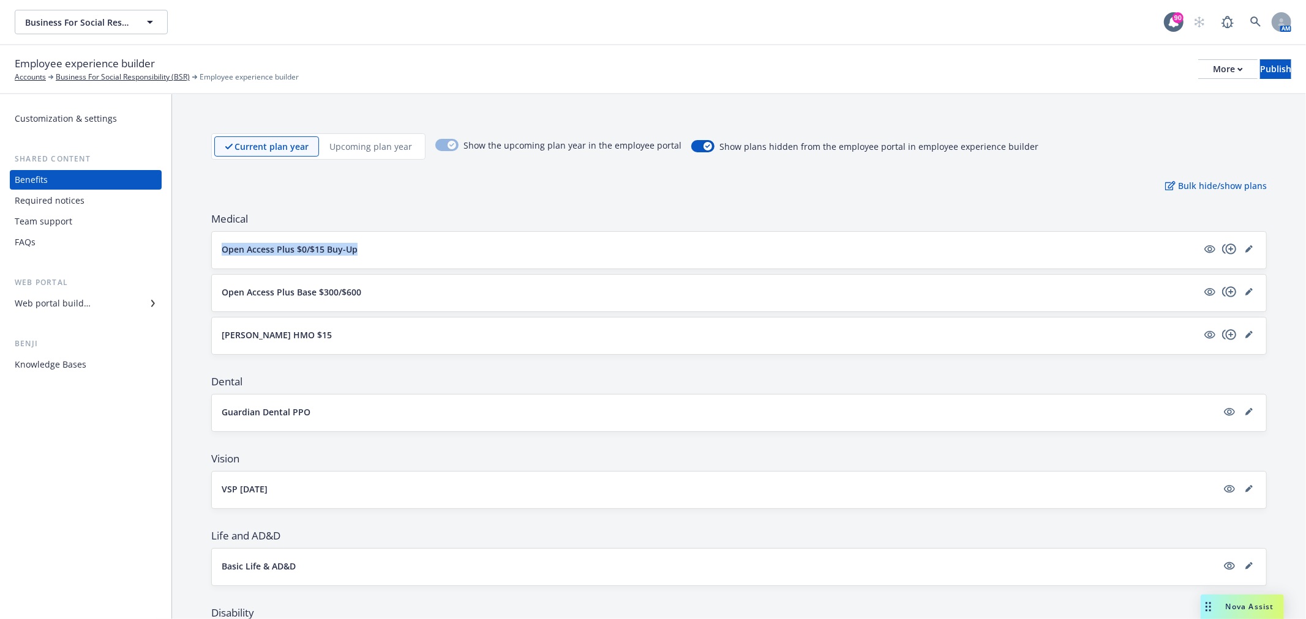
drag, startPoint x: 203, startPoint y: 257, endPoint x: 488, endPoint y: 252, distance: 285.3
click at [488, 252] on div "Current plan year Upcoming plan year Show the upcoming plan year in the employe…" at bounding box center [739, 599] width 1134 height 1011
copy p "Open Access Plus $0/$15 Buy-Up"
click at [1245, 247] on icon "editPencil" at bounding box center [1248, 248] width 7 height 7
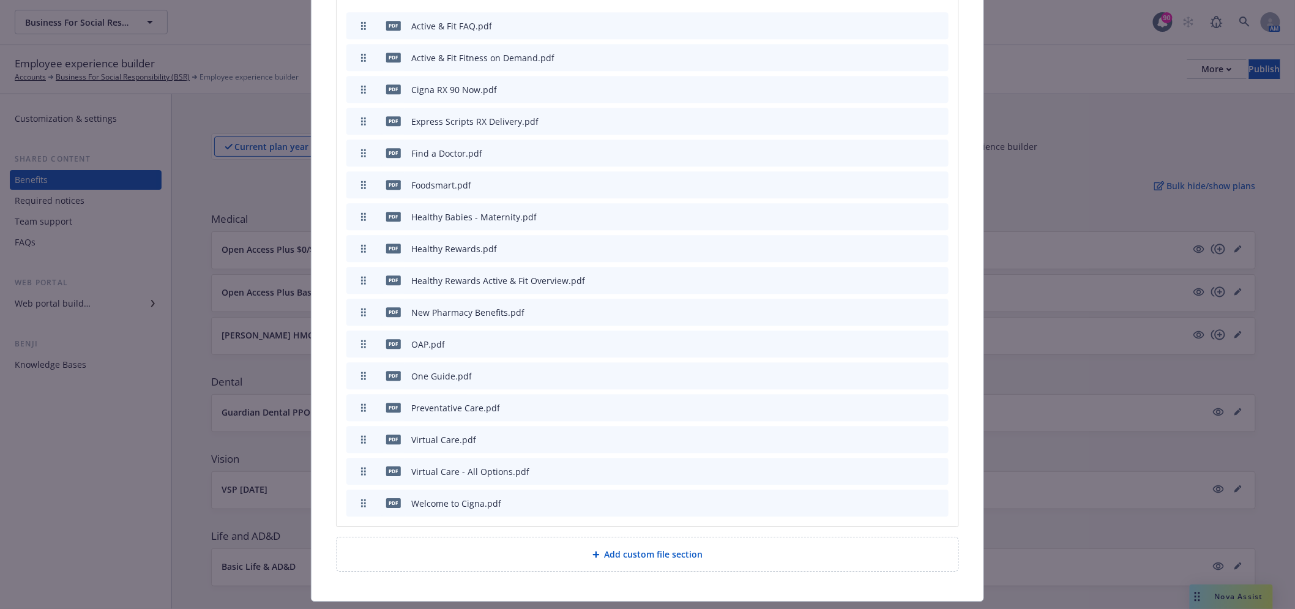
scroll to position [1243, 0]
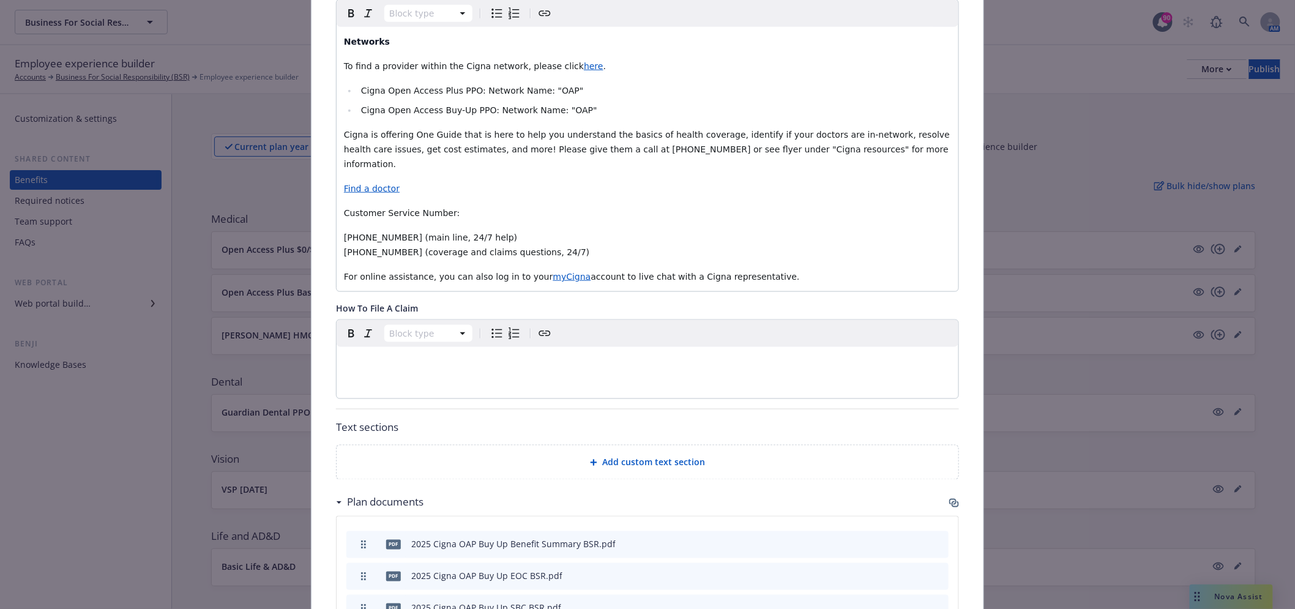
scroll to position [612, 0]
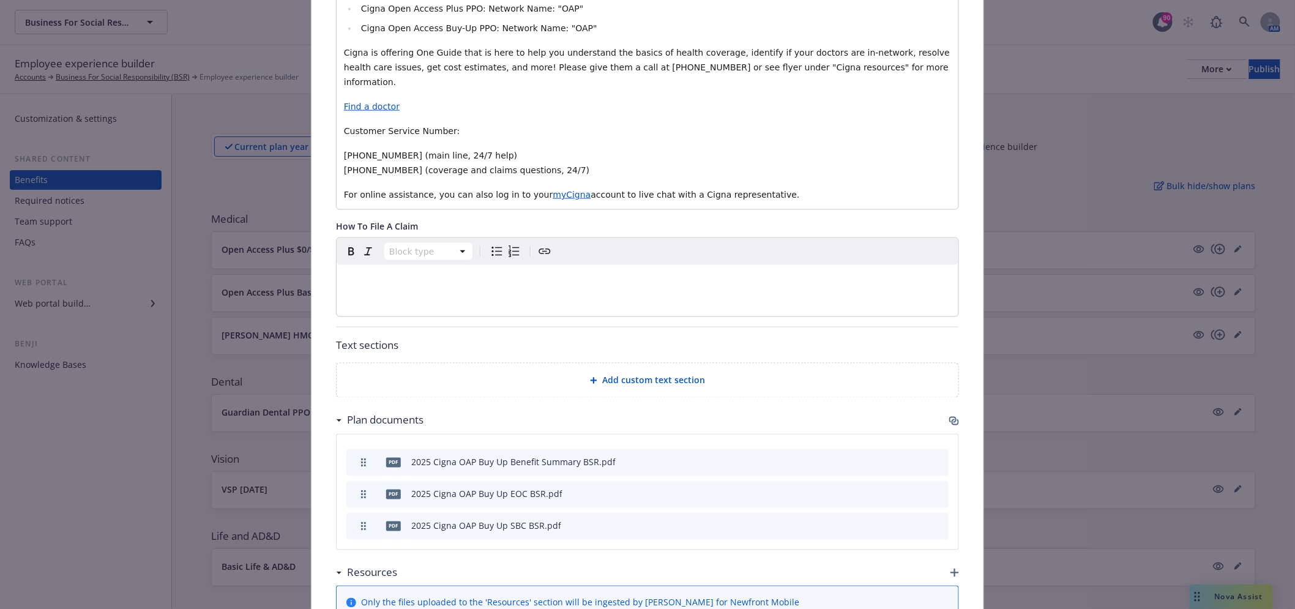
click at [912, 490] on icon "preview file" at bounding box center [917, 494] width 11 height 9
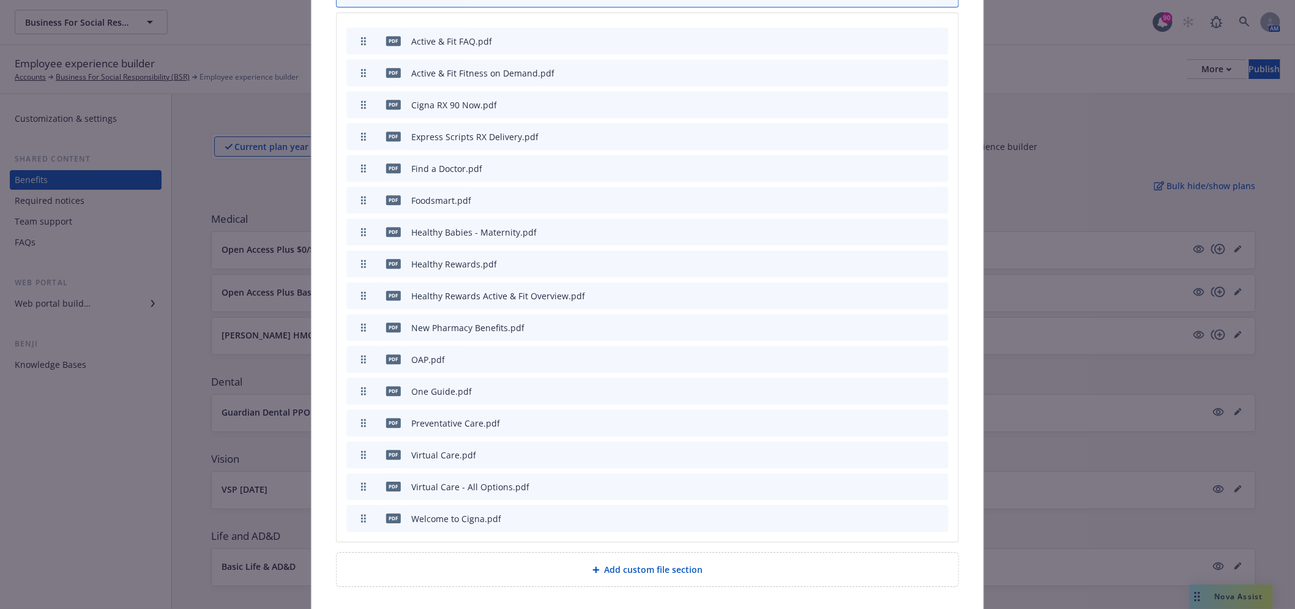
scroll to position [1243, 0]
